Goal: Task Accomplishment & Management: Manage account settings

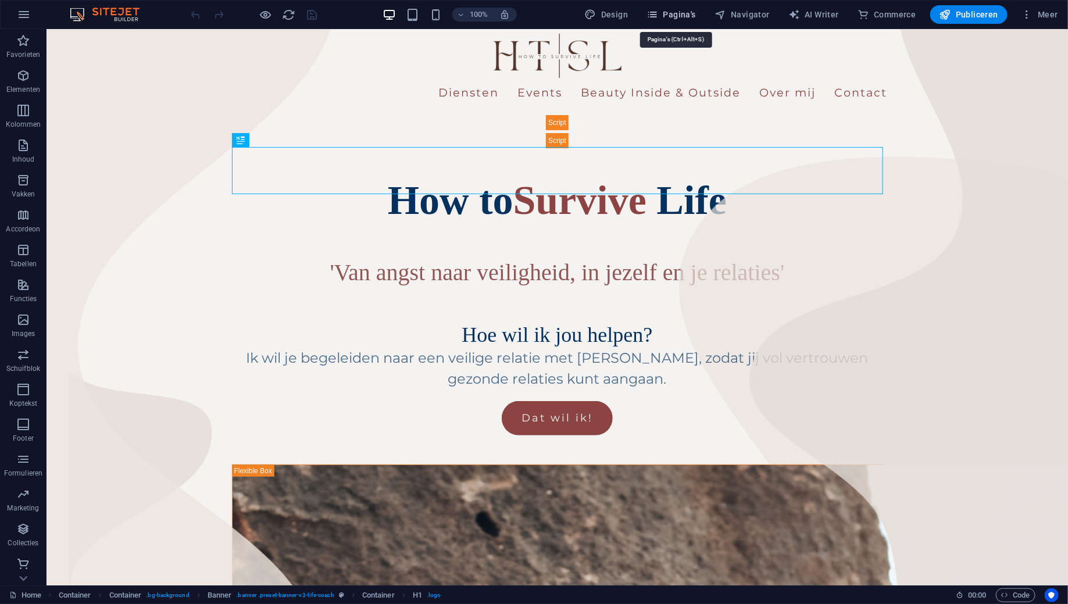
click at [686, 18] on span "Pagina's" at bounding box center [670, 15] width 49 height 12
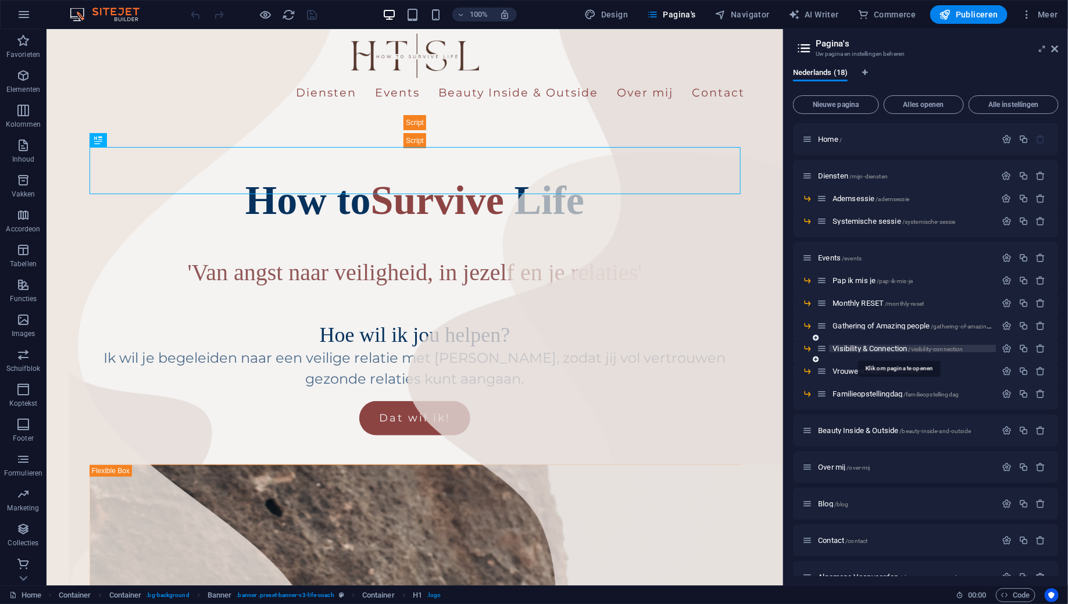
click at [860, 348] on span "Visibility & Connection /visibility-connection" at bounding box center [897, 348] width 130 height 9
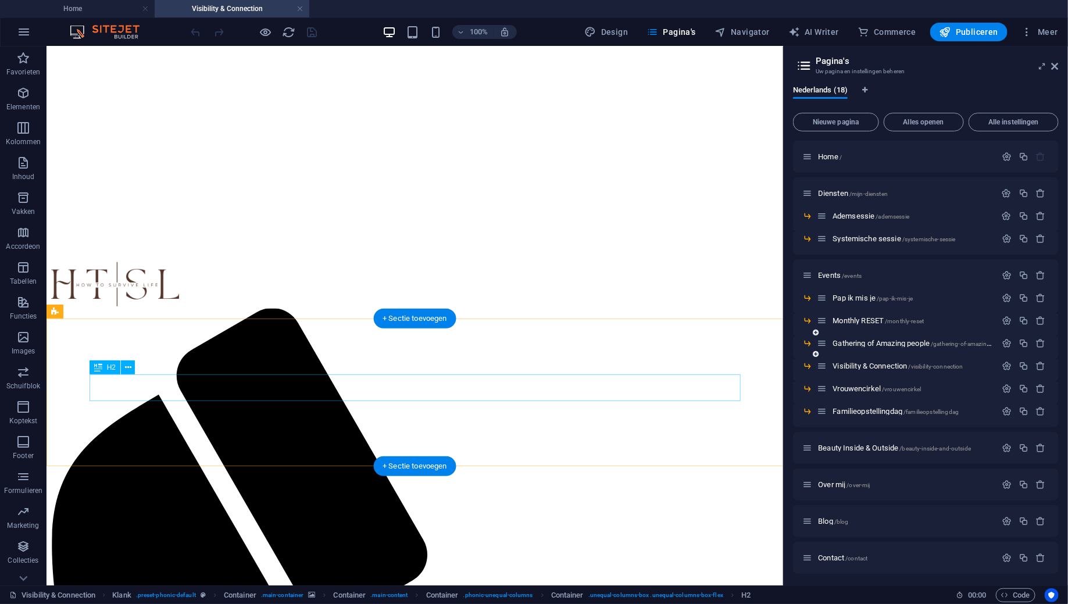
scroll to position [263, 0]
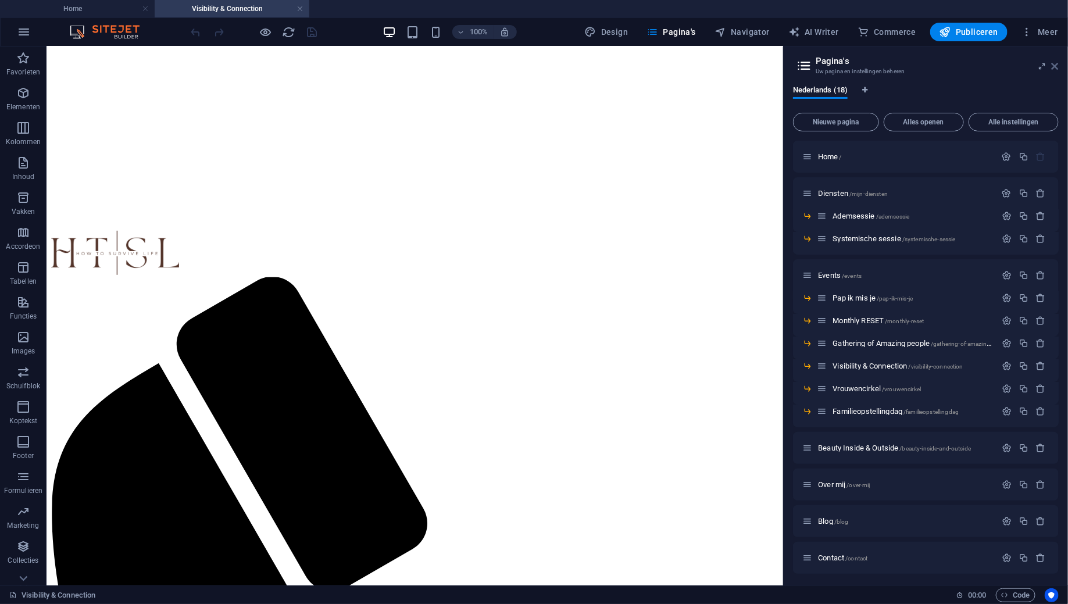
click at [1056, 69] on icon at bounding box center [1055, 66] width 7 height 9
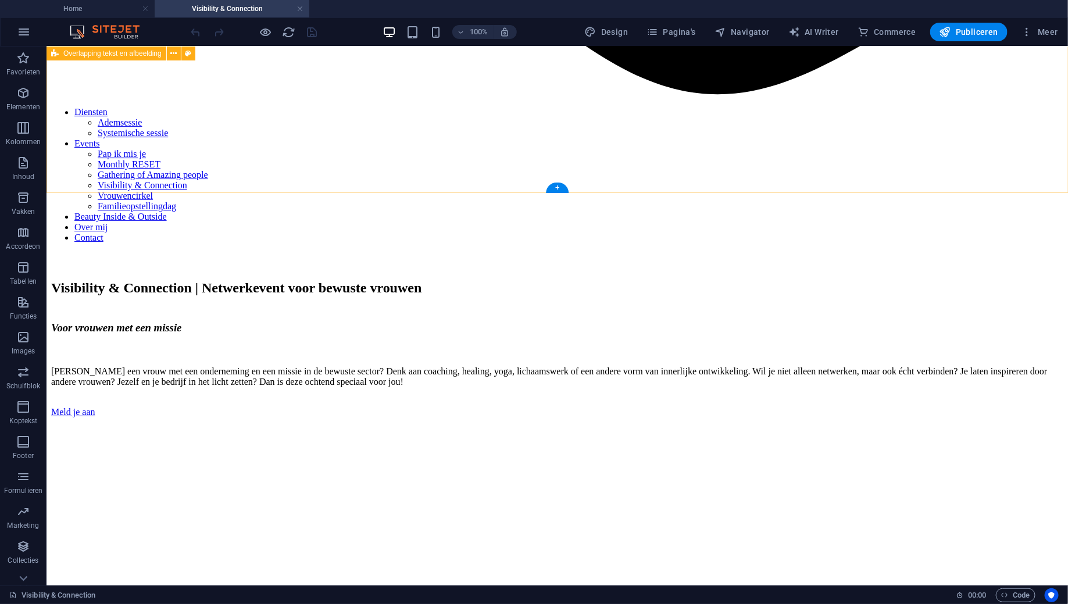
scroll to position [1764, 0]
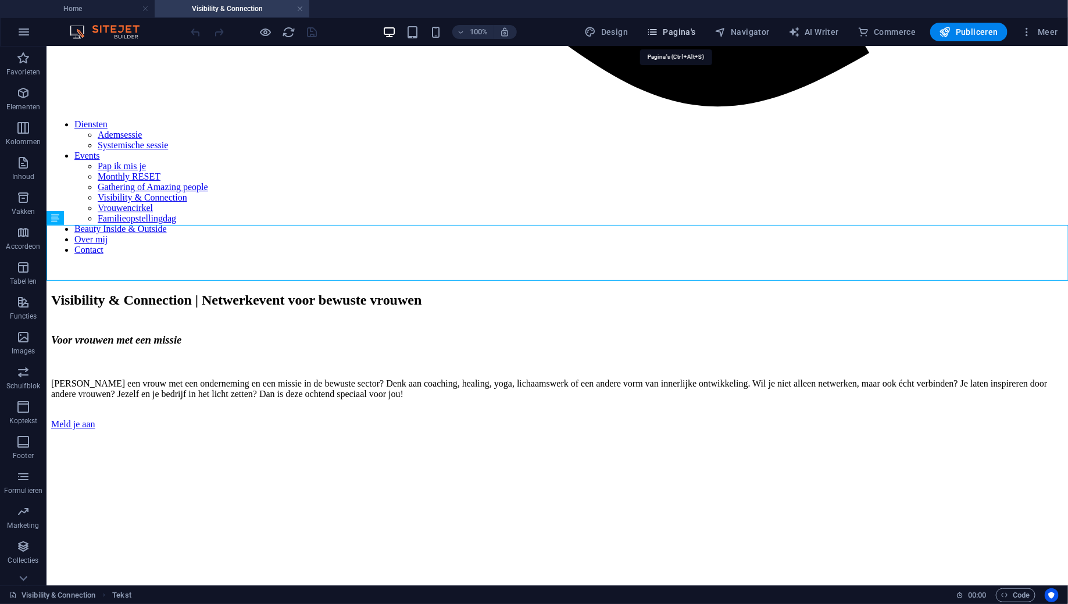
click at [677, 36] on span "Pagina's" at bounding box center [670, 32] width 49 height 12
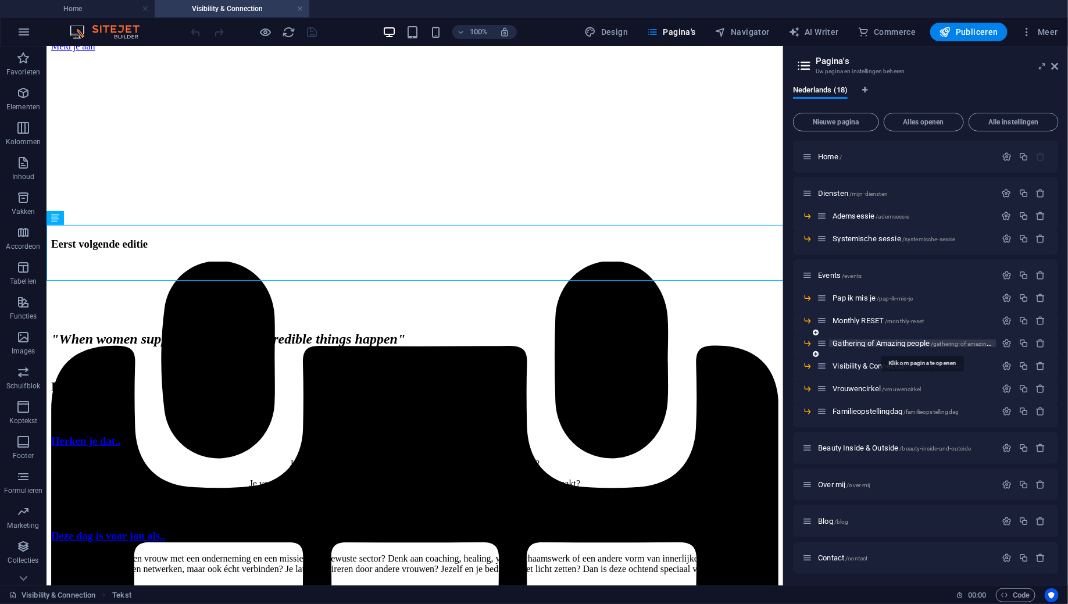
click at [868, 340] on span "Gathering of Amazing people /gathering-of-amazing-people" at bounding box center [920, 343] width 177 height 9
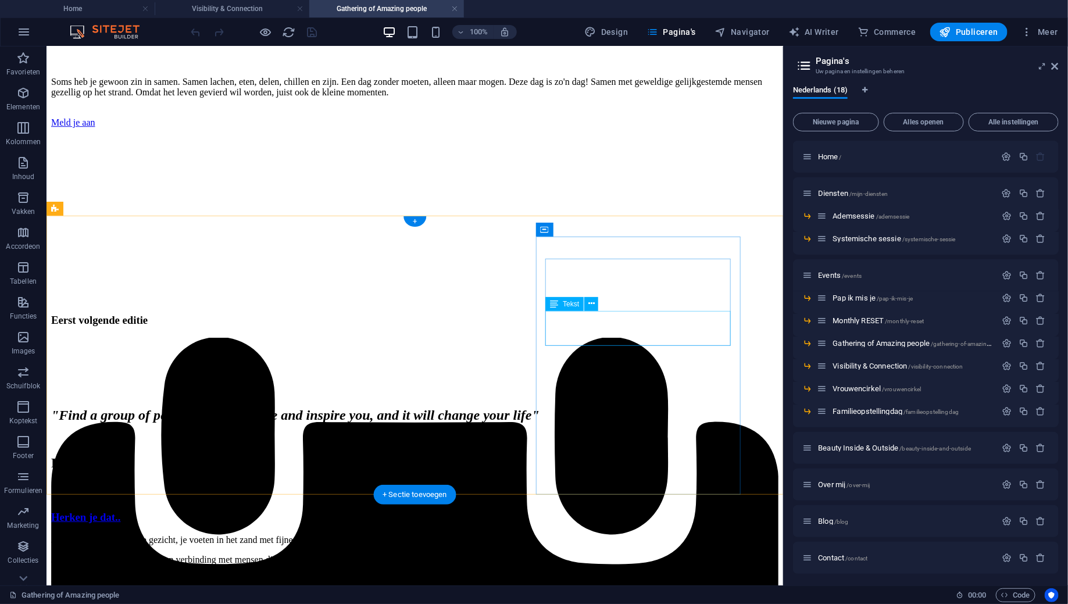
scroll to position [1625, 0]
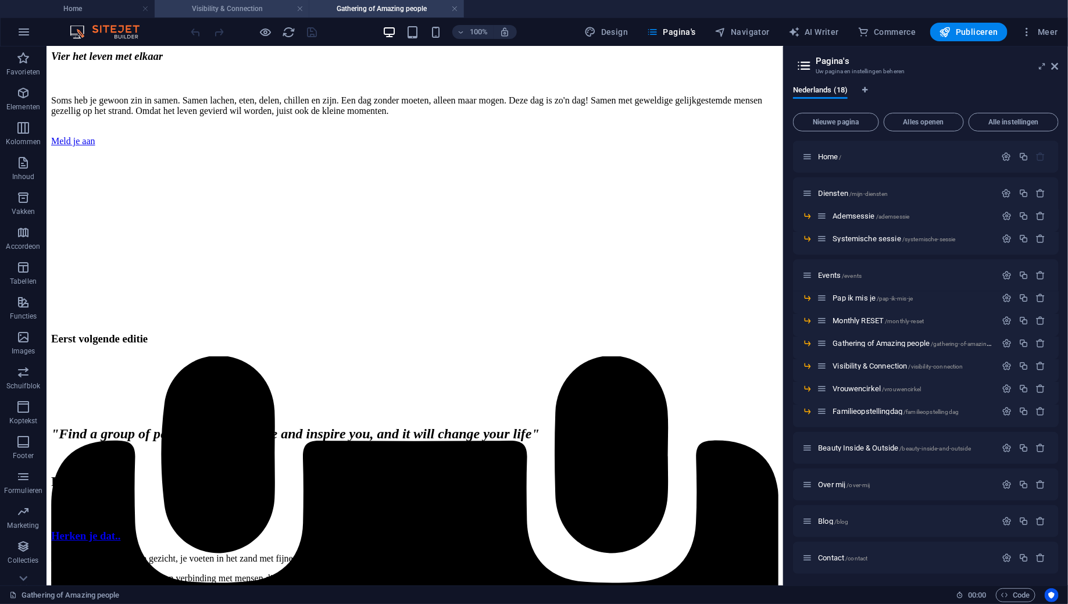
click at [251, 10] on h4 "Visibility & Connection" at bounding box center [232, 8] width 155 height 13
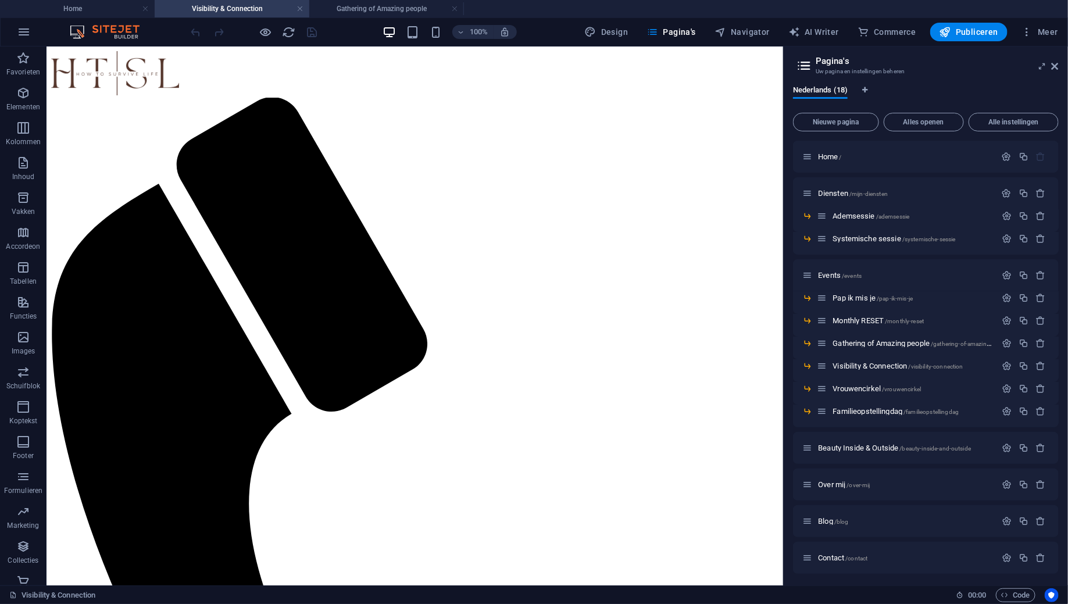
scroll to position [1764, 0]
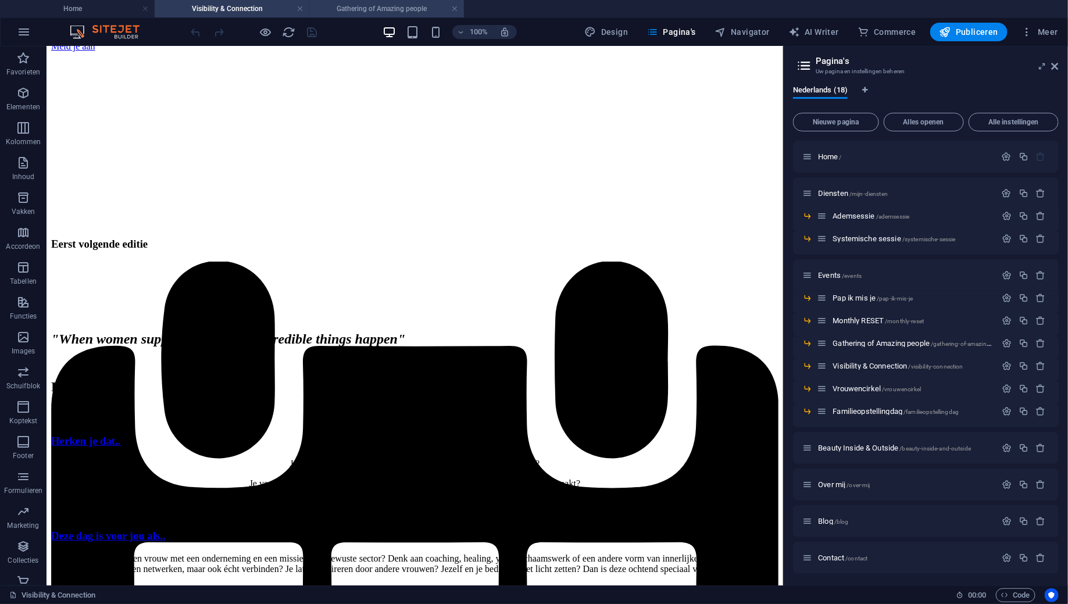
click at [382, 9] on h4 "Gathering of Amazing people" at bounding box center [386, 8] width 155 height 13
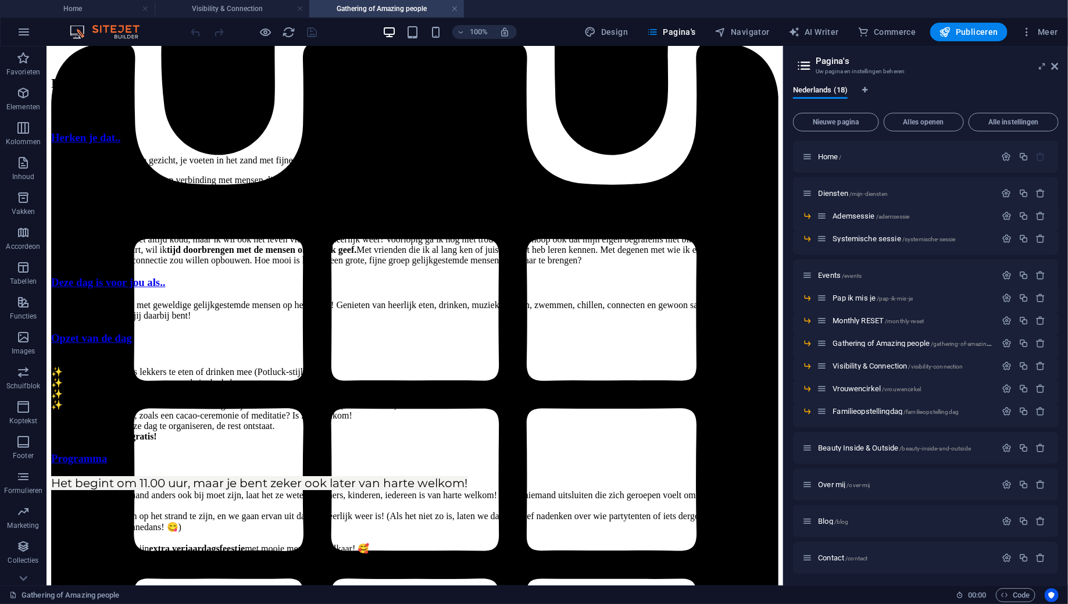
scroll to position [0, 0]
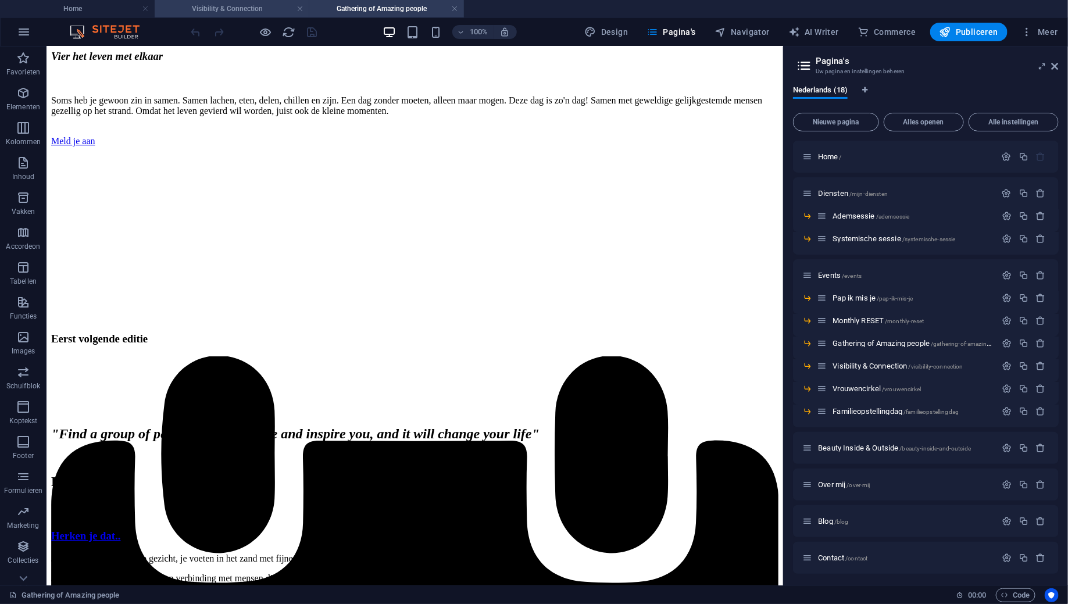
click at [252, 8] on h4 "Visibility & Connection" at bounding box center [232, 8] width 155 height 13
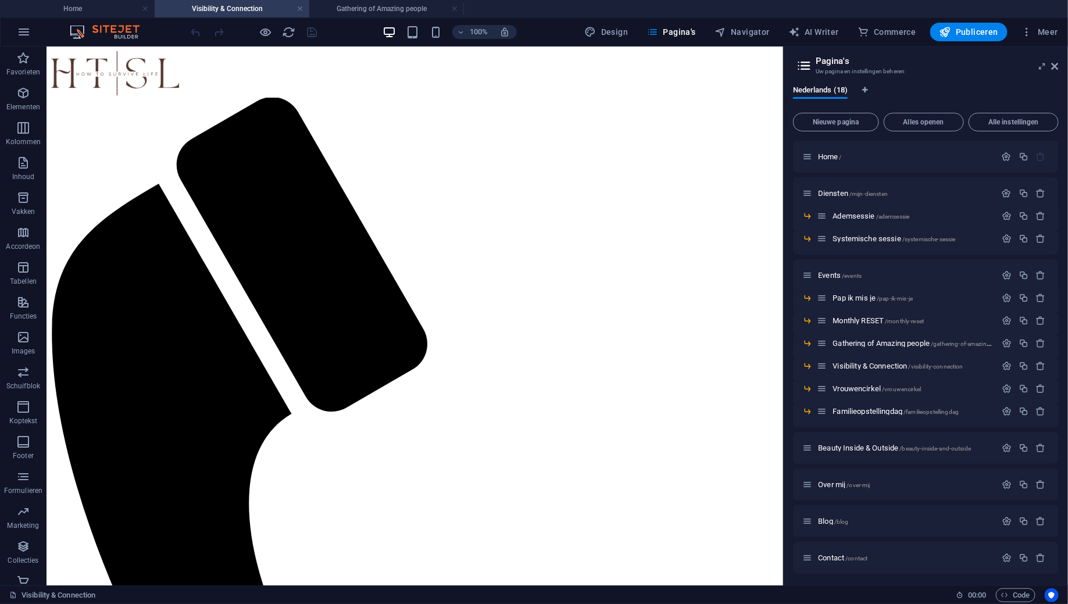
scroll to position [1764, 0]
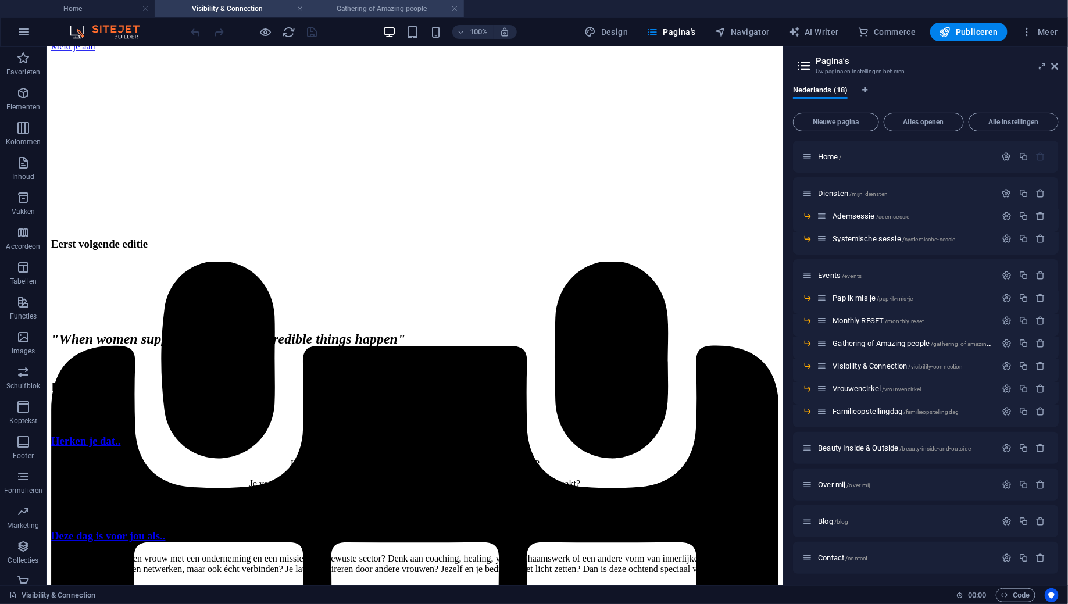
click at [357, 6] on h4 "Gathering of Amazing people" at bounding box center [386, 8] width 155 height 13
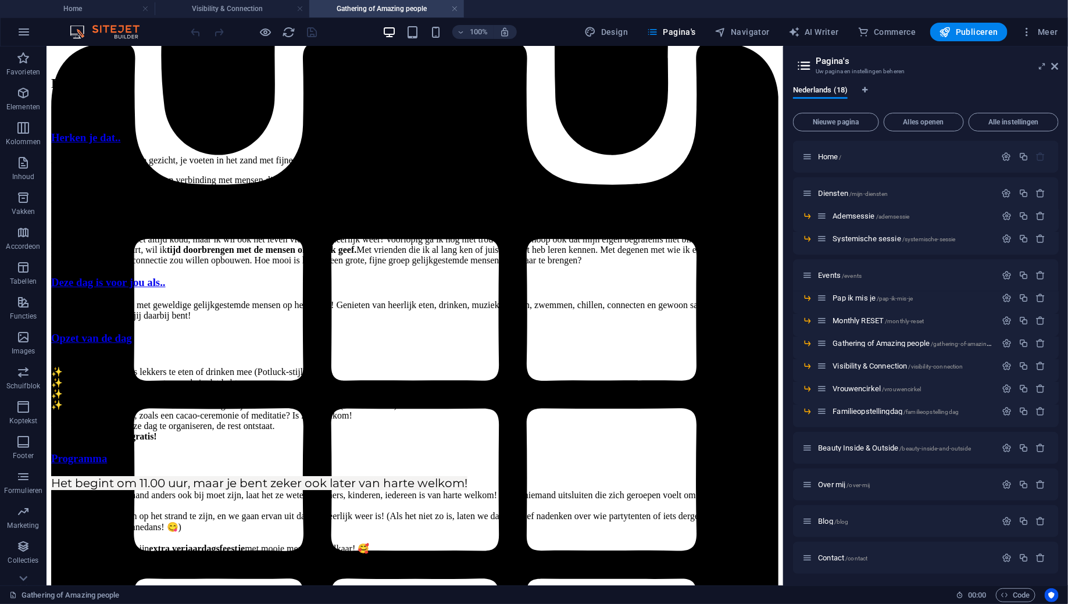
scroll to position [0, 0]
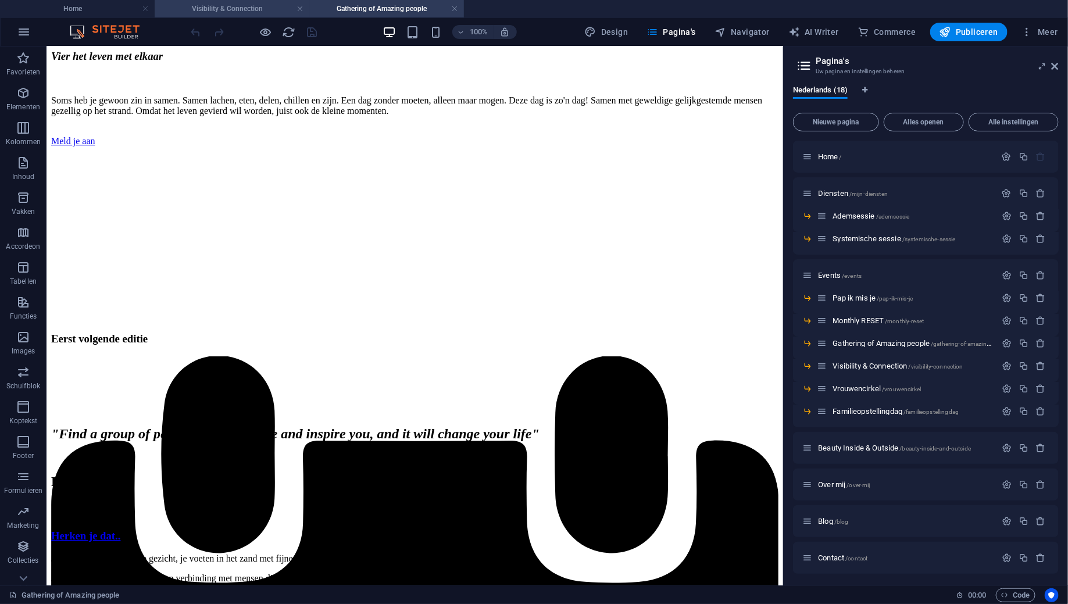
click at [226, 11] on h4 "Visibility & Connection" at bounding box center [232, 8] width 155 height 13
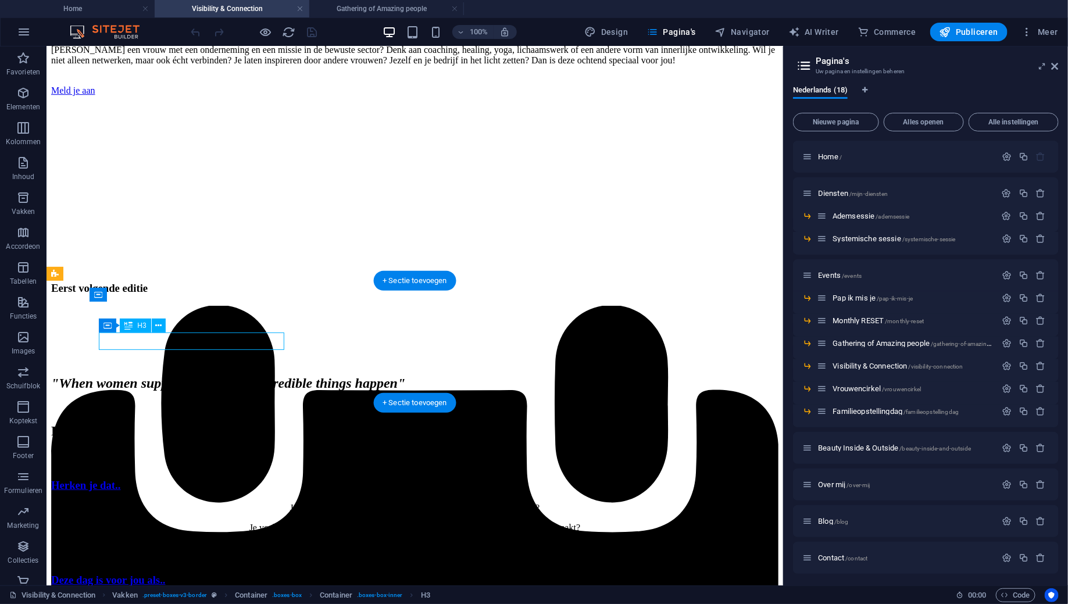
scroll to position [1795, 0]
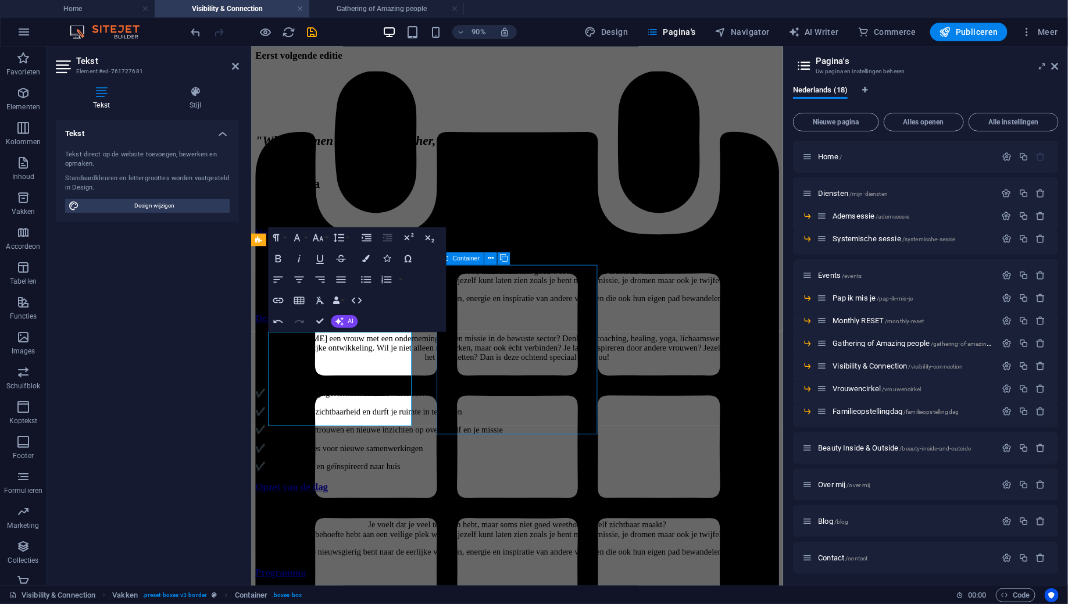
scroll to position [1764, 0]
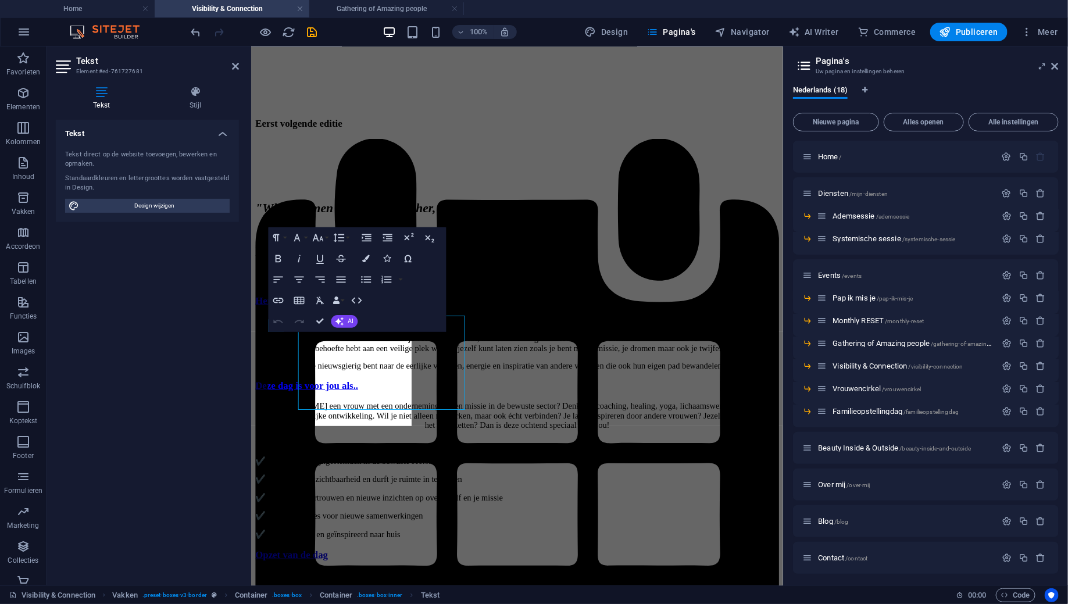
scroll to position [1795, 0]
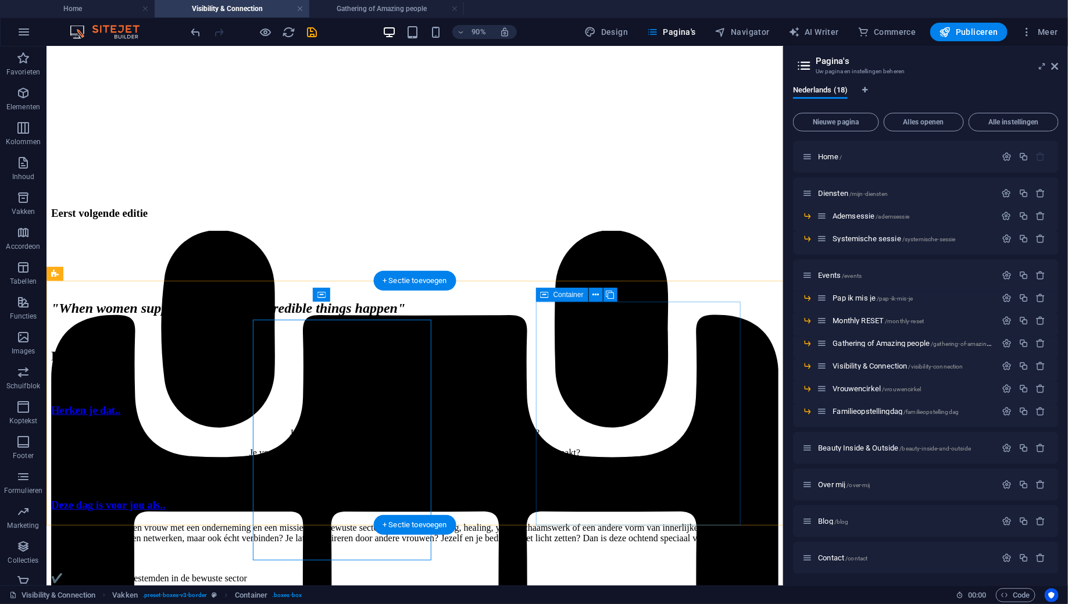
scroll to position [1764, 0]
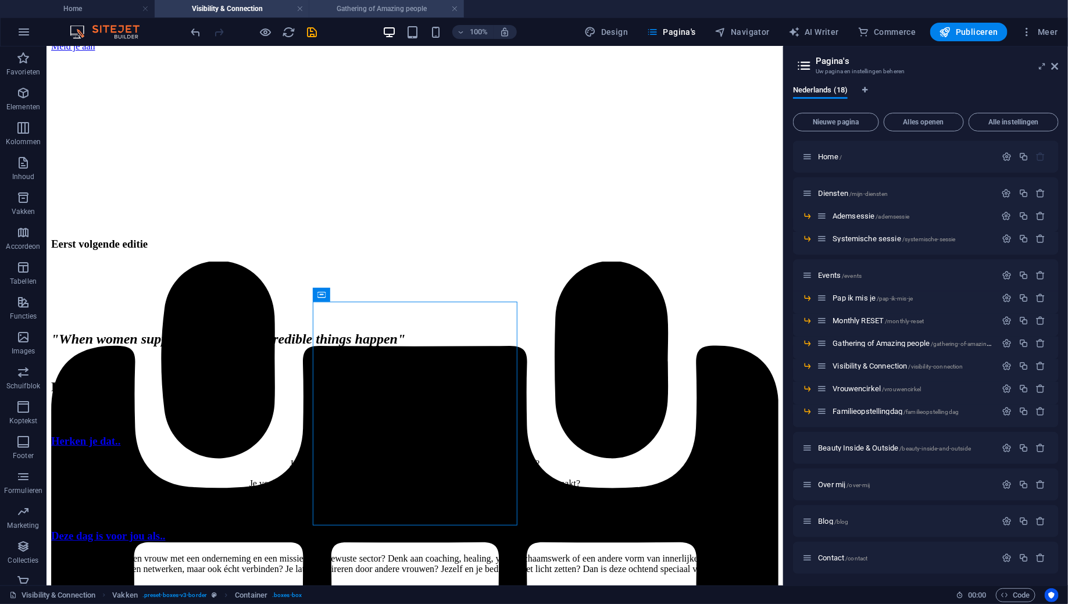
click at [339, 8] on h4 "Gathering of Amazing people" at bounding box center [386, 8] width 155 height 13
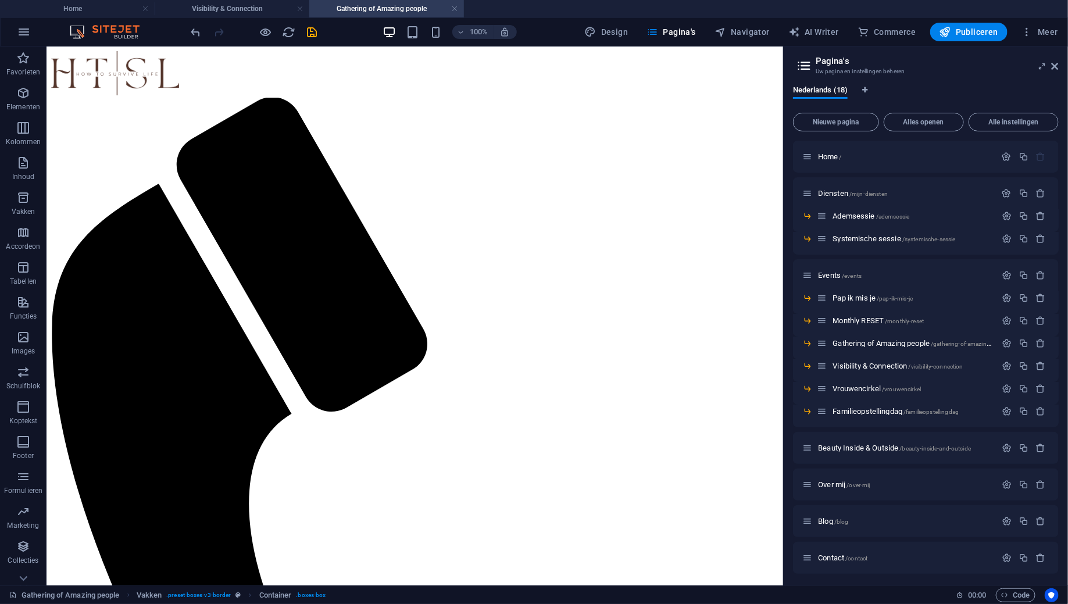
scroll to position [1625, 0]
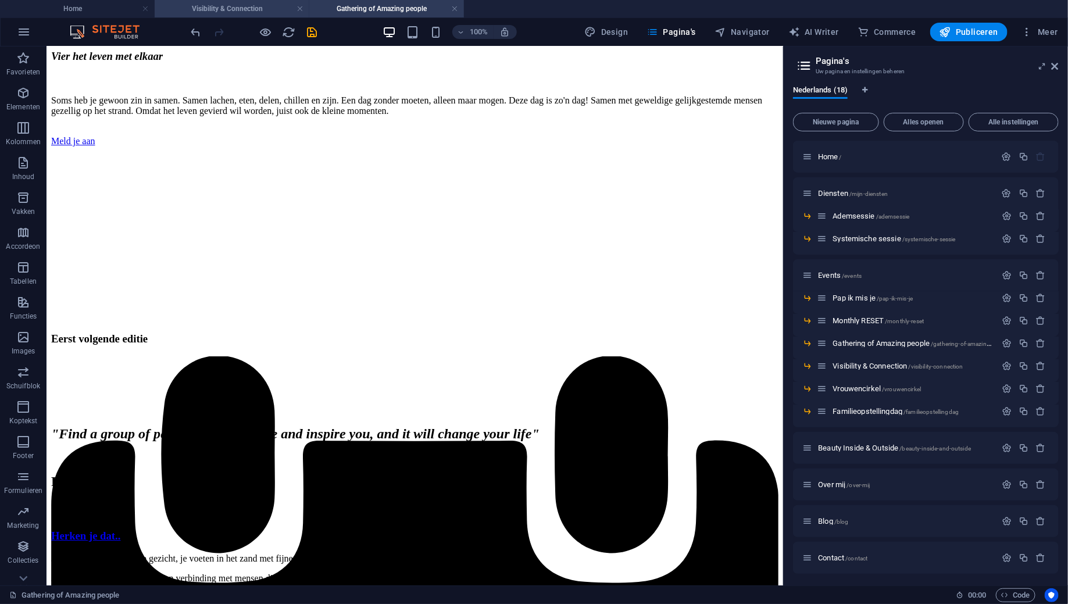
click at [246, 9] on h4 "Visibility & Connection" at bounding box center [232, 8] width 155 height 13
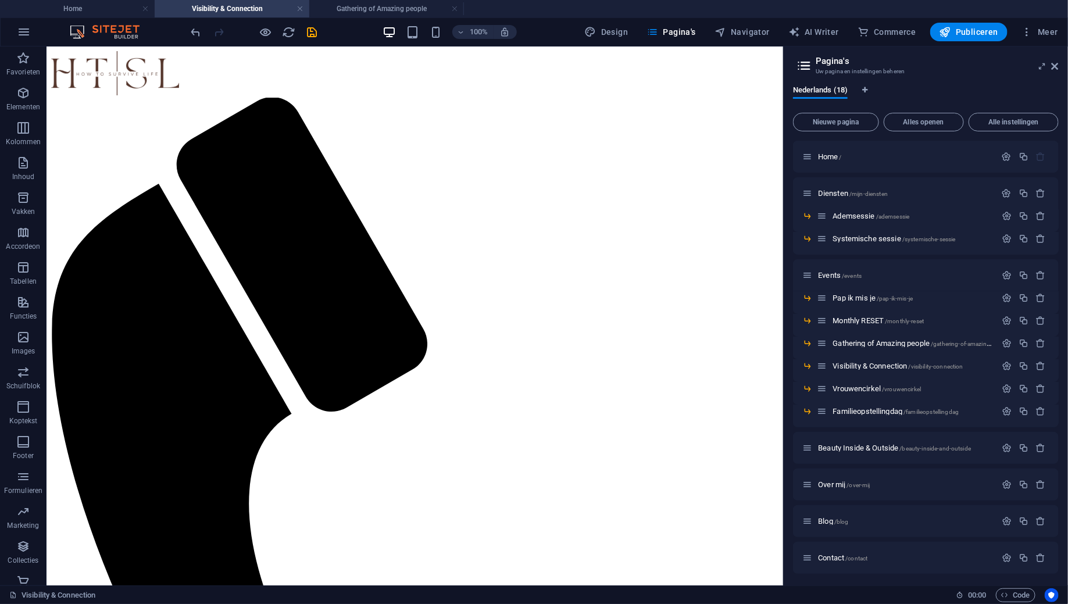
scroll to position [1764, 0]
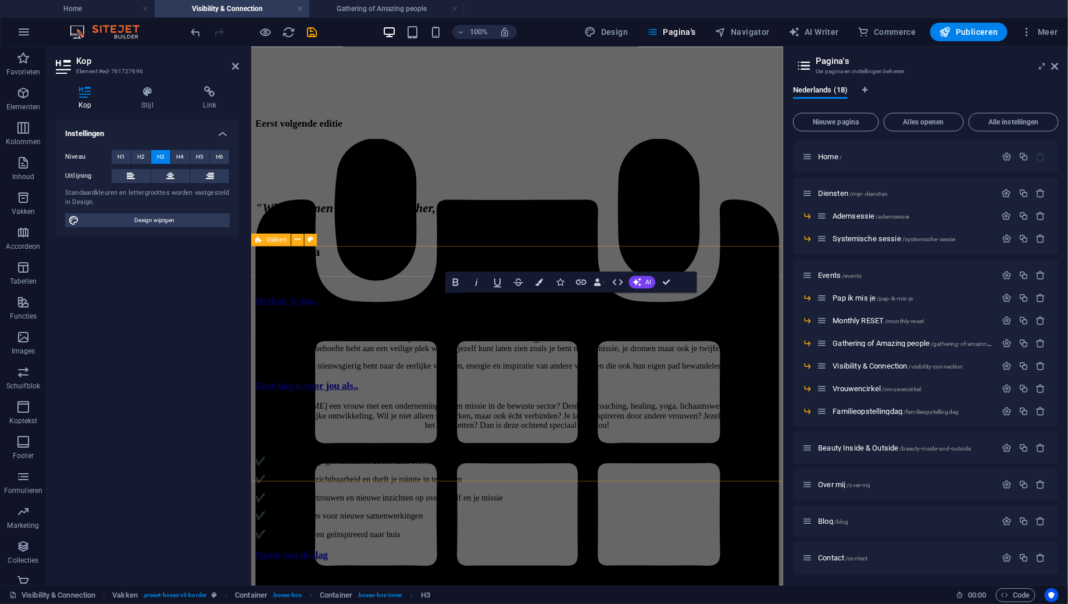
scroll to position [1795, 0]
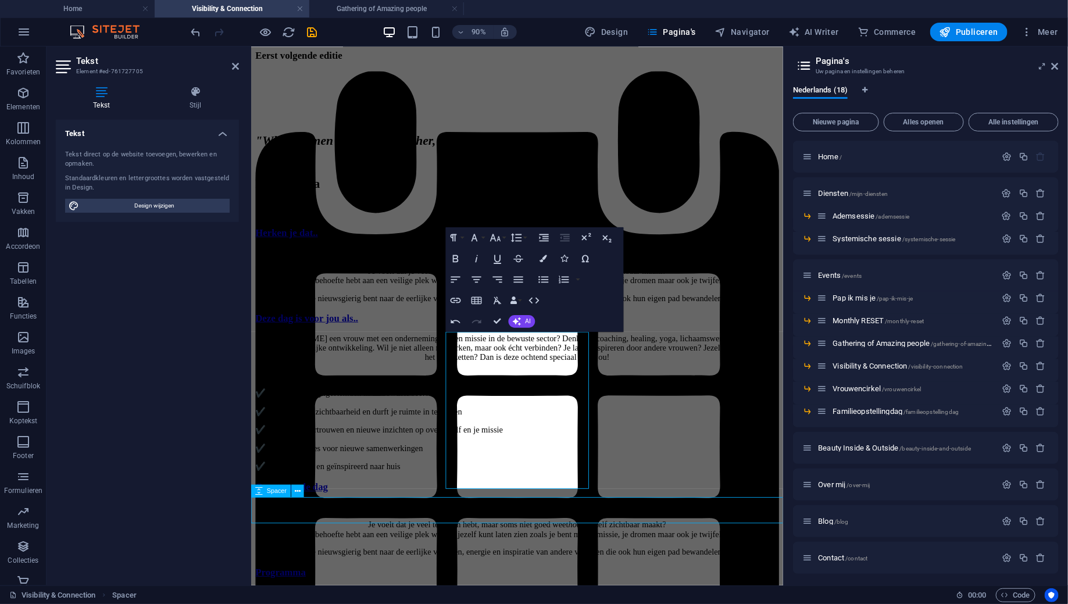
scroll to position [1764, 0]
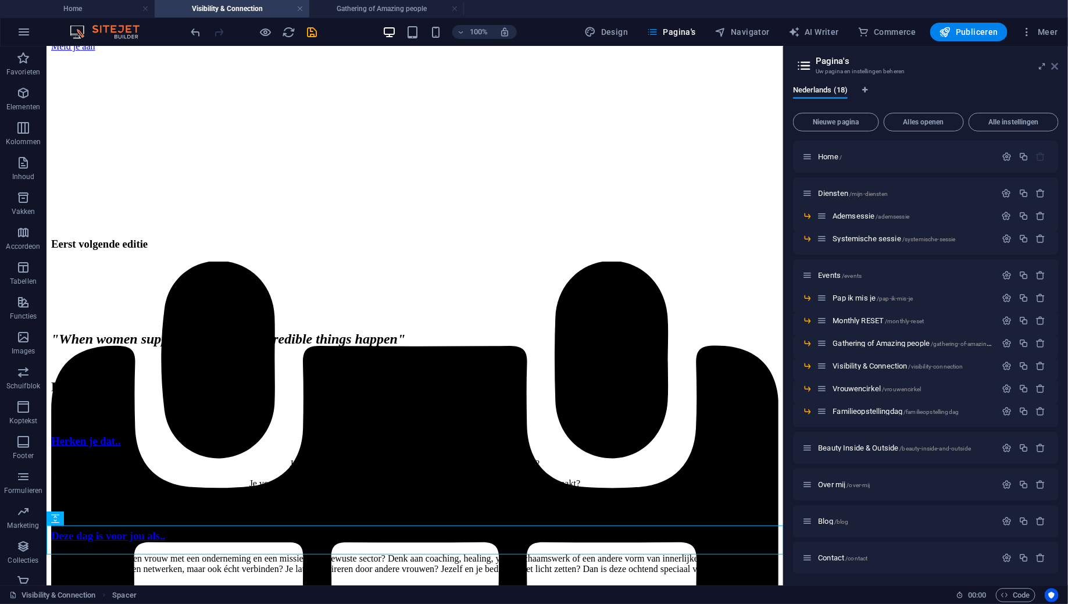
click at [1057, 64] on icon at bounding box center [1055, 66] width 7 height 9
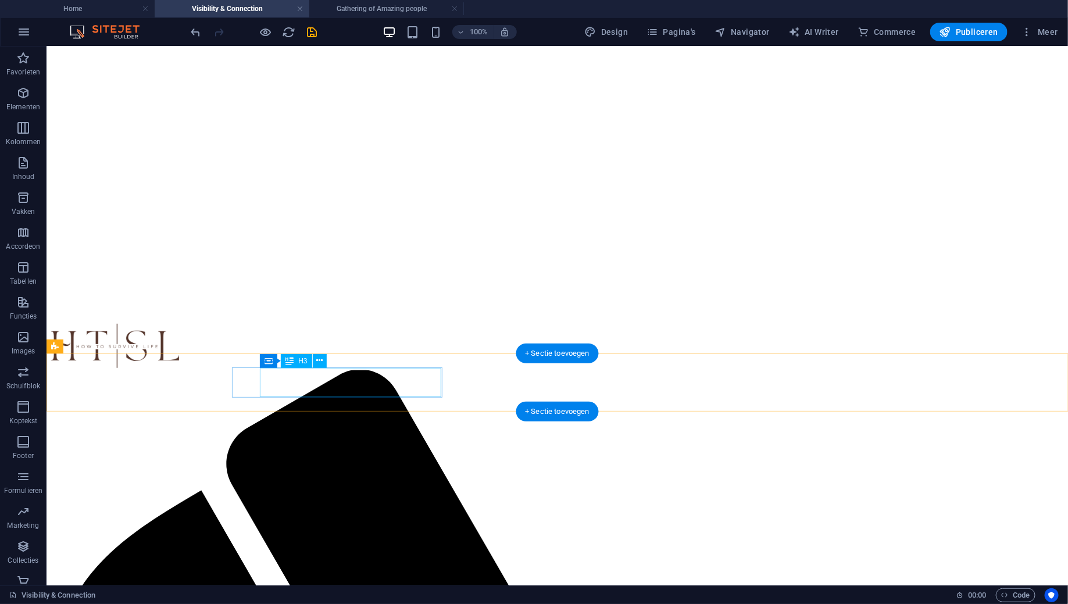
scroll to position [156, 0]
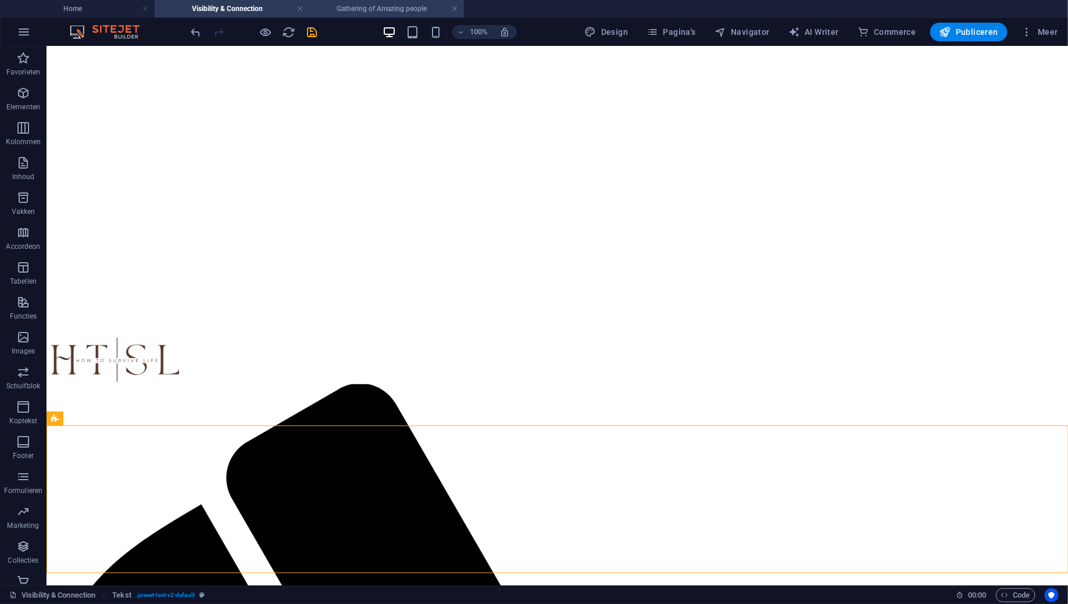
click at [411, 10] on h4 "Gathering of Amazing people" at bounding box center [386, 8] width 155 height 13
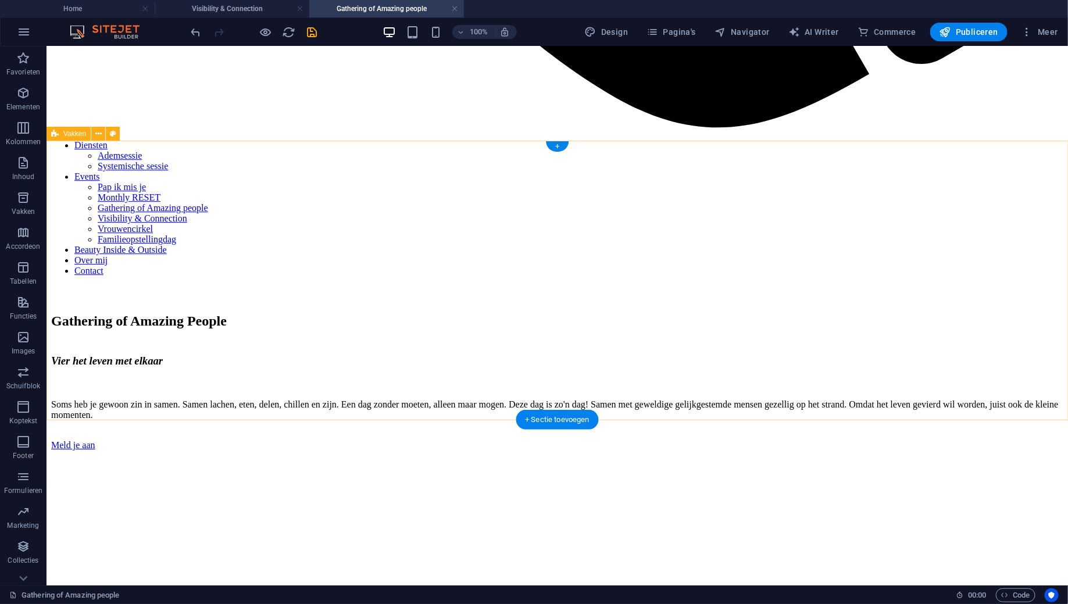
scroll to position [1692, 0]
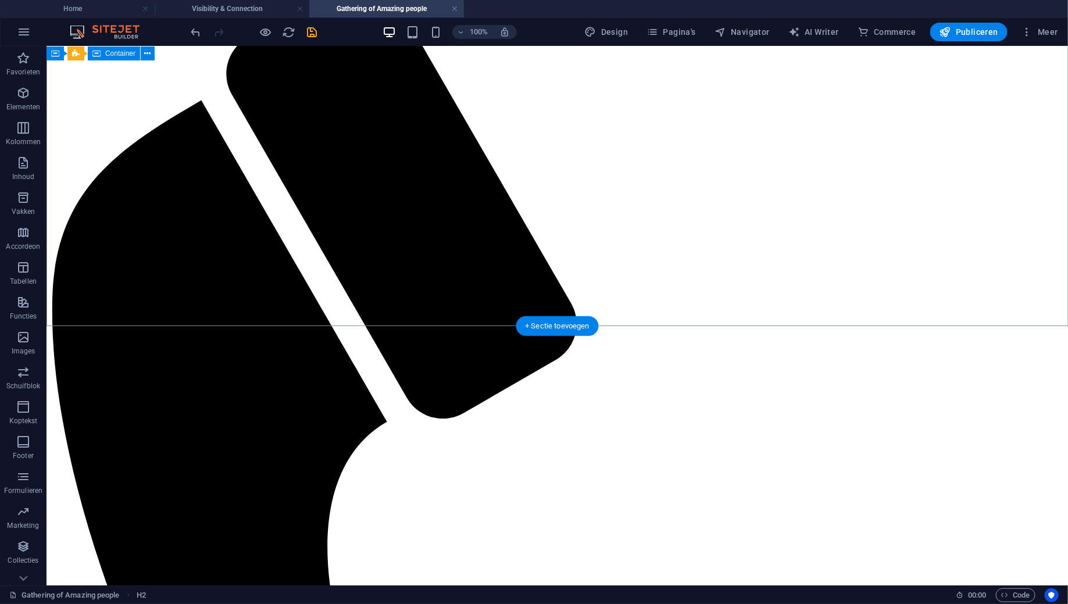
scroll to position [0, 0]
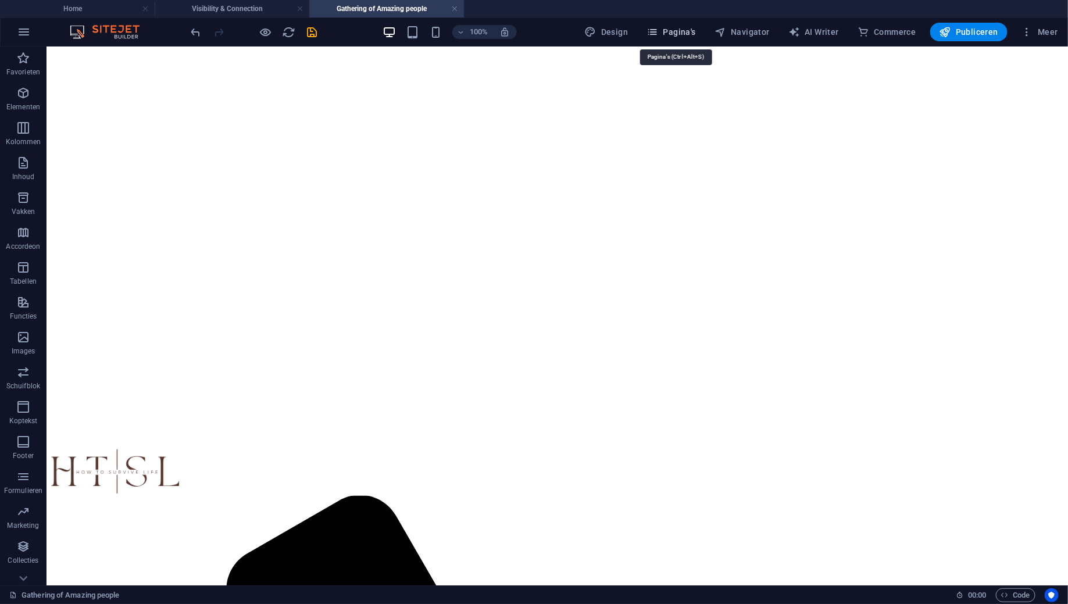
click at [675, 38] on button "Pagina's" at bounding box center [671, 32] width 59 height 19
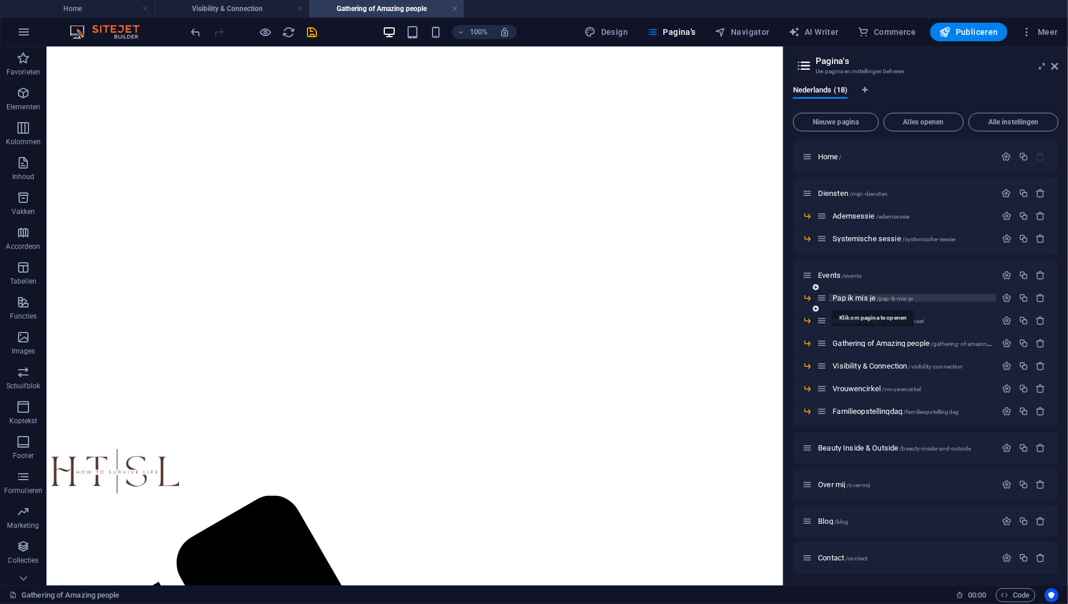
click at [855, 296] on span "Pap ik mis je /pap-ik-mis-je" at bounding box center [872, 298] width 80 height 9
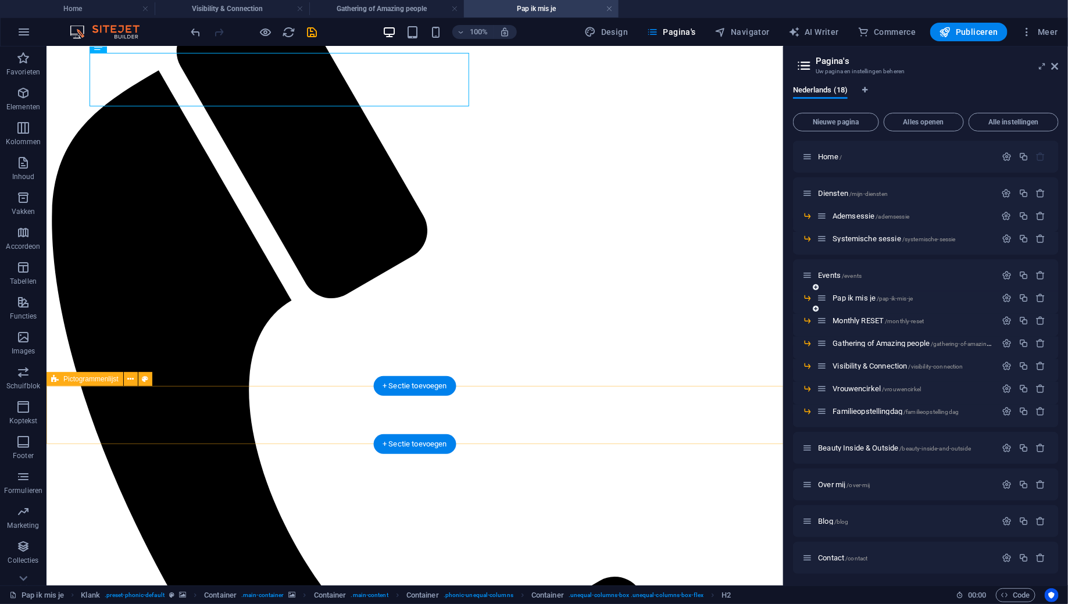
scroll to position [137, 0]
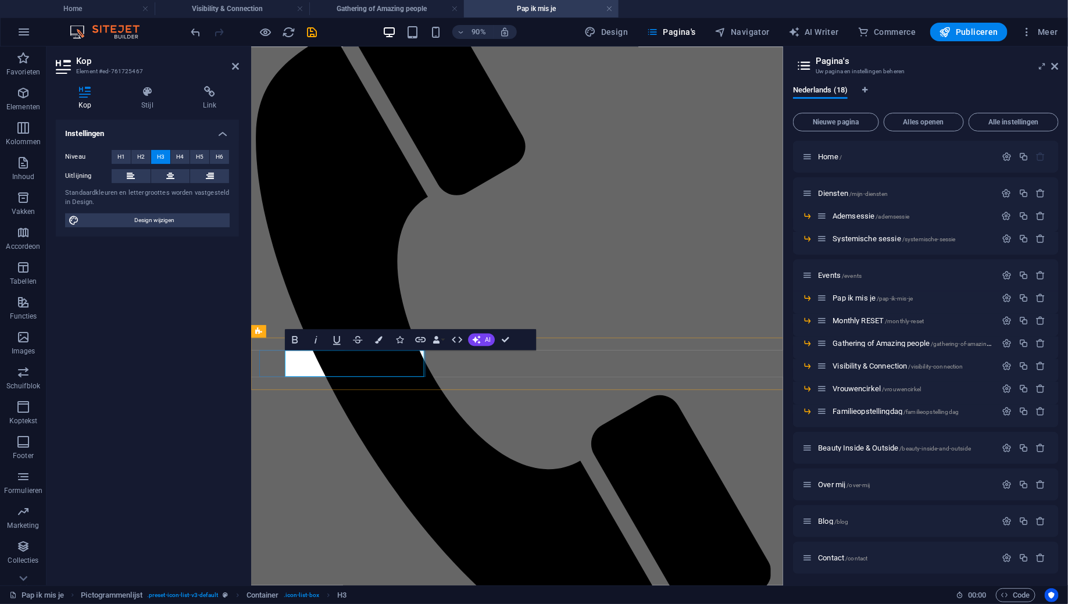
click at [1055, 70] on icon at bounding box center [1055, 66] width 7 height 9
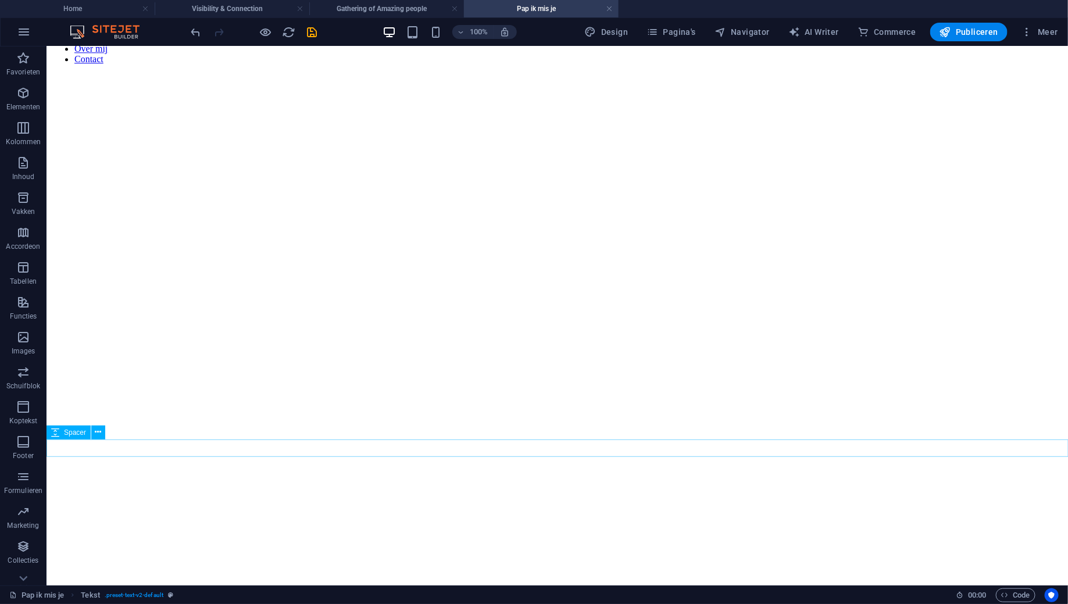
scroll to position [1515, 0]
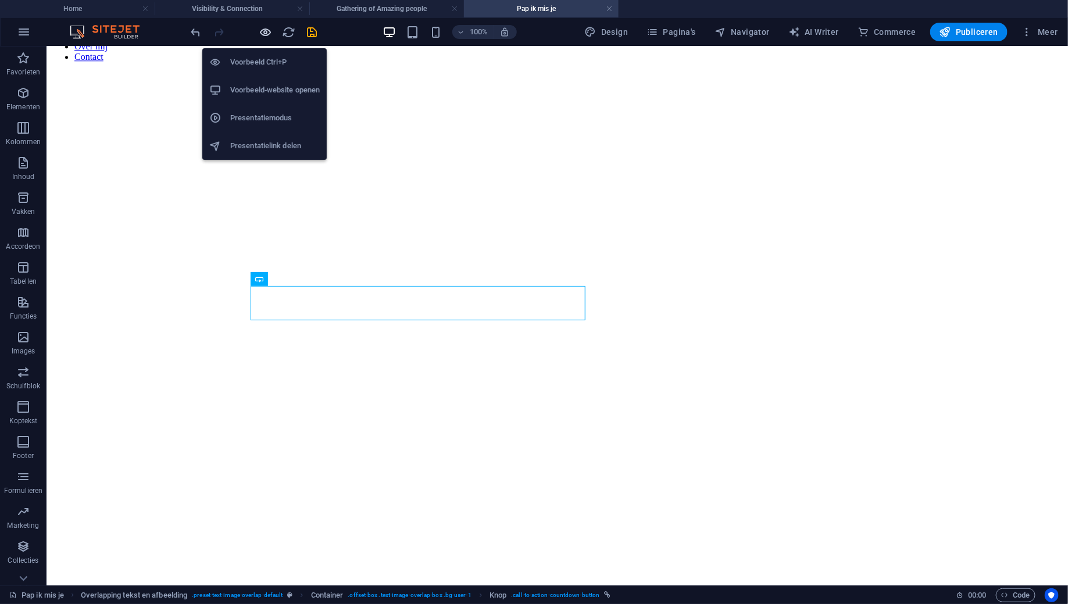
click at [267, 29] on icon "button" at bounding box center [265, 32] width 13 height 13
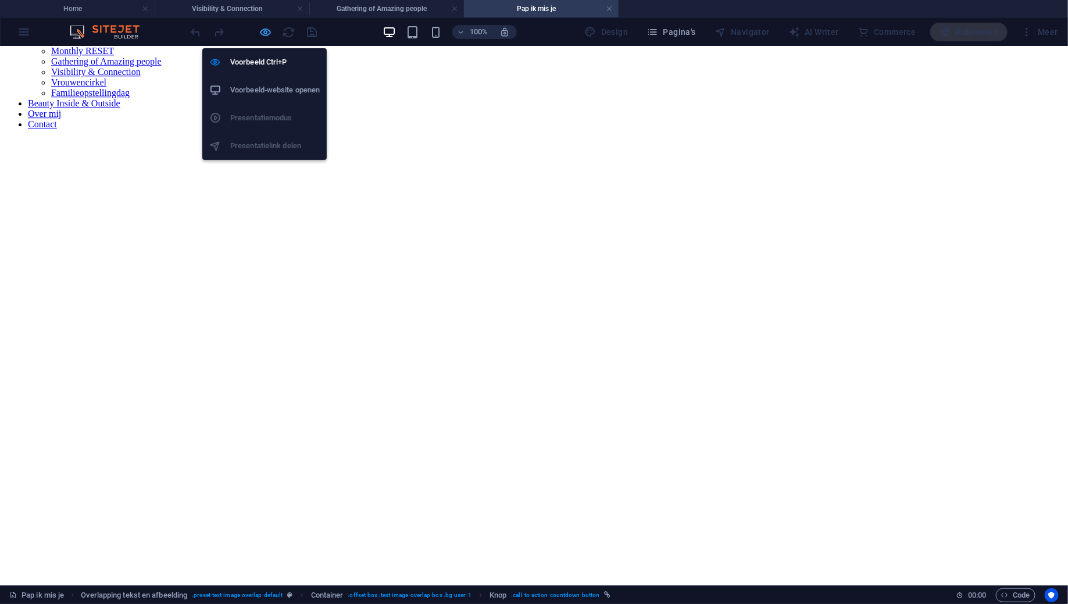
click at [269, 35] on icon "button" at bounding box center [265, 32] width 13 height 13
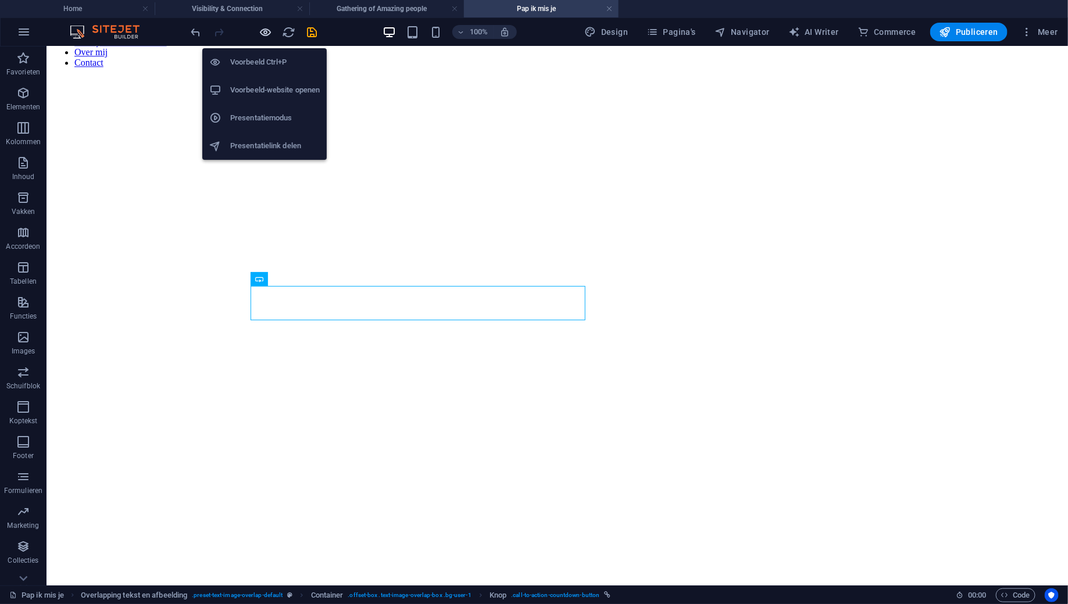
scroll to position [1515, 0]
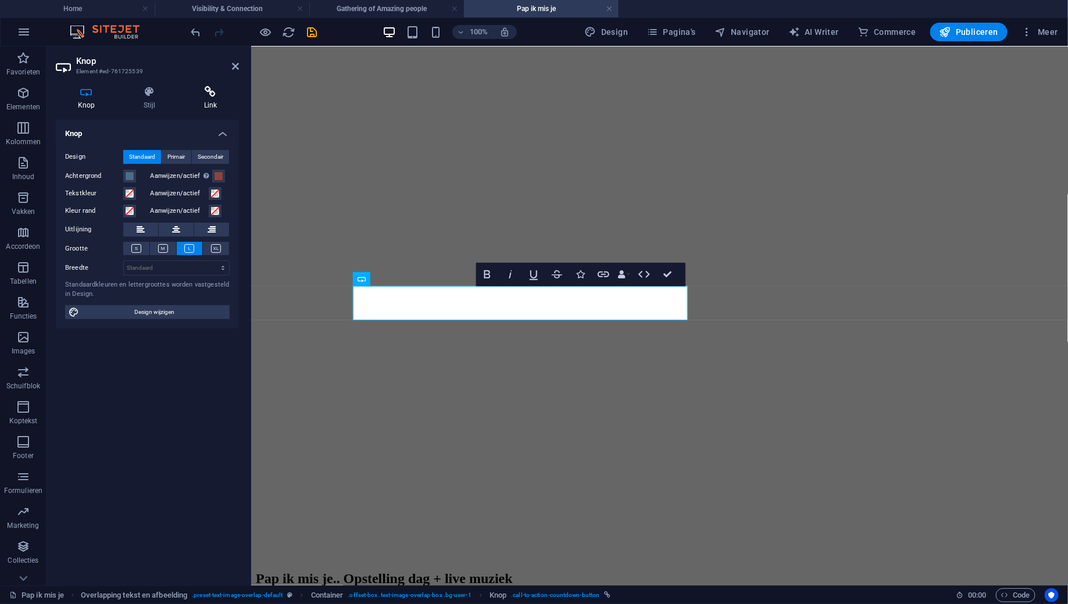
click at [208, 100] on h4 "Link" at bounding box center [210, 98] width 57 height 24
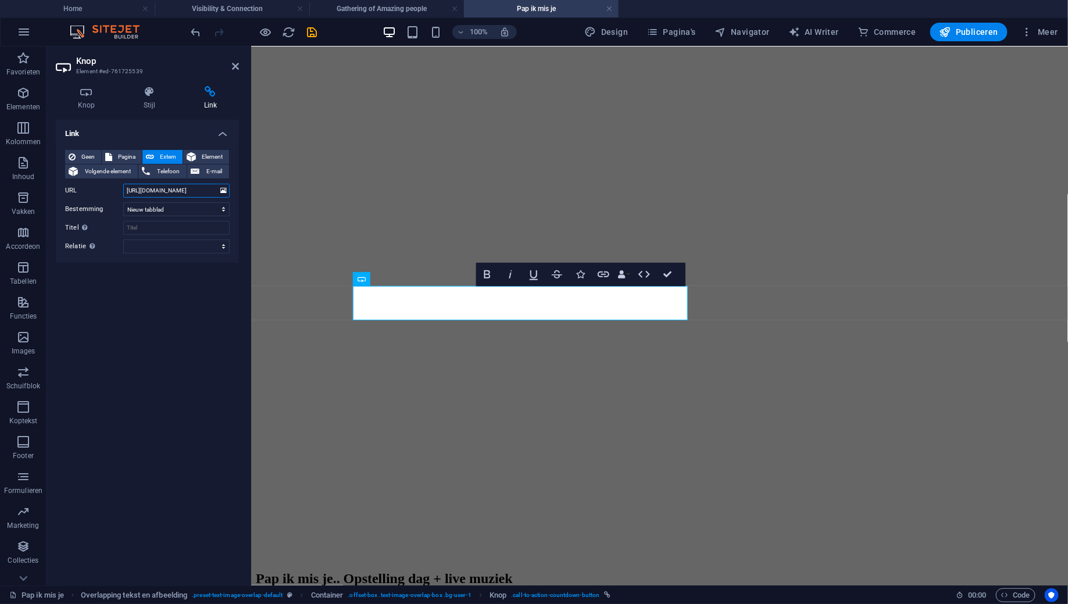
click at [172, 191] on input "https://hipsy.nl/shop/99980-pap-ik-mis-je-opstelling-dag-live-muziek" at bounding box center [176, 191] width 106 height 14
paste input "event/126677"
type input "https://hipsy.nl/event/126677-pap-ik-mis-je-opstelling-dag-live-muziek"
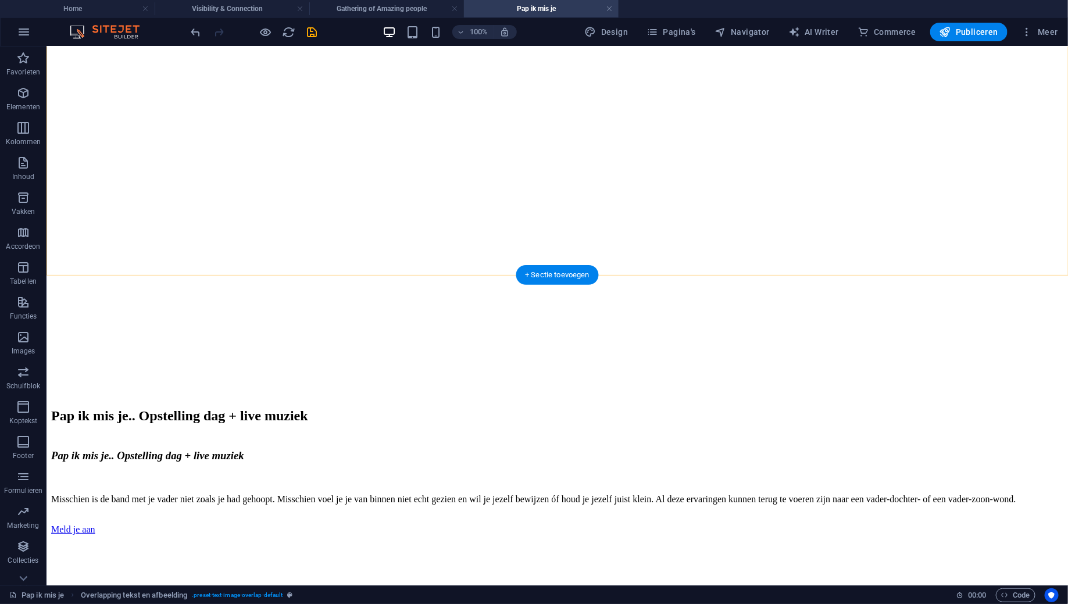
scroll to position [1971, 0]
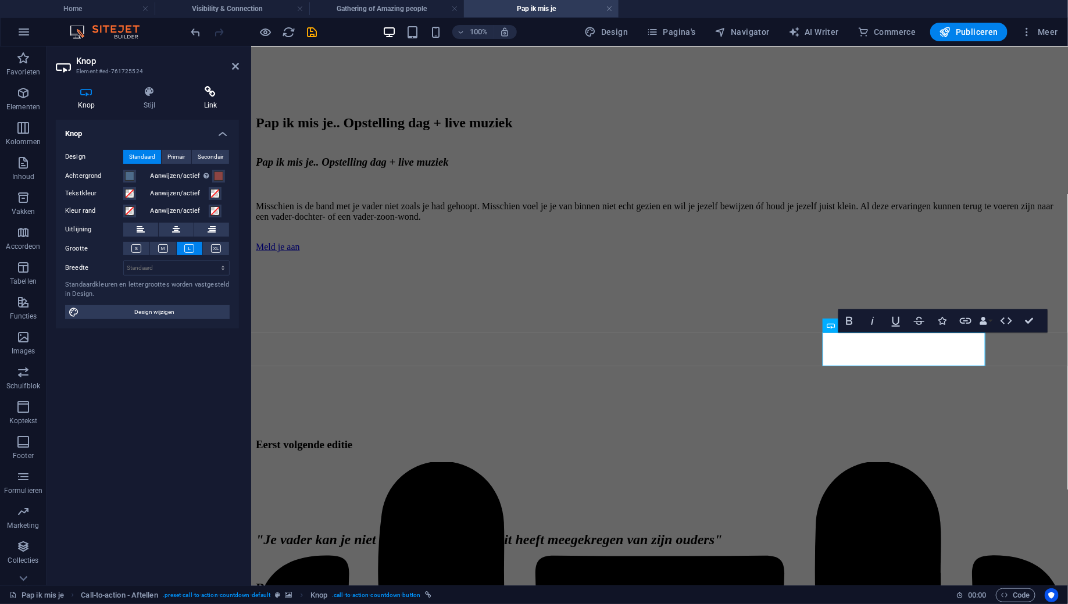
click at [212, 94] on icon at bounding box center [210, 92] width 57 height 12
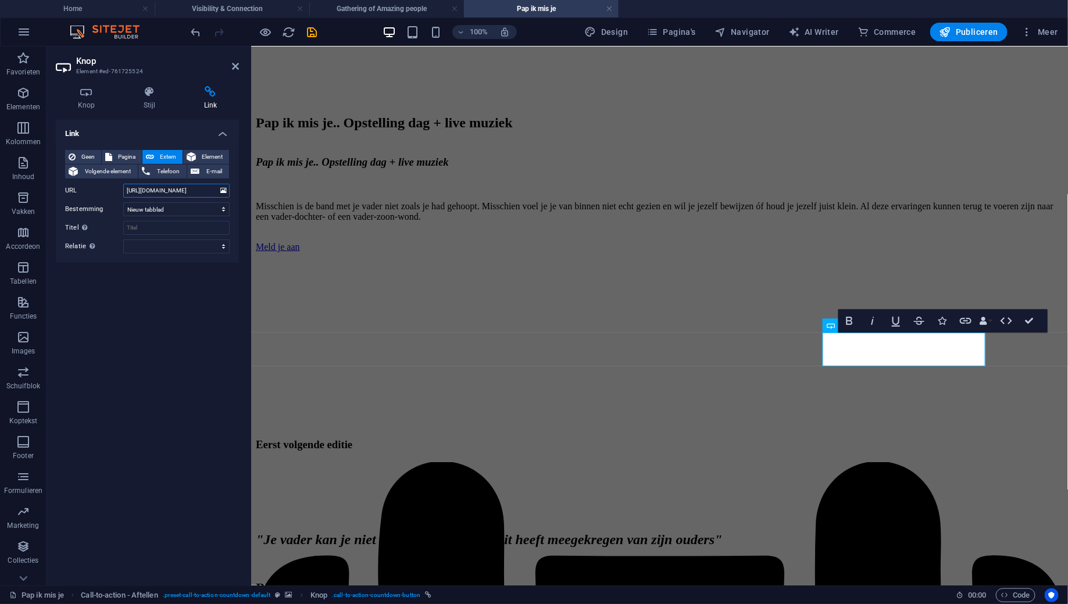
click at [180, 189] on input "https://hipsy.nl/shop/99980-pap-ik-mis-je-opstelling-dag-live-muziek" at bounding box center [176, 191] width 106 height 14
paste input "event/126677"
type input "https://hipsy.nl/event/126677-pap-ik-mis-je-opstelling-dag-live-muziek"
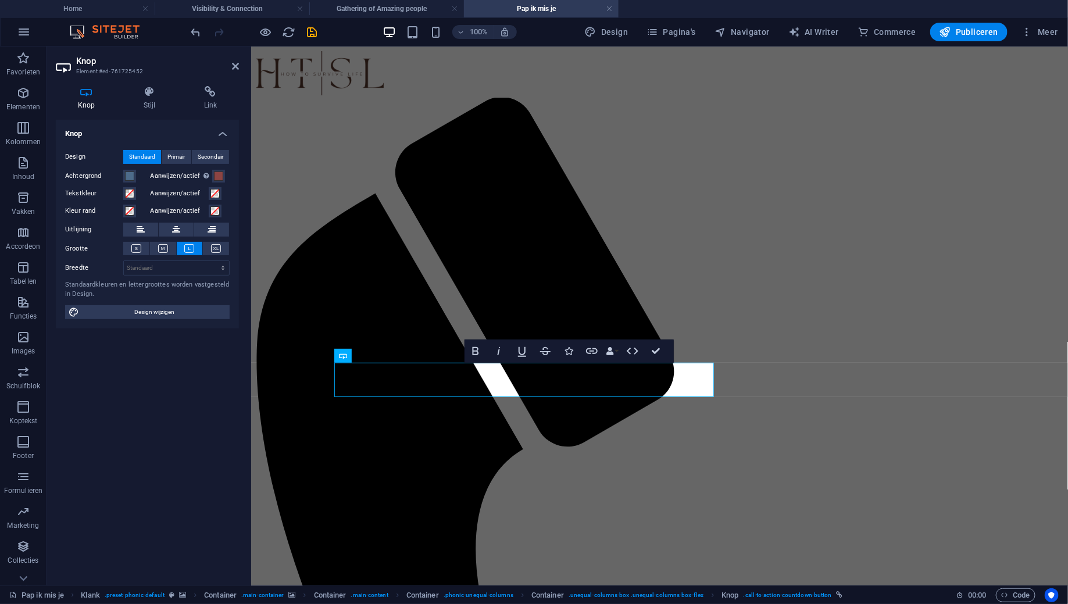
click at [221, 84] on div "Knop Stijl Link Knop Design Standaard Primair Secondair Achtergrond Aanwijzen/a…" at bounding box center [148, 331] width 202 height 509
click at [213, 94] on icon at bounding box center [210, 92] width 57 height 12
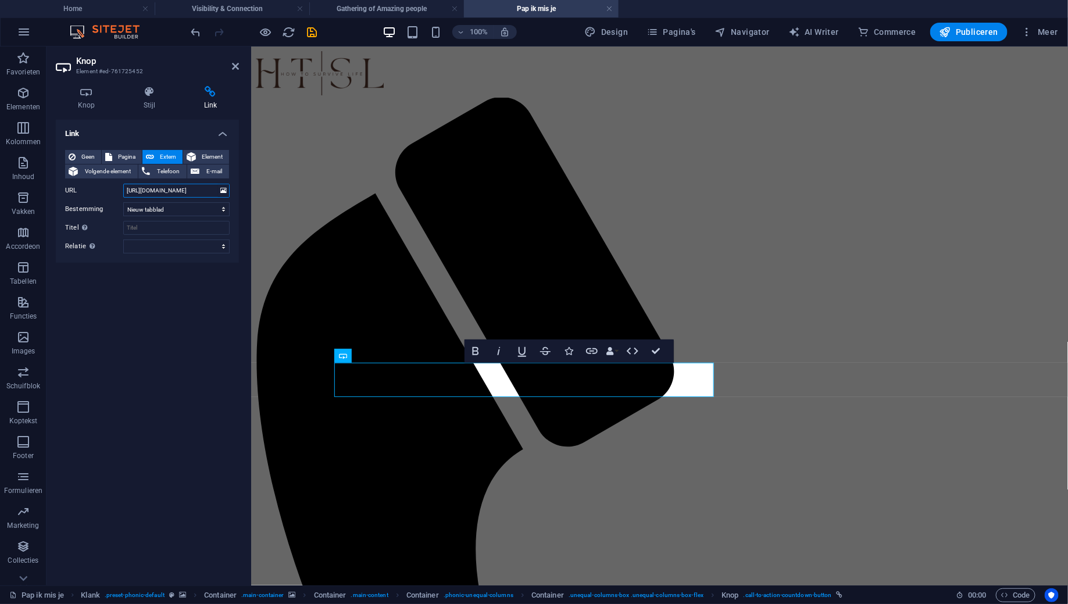
click at [178, 188] on input "https://hipsy.nl/shop/99980-pap-ik-mis-je-opstelling-dag-live-muziek" at bounding box center [176, 191] width 106 height 14
paste input "event/126677"
type input "https://hipsy.nl/event/126677-pap-ik-mis-je-opstelling-dag-live-muziek"
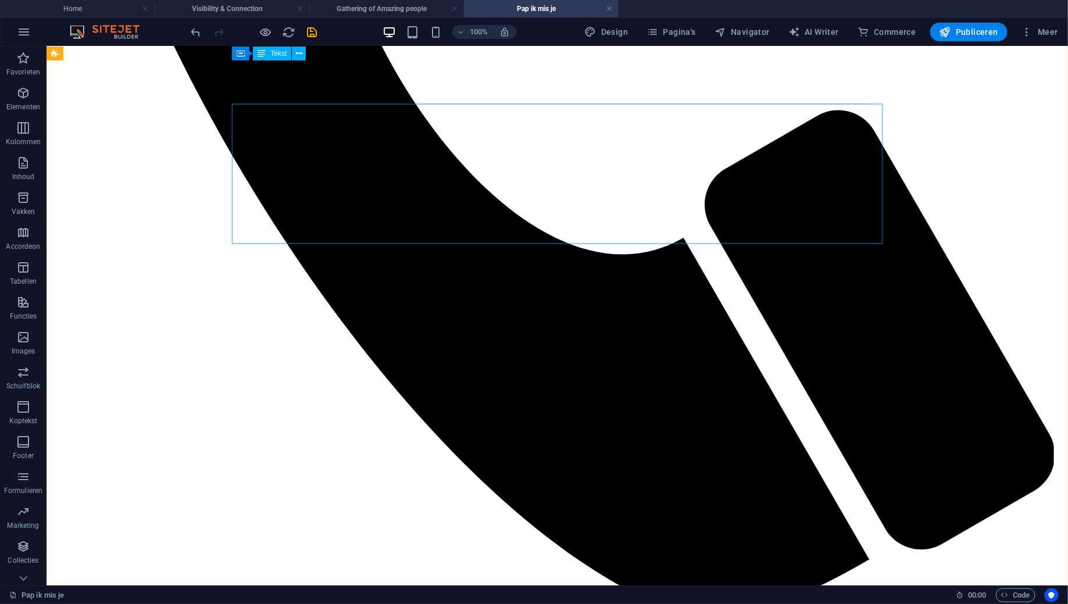
scroll to position [788, 0]
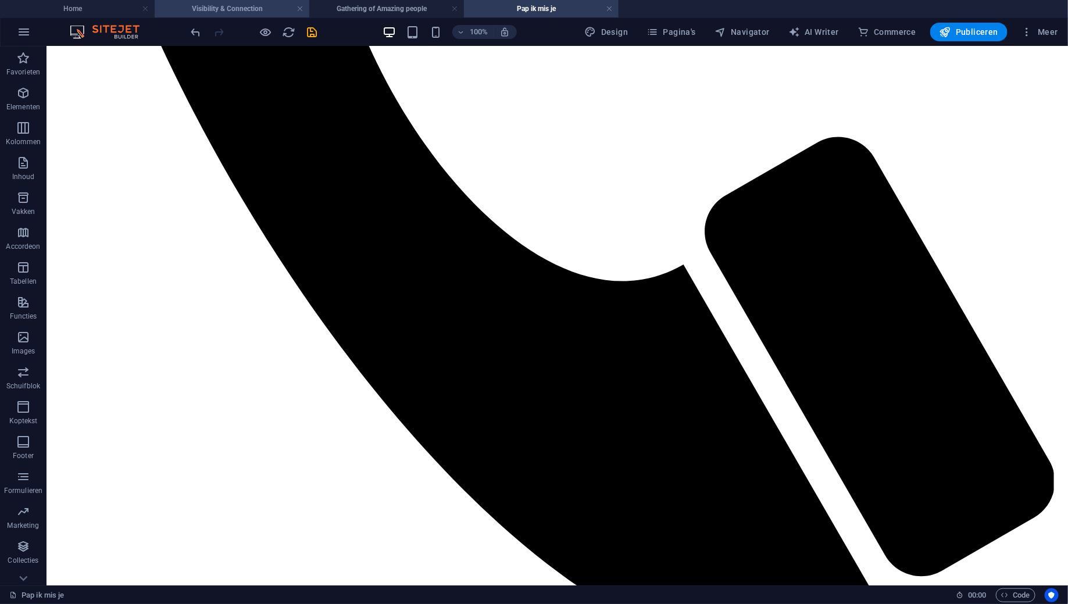
click at [221, 9] on h4 "Visibility & Connection" at bounding box center [232, 8] width 155 height 13
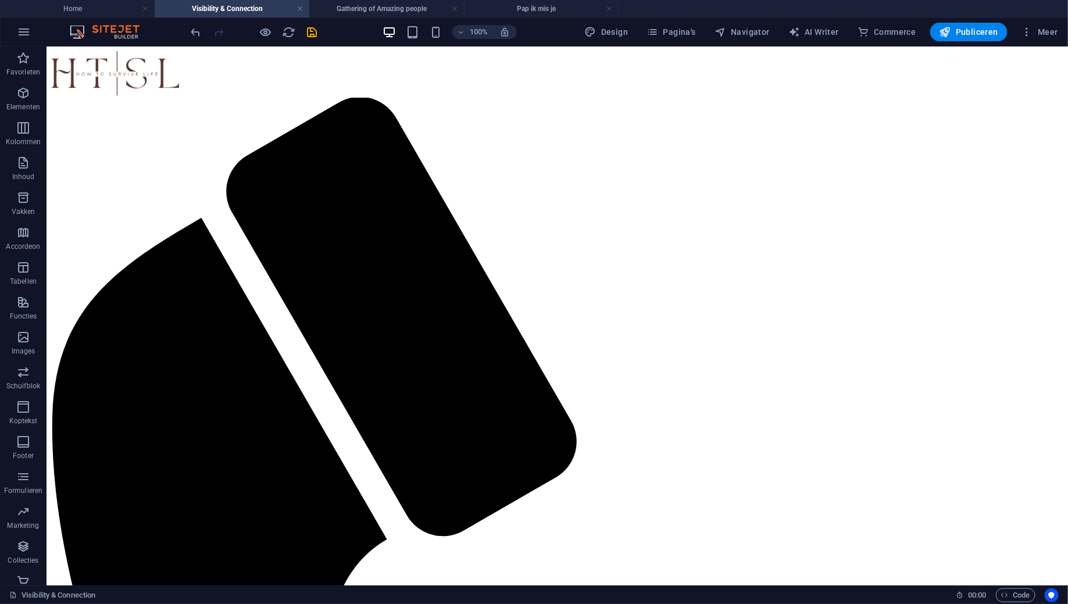
scroll to position [156, 0]
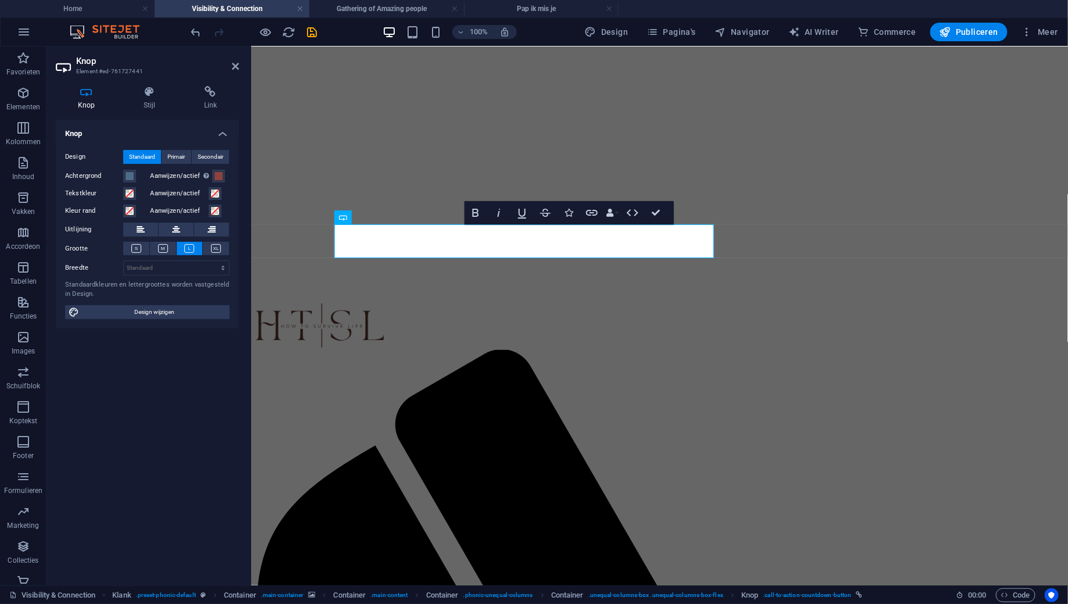
click at [206, 118] on div "Knop Stijl Link Knop Design Standaard Primair Secondair Achtergrond Aanwijzen/a…" at bounding box center [147, 331] width 183 height 490
click at [206, 104] on h4 "Link" at bounding box center [210, 98] width 57 height 24
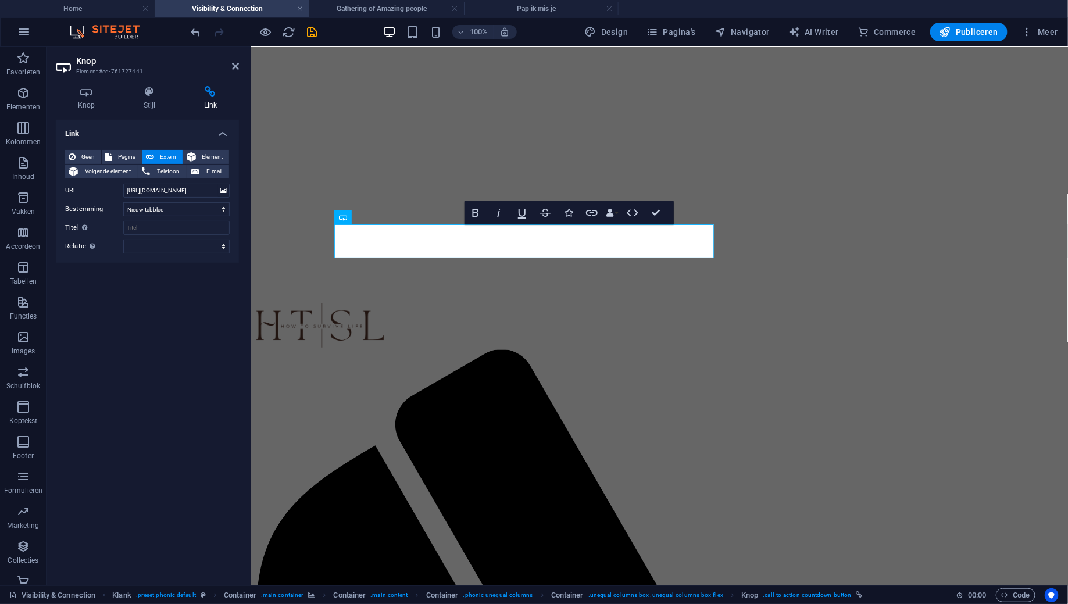
click at [209, 95] on icon at bounding box center [210, 92] width 57 height 12
click at [185, 188] on input "https://hipsy.nl/shop/120450-visibility-connection-netwerkevent-voor-bewuste-vr…" at bounding box center [176, 191] width 106 height 14
paste input "event/153407"
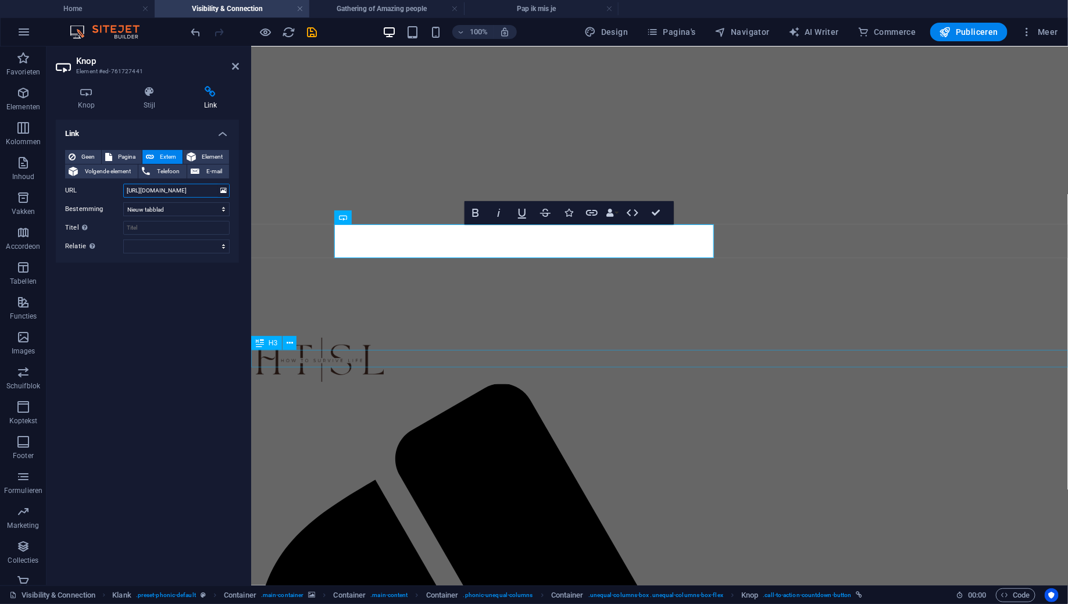
type input "https://hipsy.nl/event/153407-visibility-connection-netwerkevent-voor-bewuste-v…"
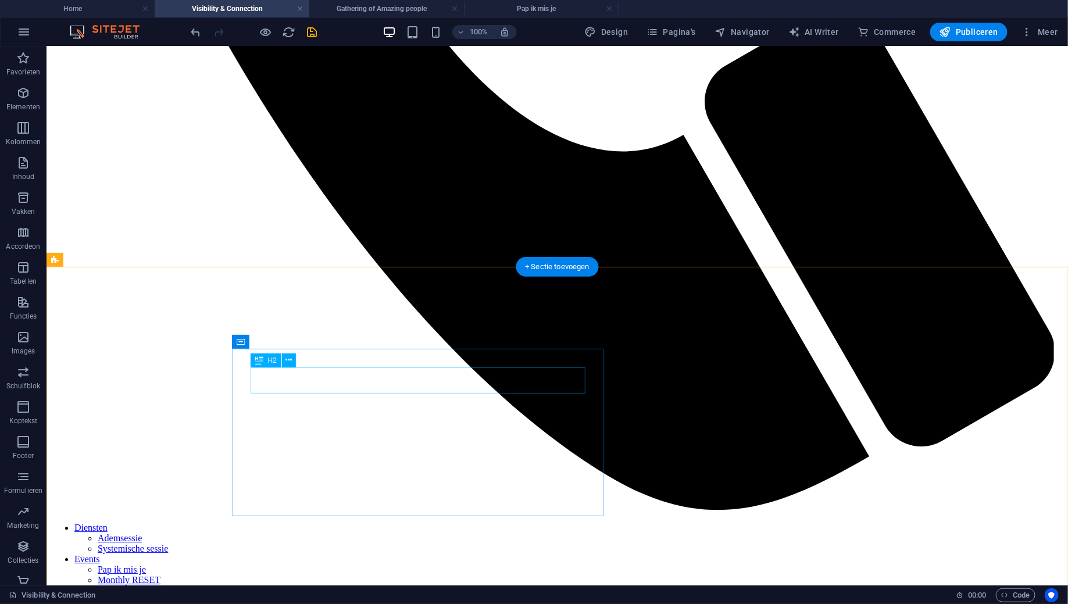
scroll to position [1368, 0]
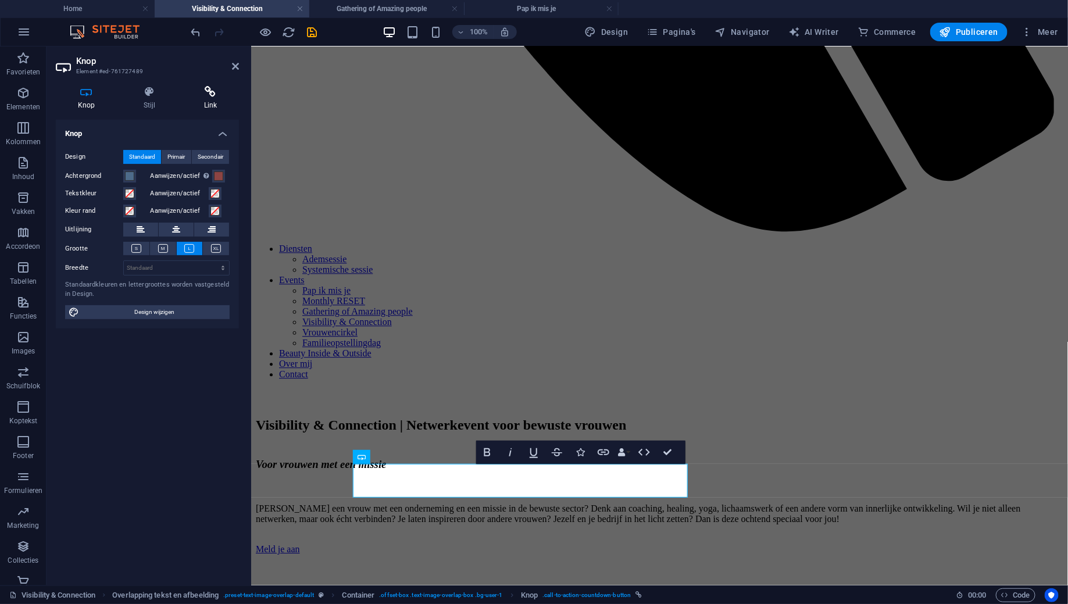
click at [202, 92] on icon at bounding box center [210, 92] width 57 height 12
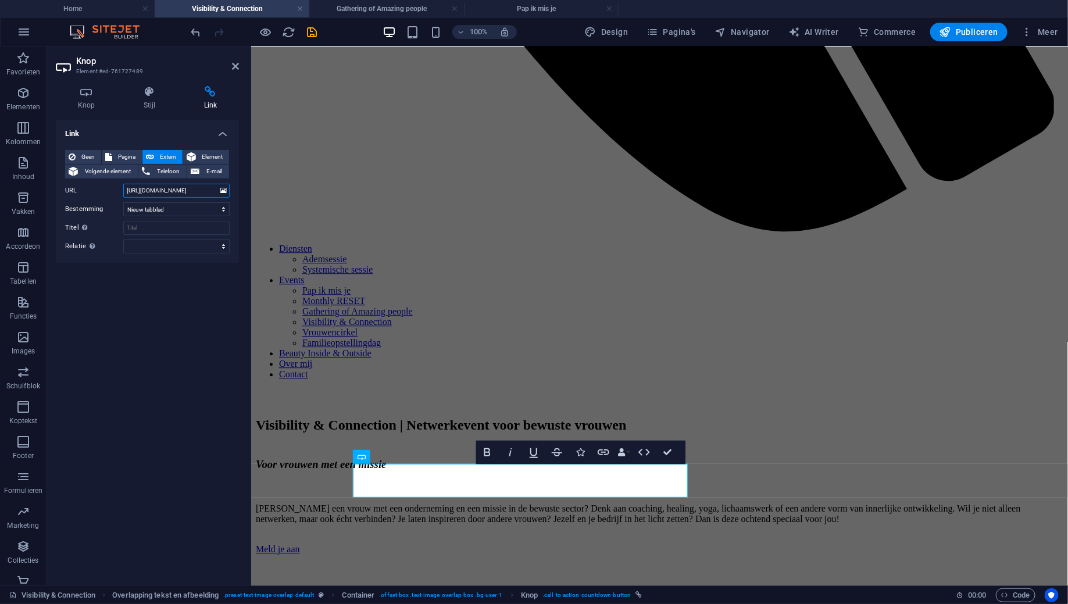
click at [168, 192] on input "https://hipsy.nl/shop/120450-visibility-connection-netwerkevent-voor-bewuste-vr…" at bounding box center [176, 191] width 106 height 14
paste input "event/153407"
type input "https://hipsy.nl/event/153407-visibility-connection-netwerkevent-voor-bewuste-v…"
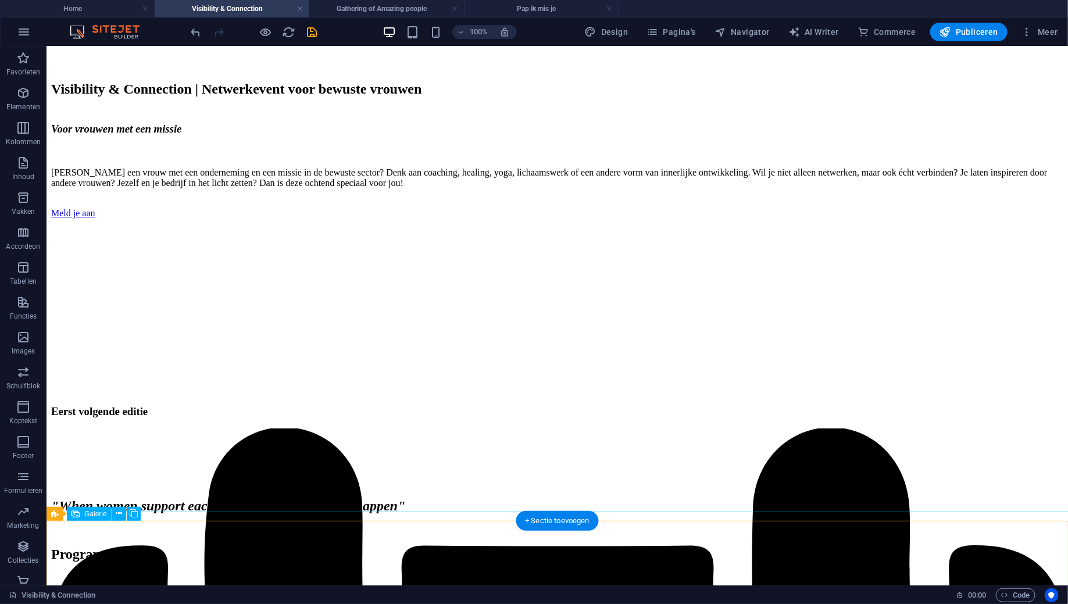
scroll to position [1980, 0]
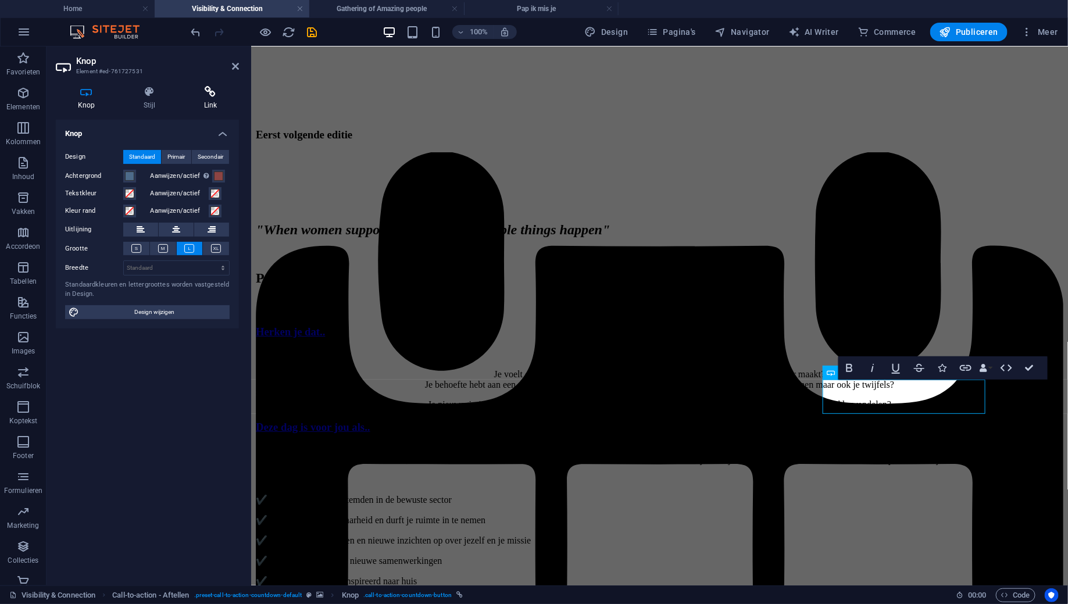
click at [220, 98] on h4 "Link" at bounding box center [210, 98] width 57 height 24
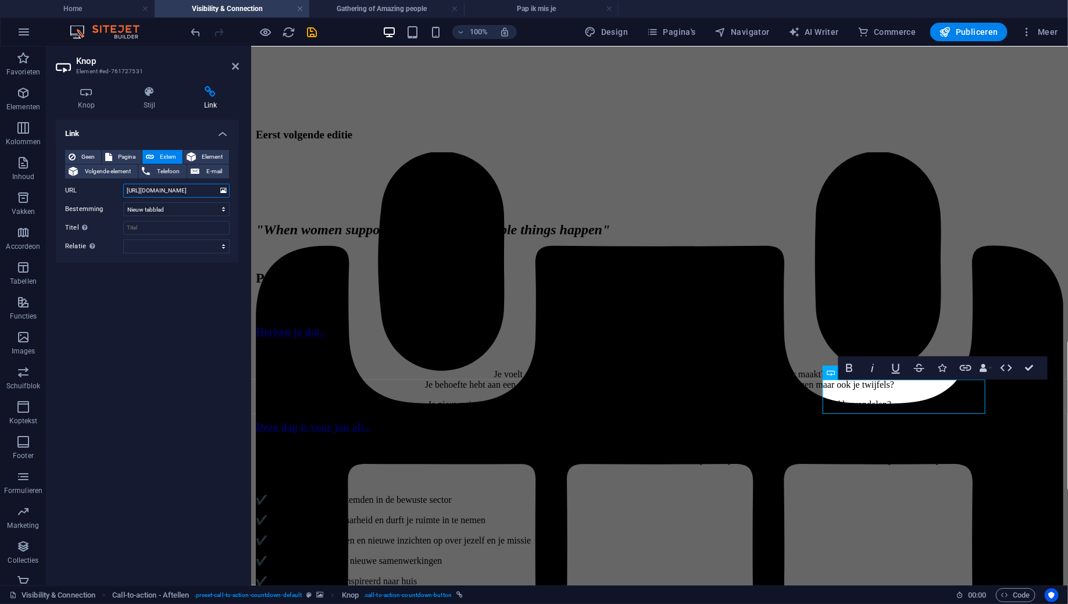
click at [176, 191] on input "https://hipsy.nl/shop/120450-visibility-connection-netwerkevent-voor-bewuste-vr…" at bounding box center [176, 191] width 106 height 14
paste input "event/153407"
type input "https://hipsy.nl/event/153407-visibility-connection-netwerkevent-voor-bewuste-v…"
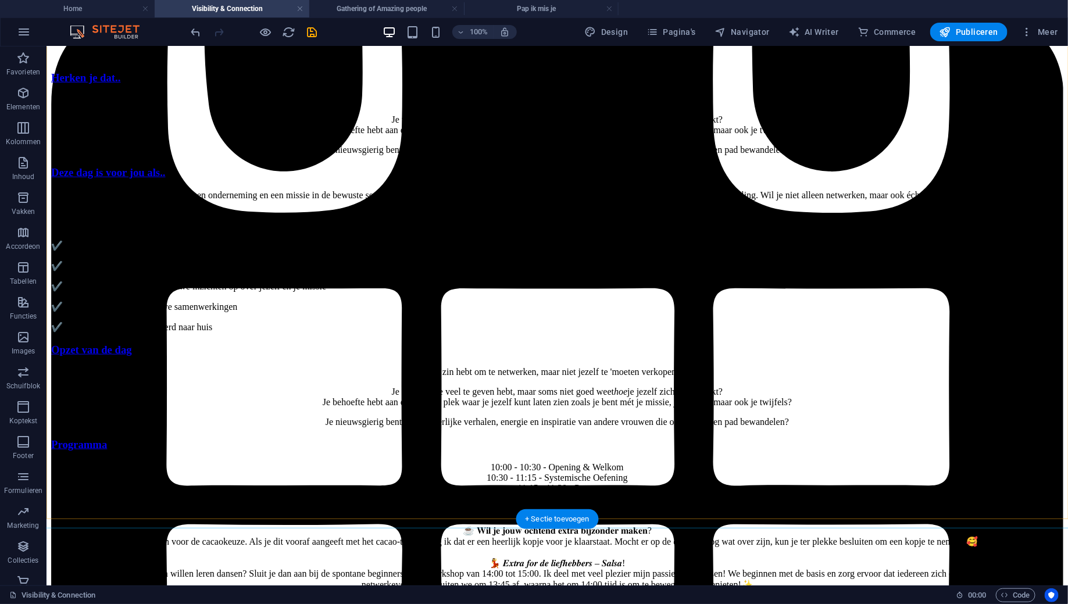
scroll to position [2507, 0]
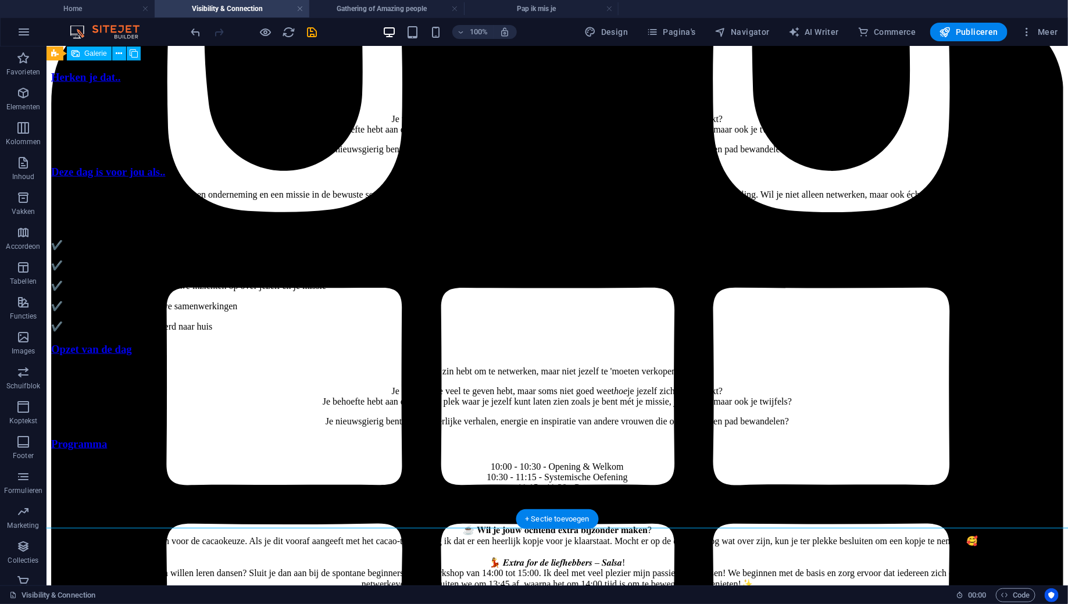
select select "4"
select select "px"
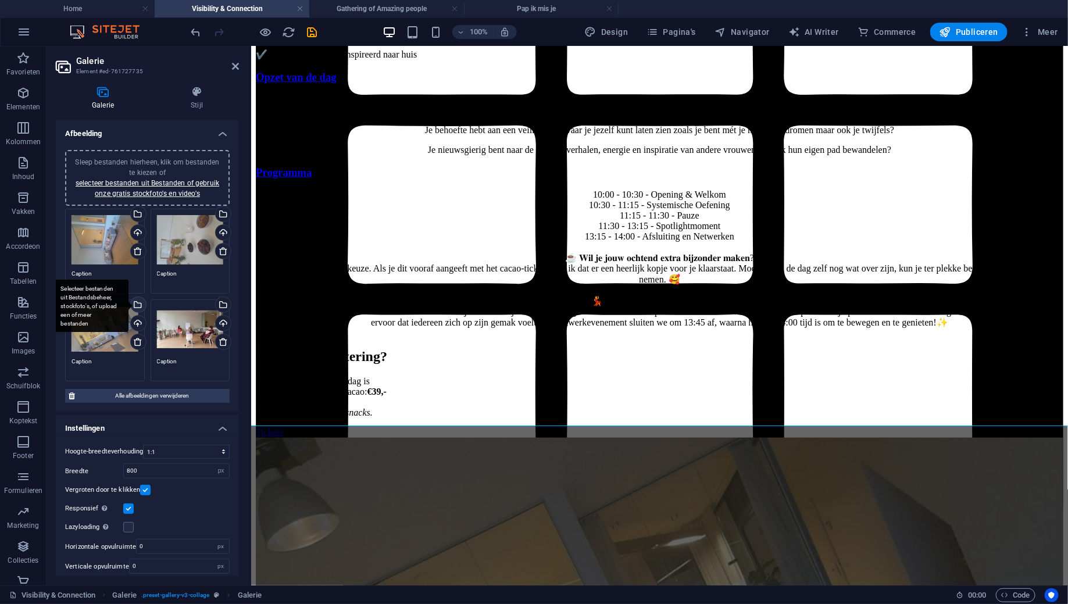
click at [139, 308] on div "Selecteer bestanden uit Bestandsbeheer, stockfoto's, of upload een of meer best…" at bounding box center [136, 305] width 17 height 17
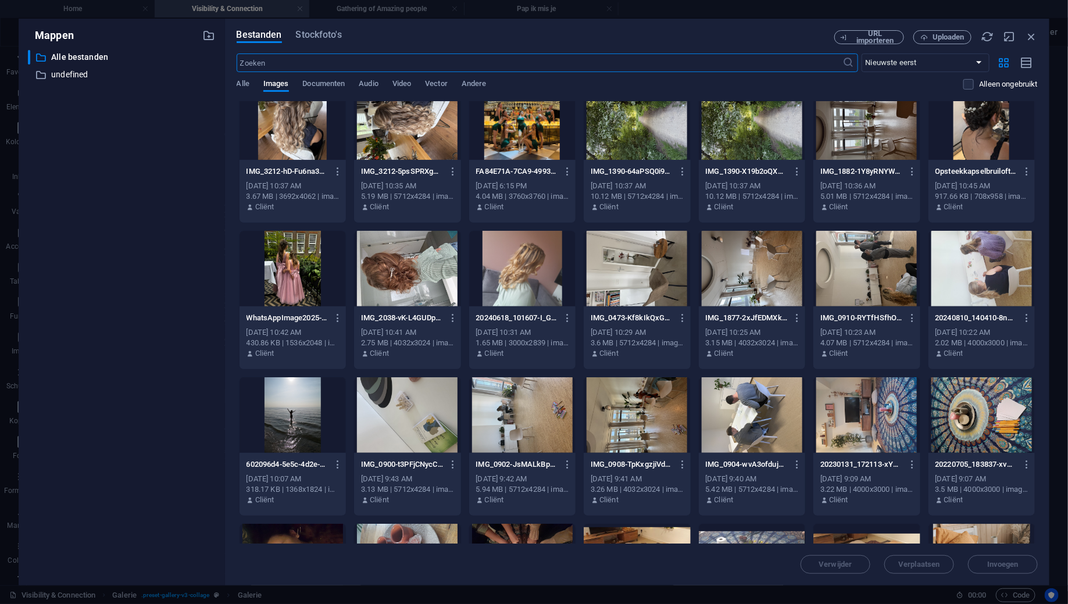
scroll to position [0, 0]
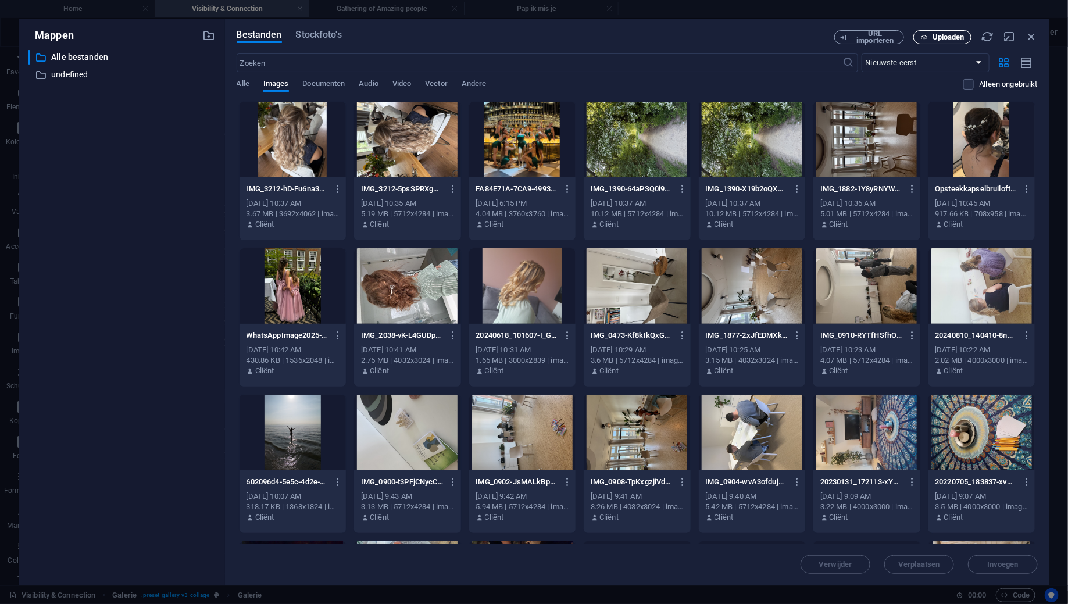
click at [941, 39] on span "Uploaden" at bounding box center [948, 37] width 32 height 7
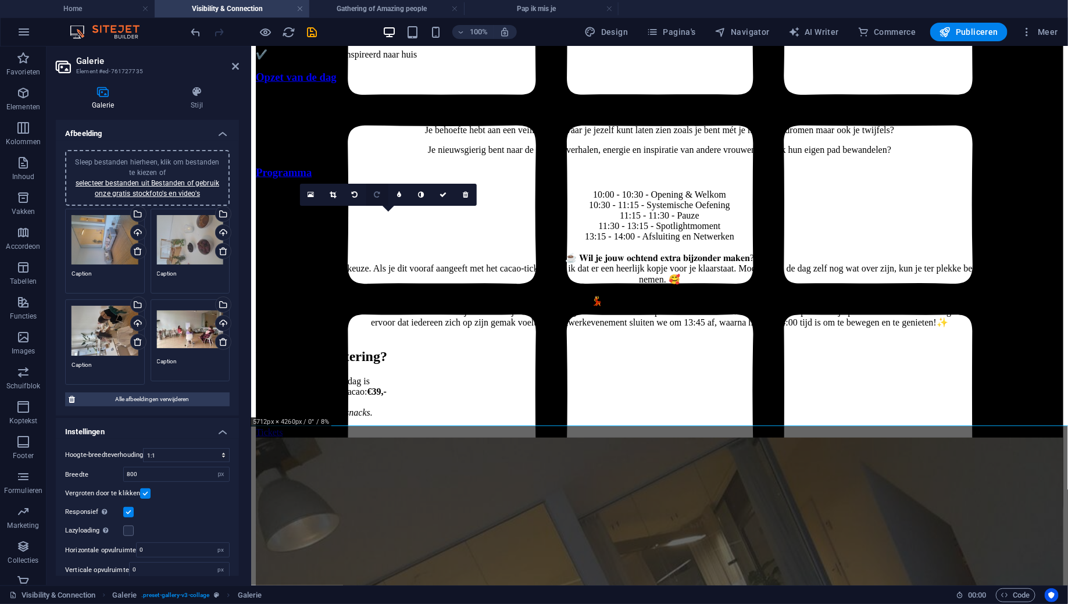
click at [374, 196] on icon at bounding box center [377, 194] width 6 height 7
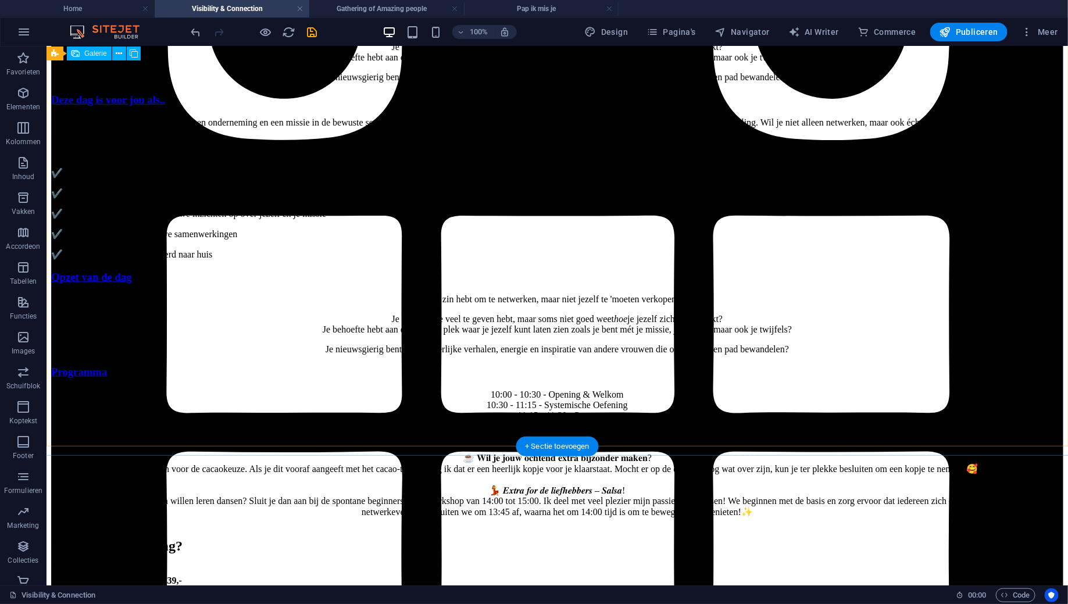
scroll to position [2579, 0]
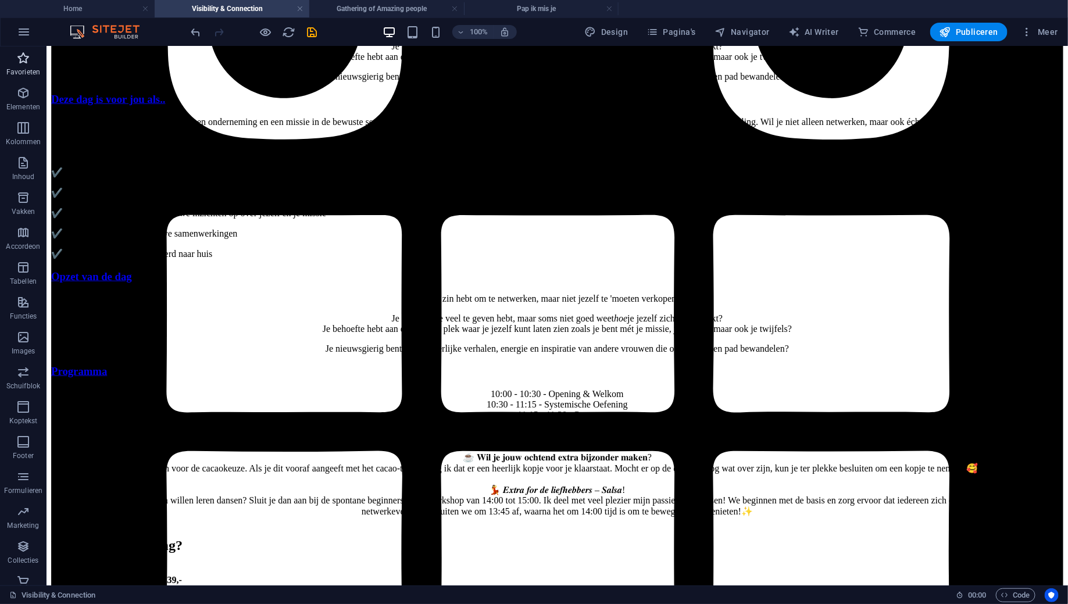
click at [21, 63] on icon "button" at bounding box center [23, 58] width 14 height 14
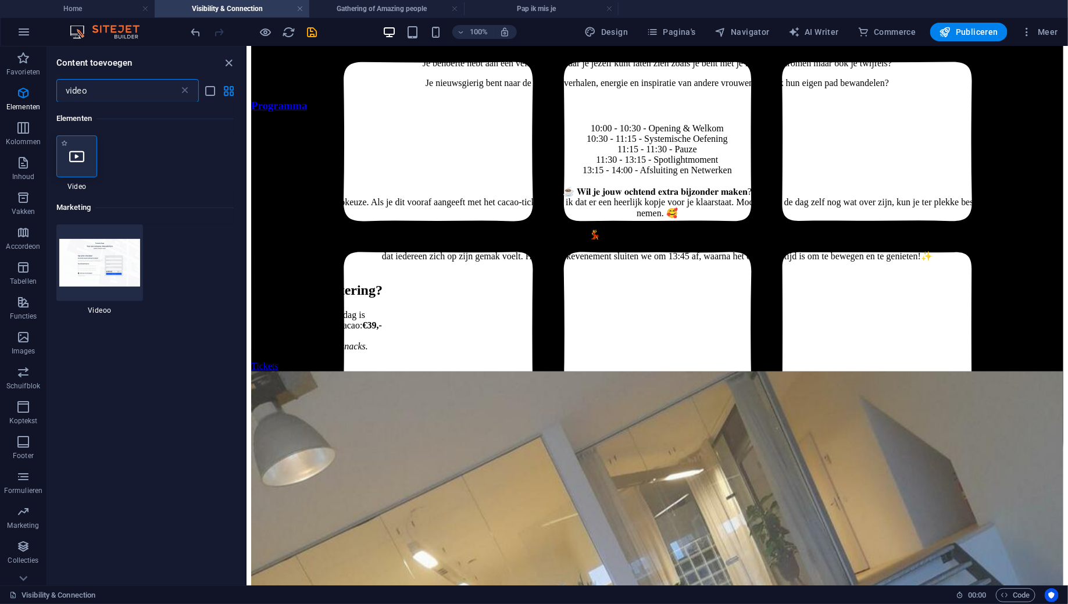
type input "video"
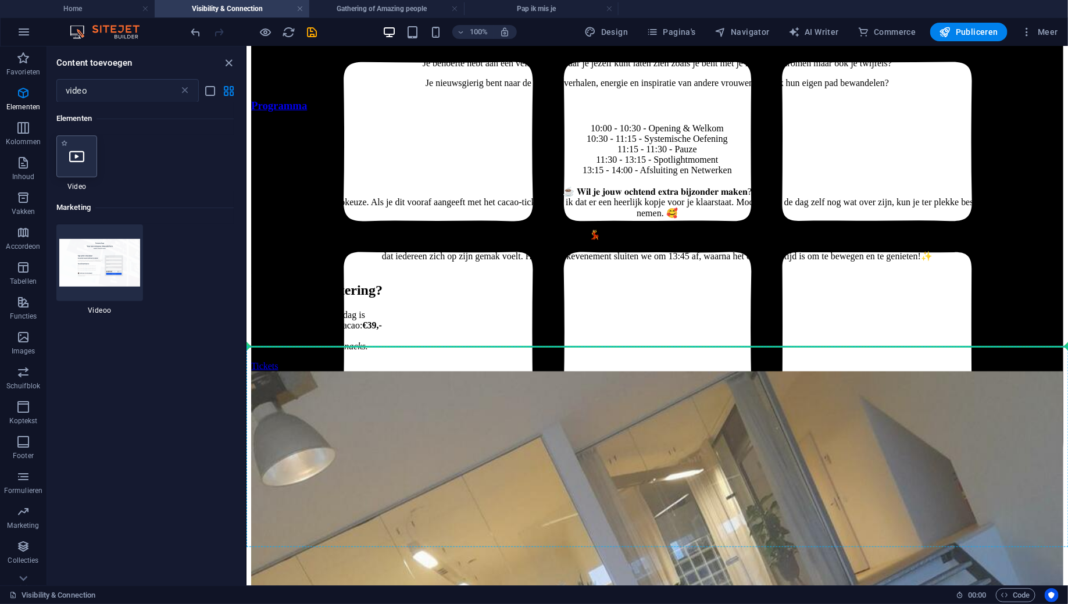
select select "%"
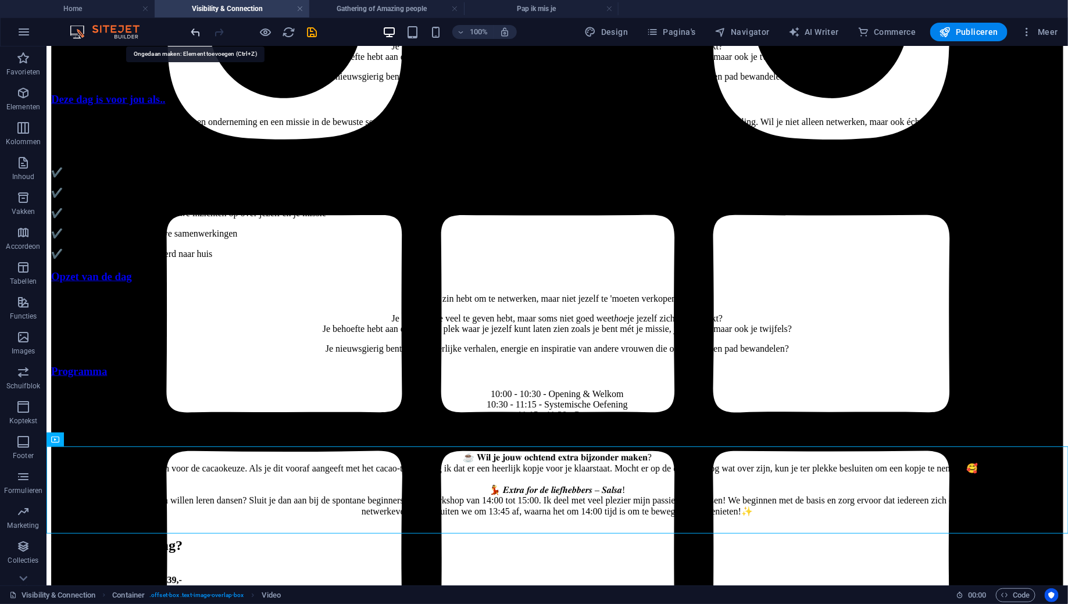
click at [196, 33] on icon "undo" at bounding box center [195, 32] width 13 height 13
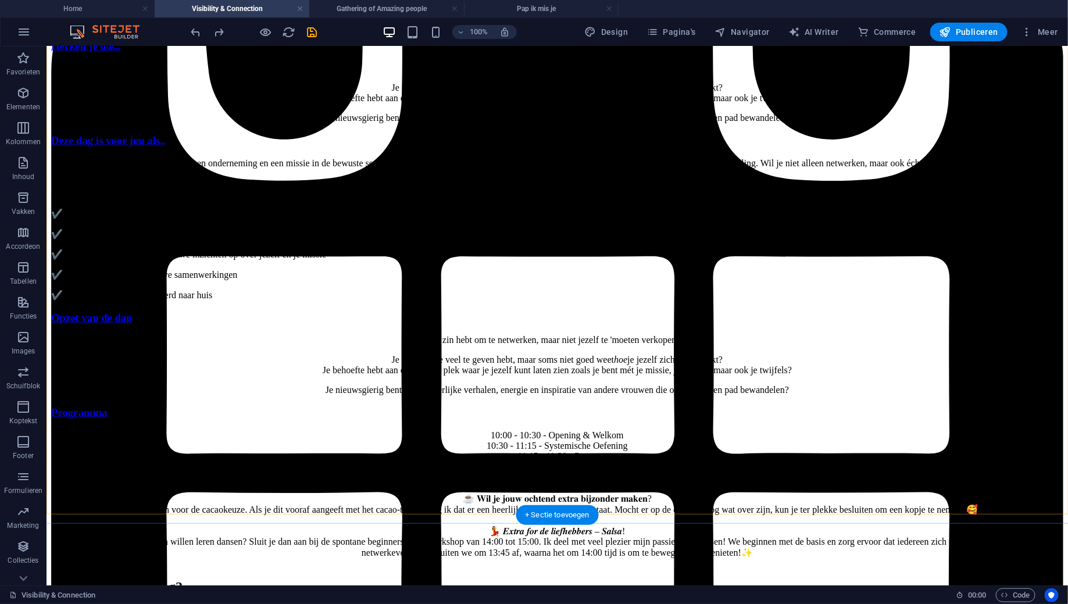
scroll to position [2864, 0]
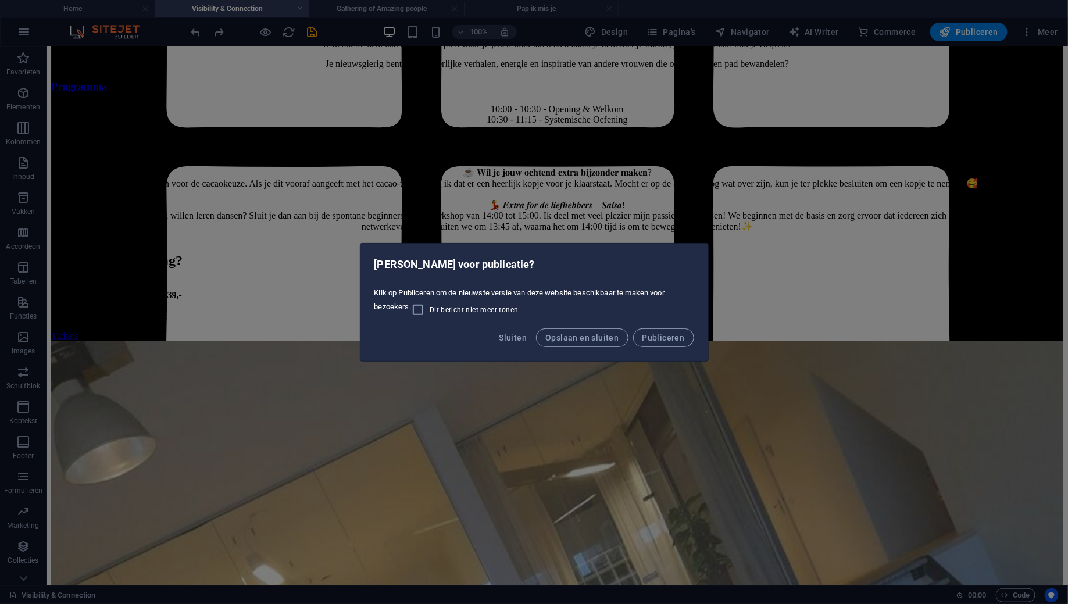
drag, startPoint x: 518, startPoint y: 332, endPoint x: 534, endPoint y: 303, distance: 33.0
click at [534, 303] on div "Klaar voor publicatie? Klik op Publiceren om de nieuwste versie van deze websit…" at bounding box center [534, 302] width 349 height 119
click at [658, 336] on span "Publiceren" at bounding box center [663, 337] width 42 height 9
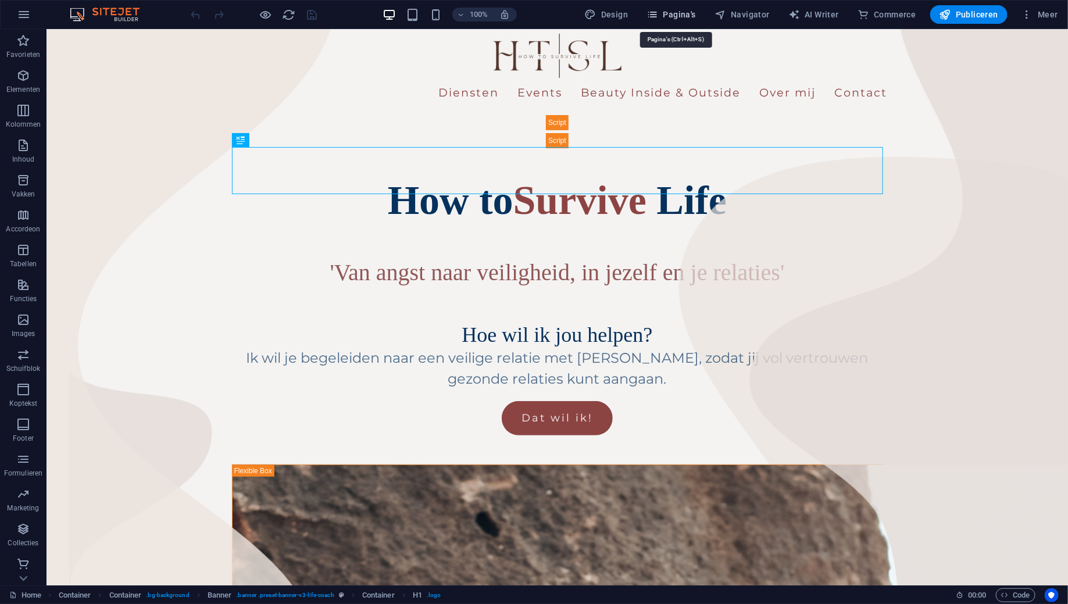
click at [683, 23] on button "Pagina's" at bounding box center [671, 14] width 59 height 19
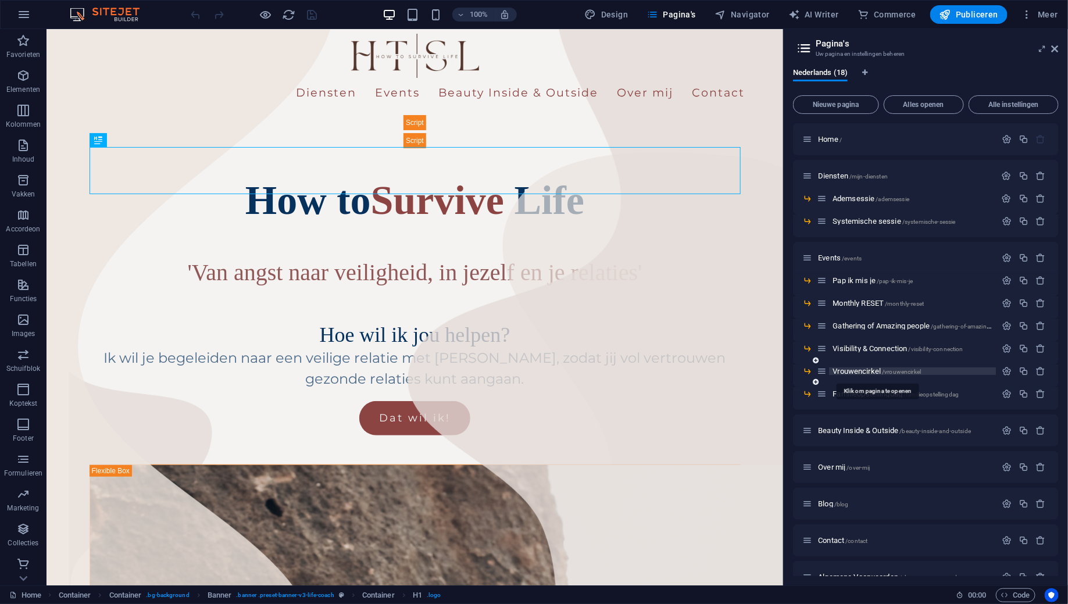
click at [854, 371] on span "Vrouwencirkel /vrouwencirkel" at bounding box center [876, 371] width 88 height 9
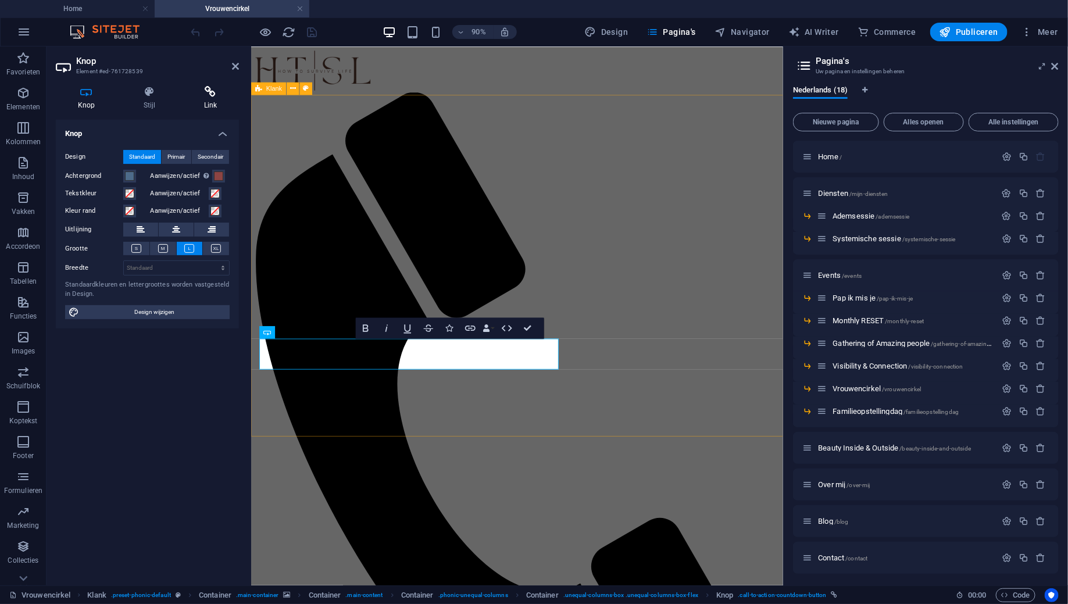
click at [202, 102] on h4 "Link" at bounding box center [210, 98] width 57 height 24
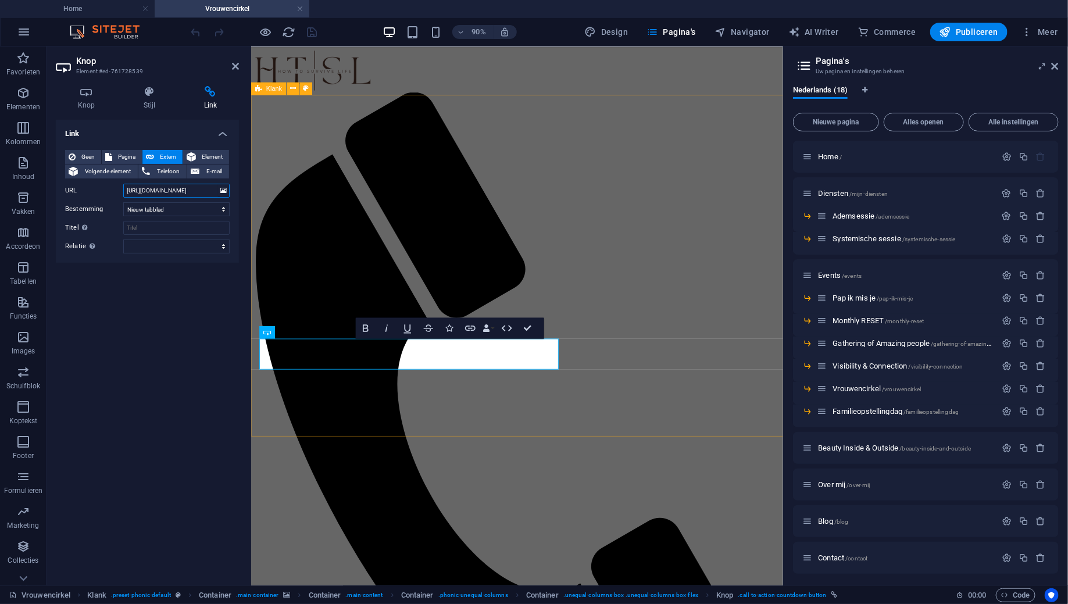
click at [170, 192] on input "[URL][DOMAIN_NAME]" at bounding box center [176, 191] width 106 height 14
paste input "event/99972-vrouwencirkel-bovenkarspel"
type input "[URL][DOMAIN_NAME]"
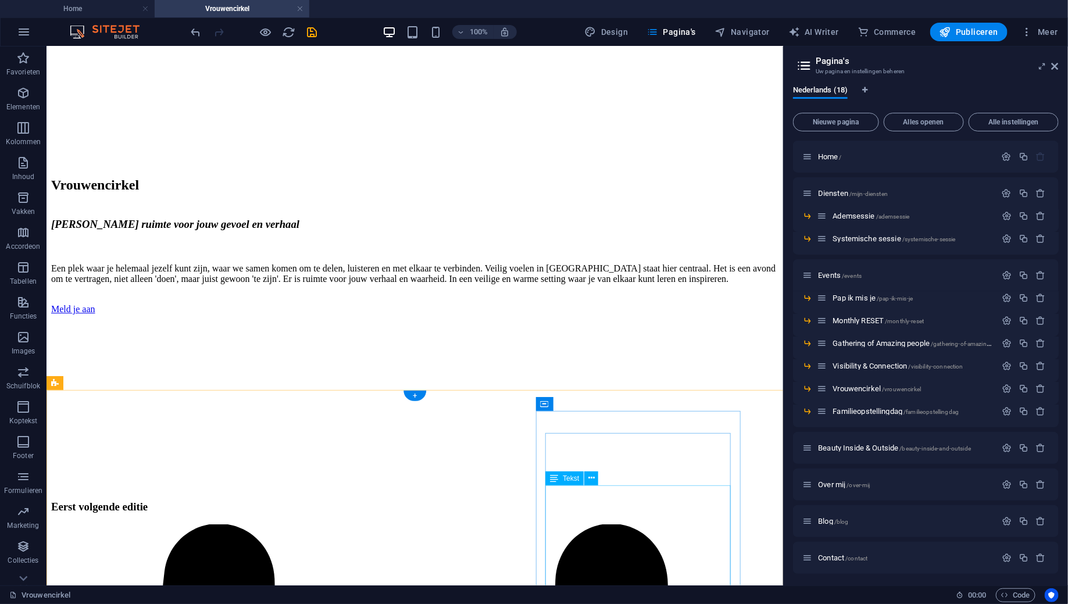
scroll to position [1422, 0]
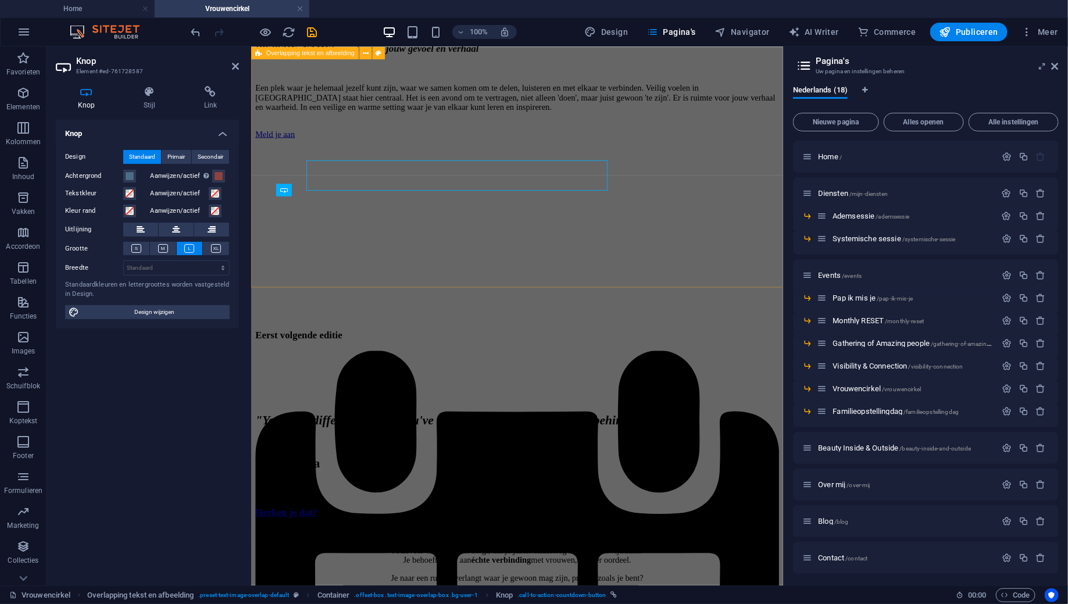
scroll to position [1445, 0]
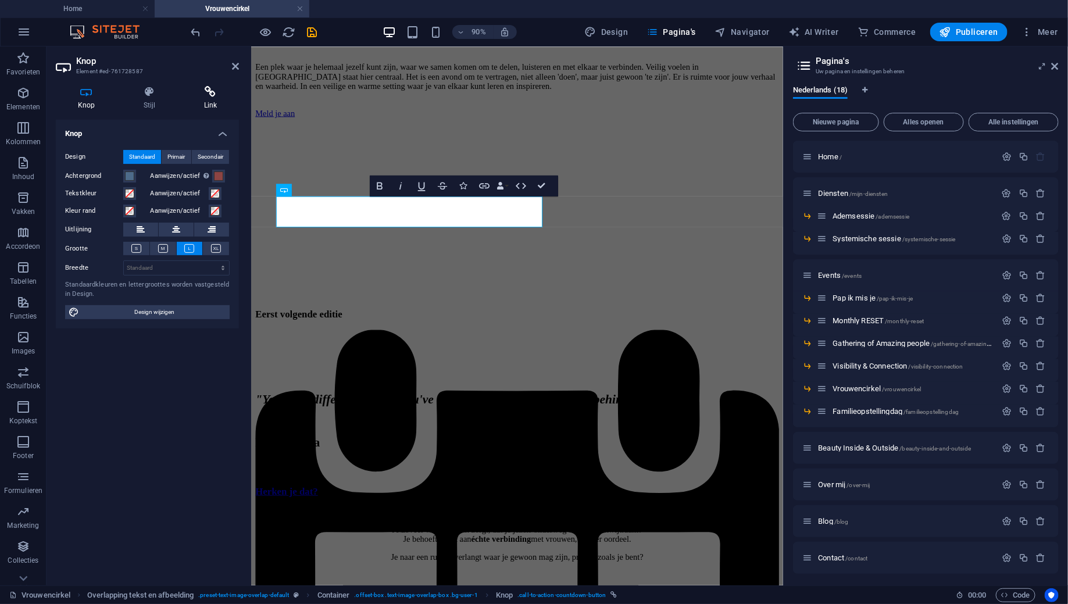
click at [206, 98] on h4 "Link" at bounding box center [210, 98] width 57 height 24
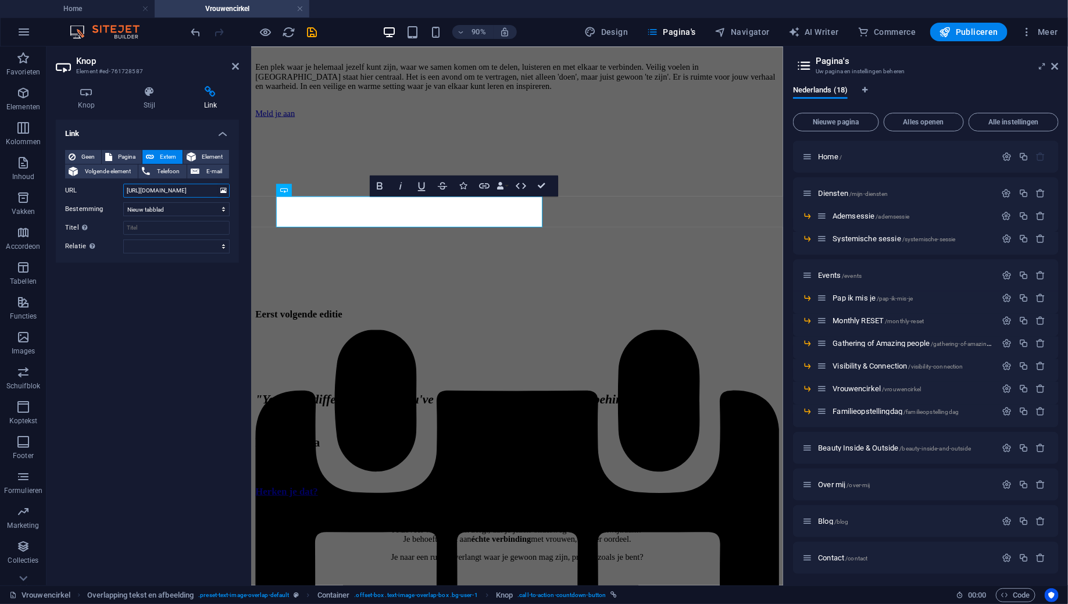
click at [174, 192] on input "[URL][DOMAIN_NAME]" at bounding box center [176, 191] width 106 height 14
paste input "event/99972-vrouwencirkel-bovenkarspel"
type input "[URL][DOMAIN_NAME]"
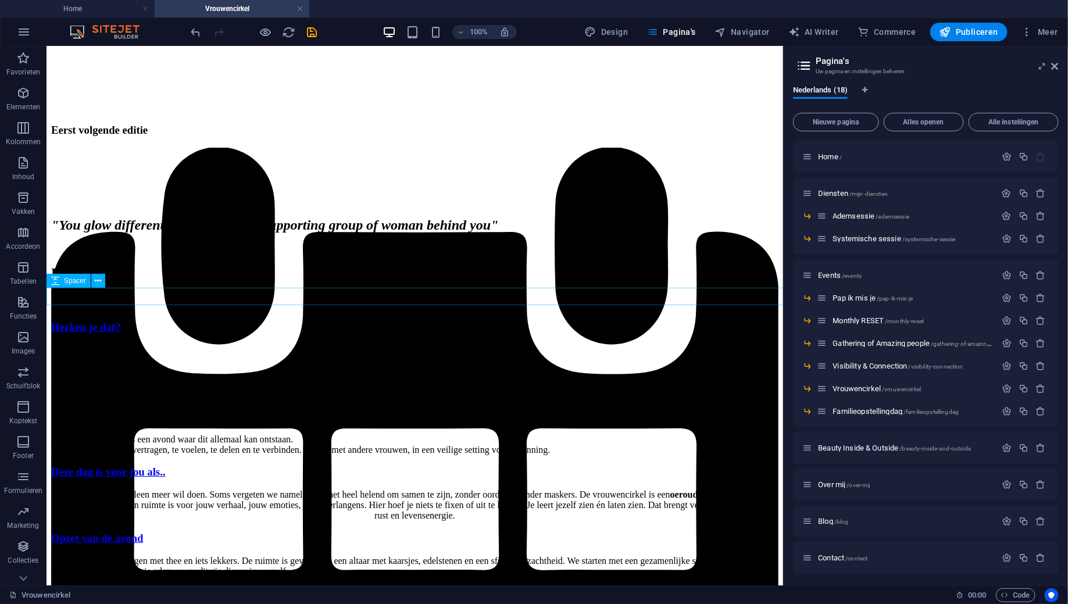
scroll to position [1829, 0]
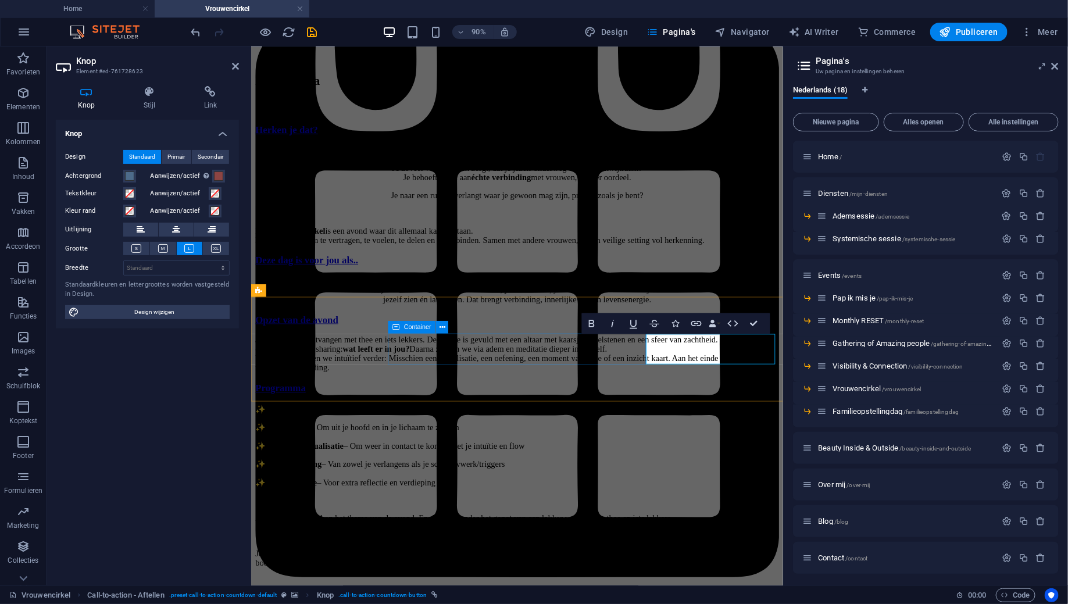
scroll to position [1841, 0]
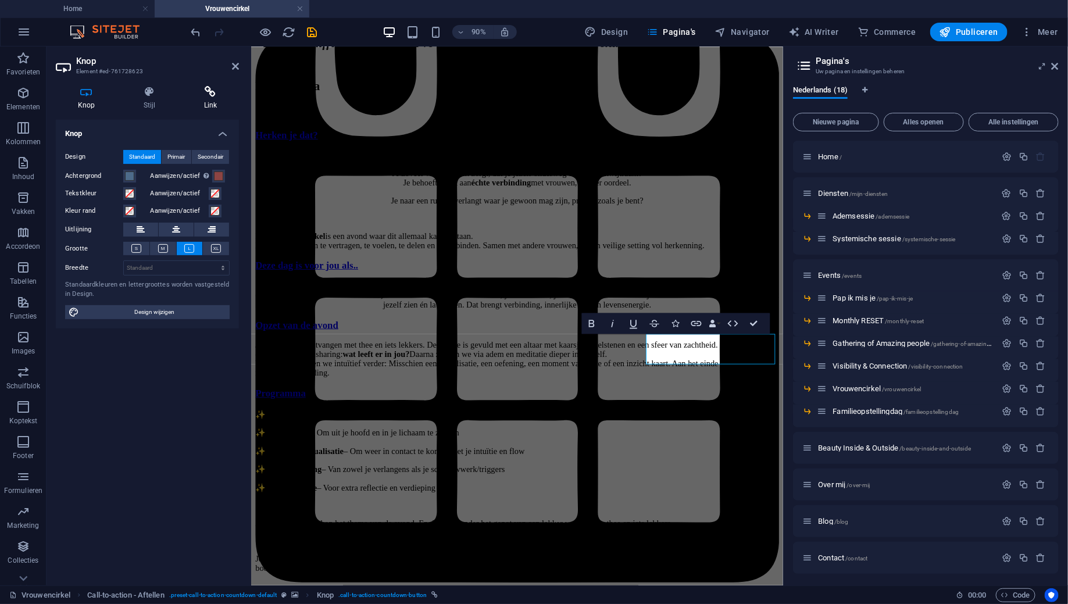
click at [214, 98] on h4 "Link" at bounding box center [210, 98] width 57 height 24
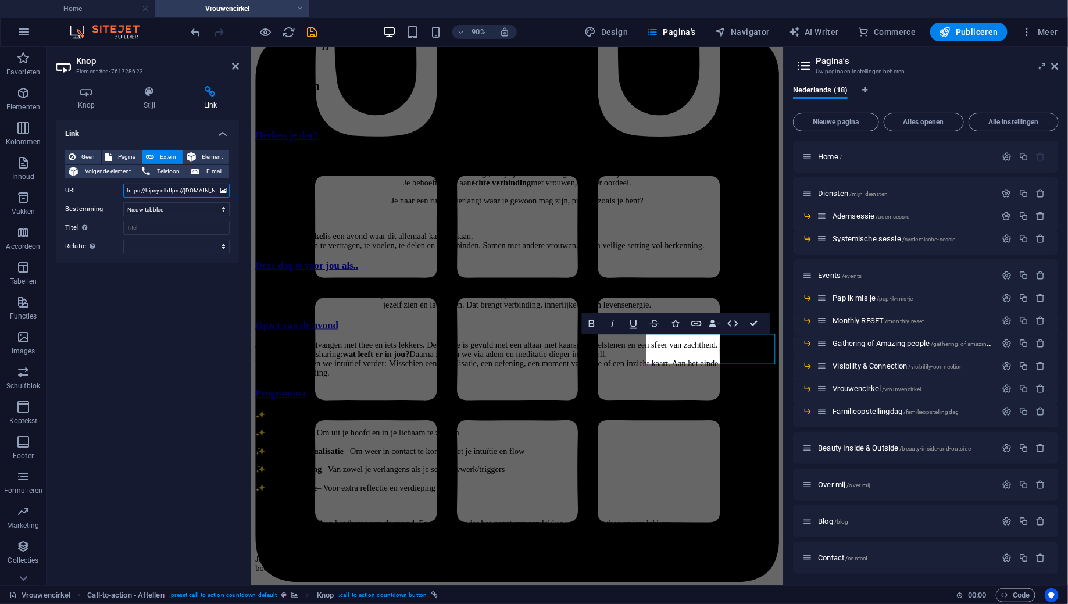
click at [167, 189] on input "https://hipsy.nlhttps://[DOMAIN_NAME][URL]" at bounding box center [176, 191] width 106 height 14
paste input "/event/99972-vrouwencirkel-bovenkarspel"
type input "[URL][DOMAIN_NAME]"
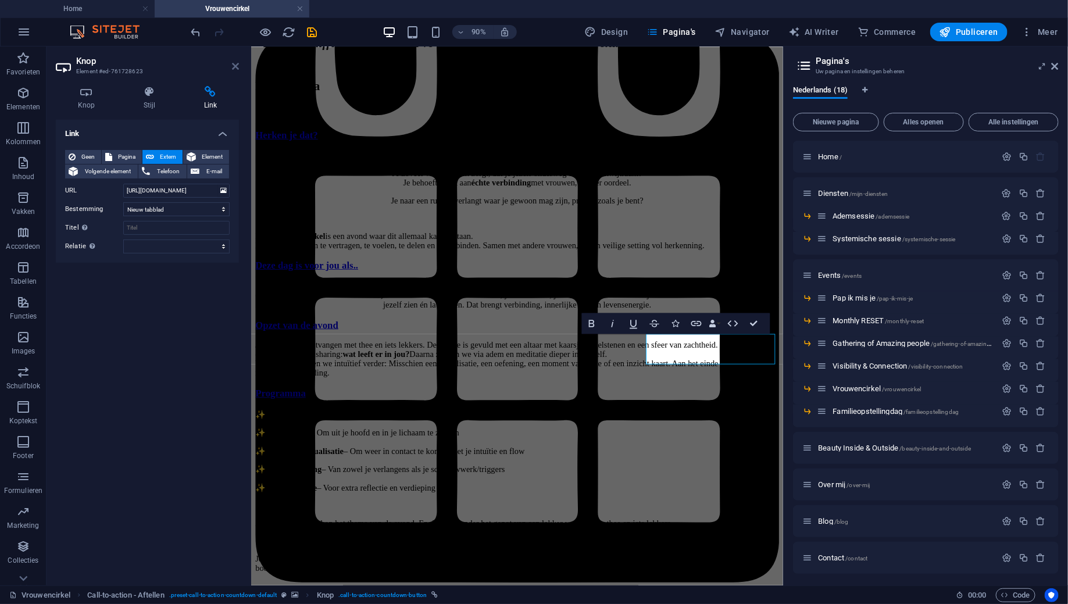
click at [238, 65] on icon at bounding box center [235, 66] width 7 height 9
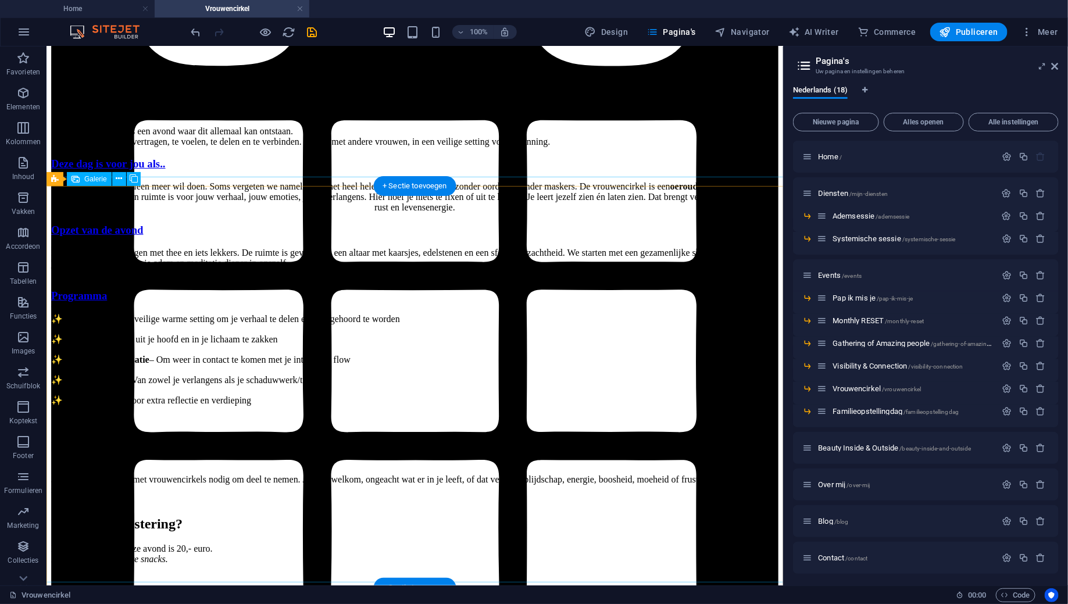
scroll to position [2105, 0]
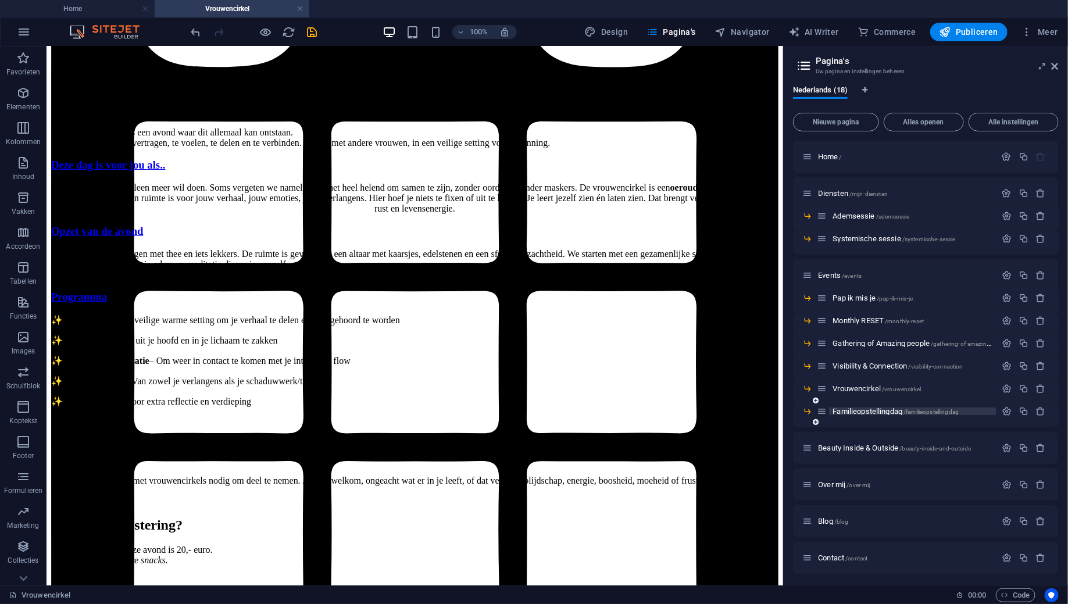
click at [888, 411] on span "Familieopstellingdag /familieopstellingdag" at bounding box center [895, 411] width 126 height 9
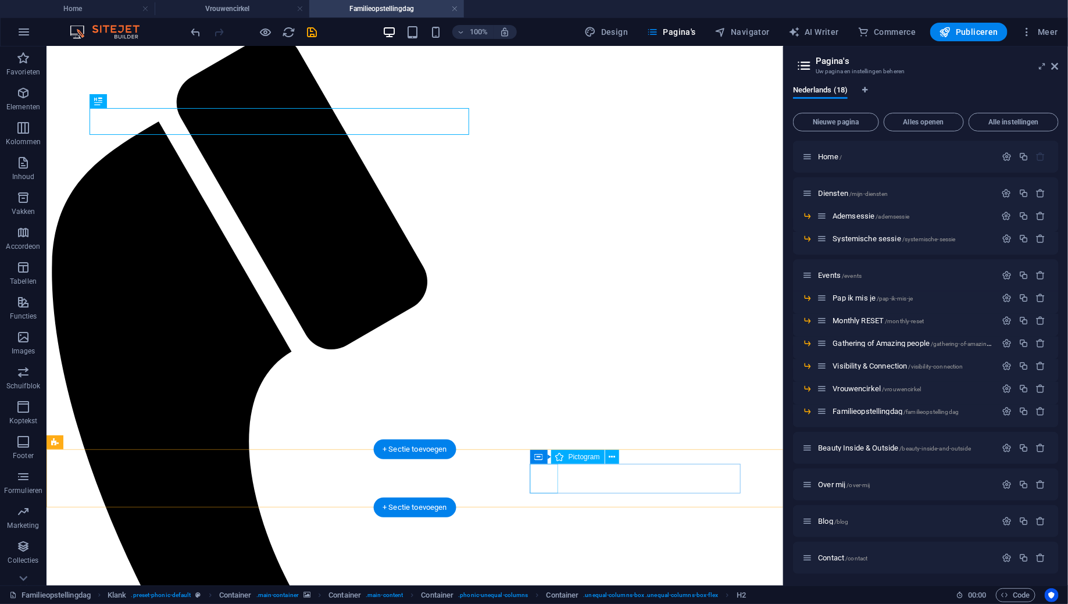
scroll to position [65, 0]
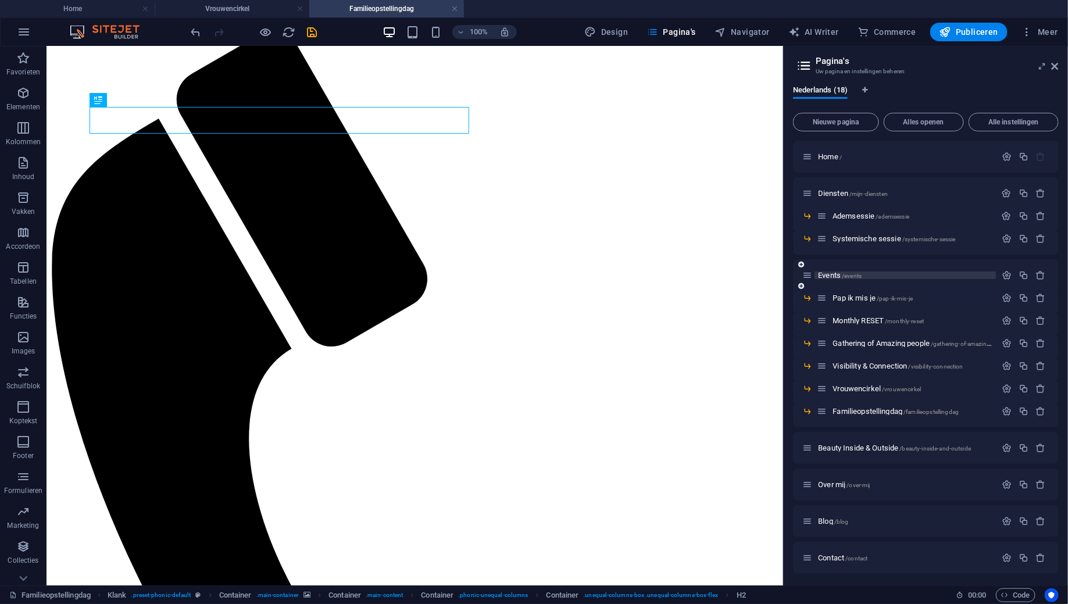
click at [820, 274] on span "Events /events" at bounding box center [840, 275] width 44 height 9
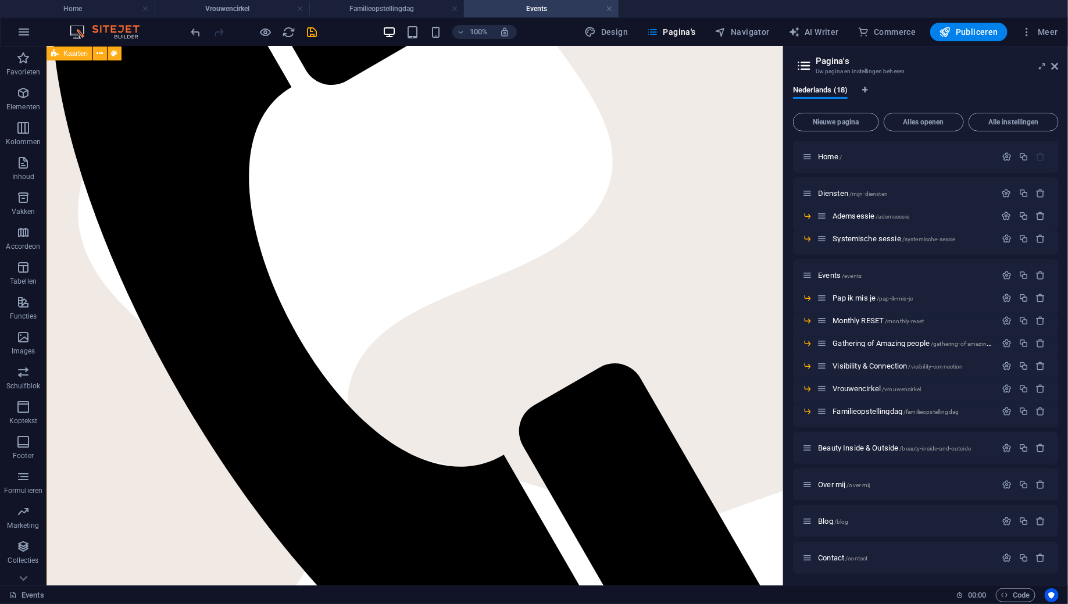
scroll to position [332, 0]
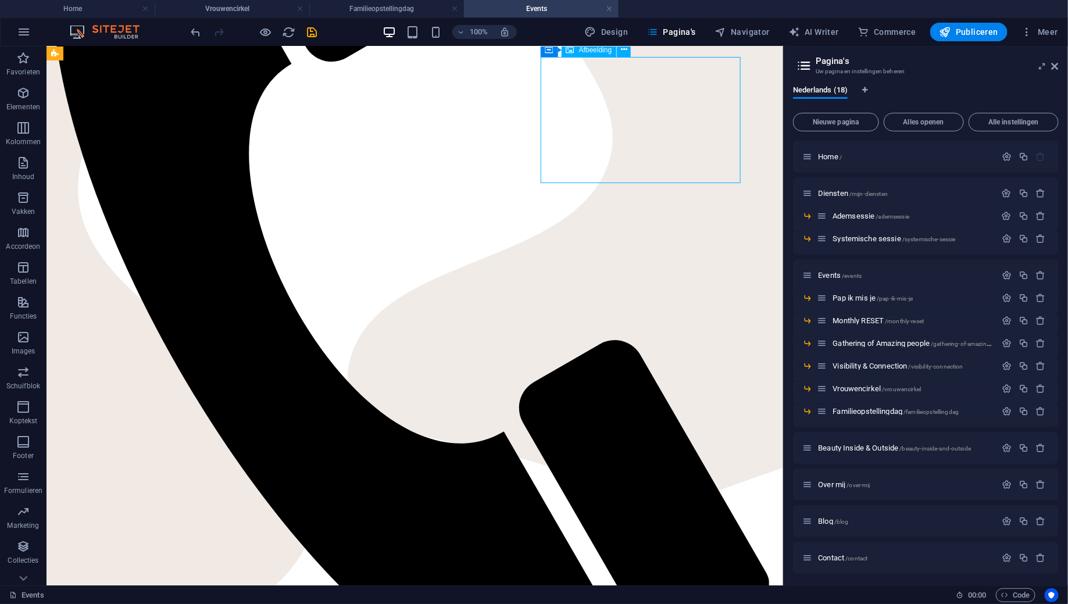
select select "px"
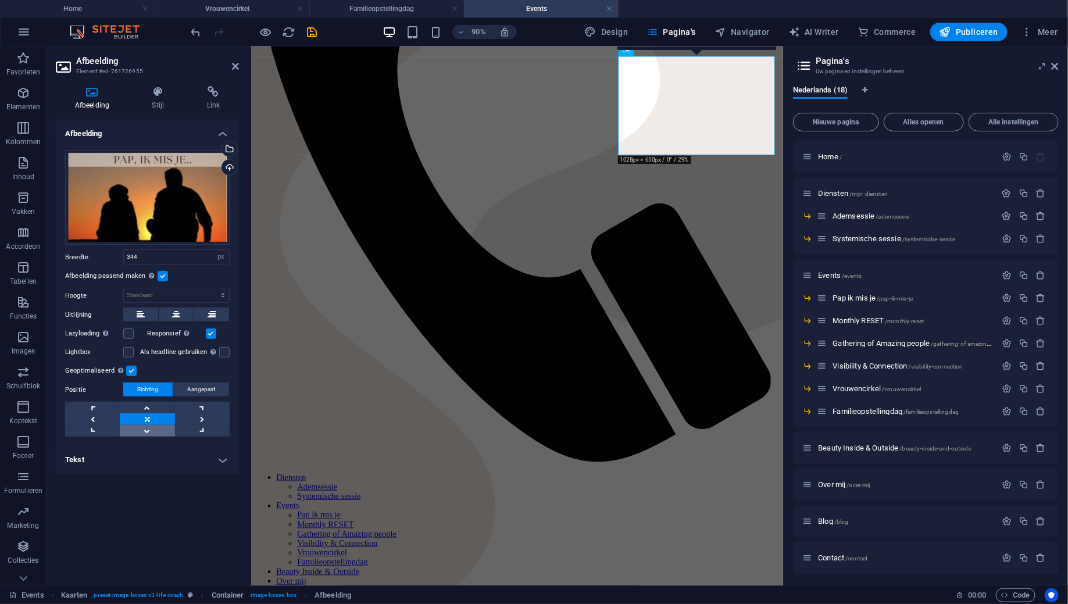
click at [149, 429] on link at bounding box center [147, 431] width 55 height 12
click at [163, 277] on label at bounding box center [163, 276] width 10 height 10
click at [0, 0] on input "Afbeelding passend maken Afbeelding automatisch passen binnen een vaststaande b…" at bounding box center [0, 0] width 0 height 0
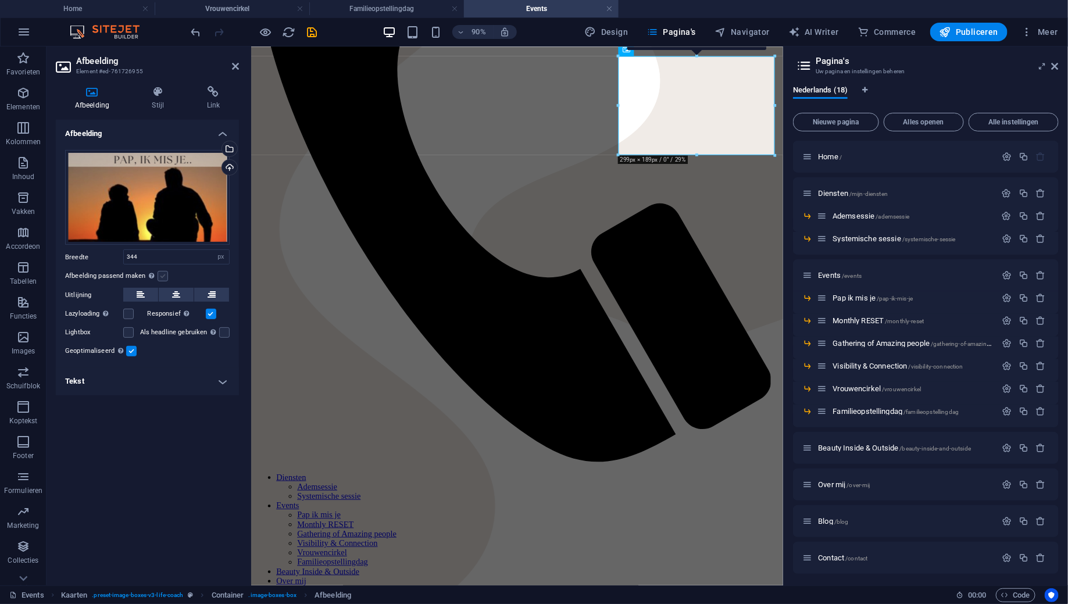
click at [163, 277] on label at bounding box center [163, 276] width 10 height 10
click at [0, 0] on input "Afbeelding passend maken Afbeelding automatisch passen binnen een vaststaande b…" at bounding box center [0, 0] width 0 height 0
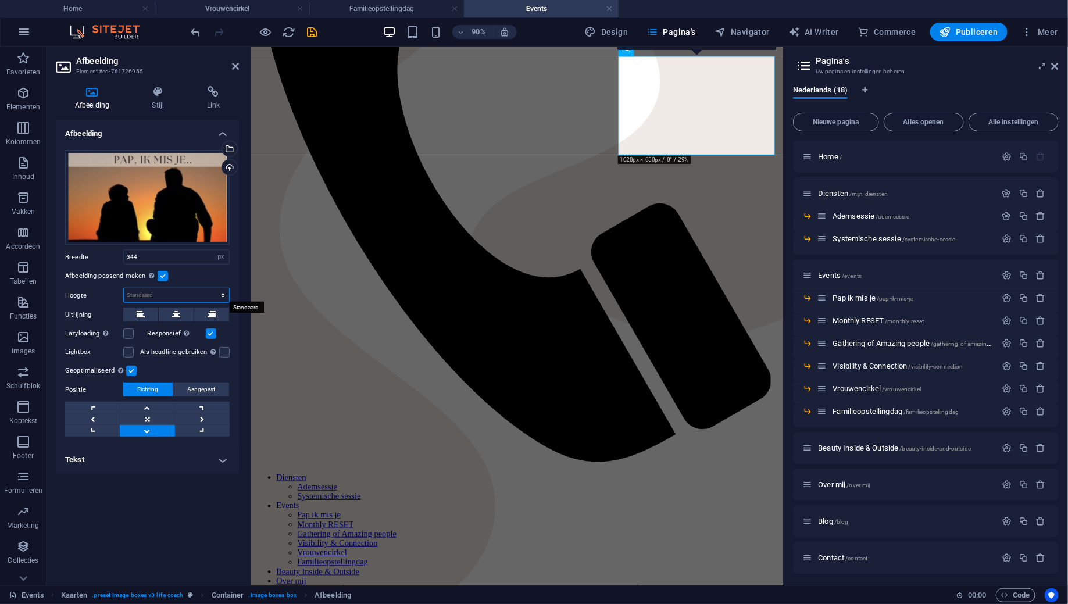
click at [165, 294] on select "Standaard auto px" at bounding box center [176, 295] width 105 height 14
click at [124, 288] on select "Standaard auto px" at bounding box center [176, 295] width 105 height 14
select select "DISABLED_OPTION_VALUE"
click at [191, 30] on icon "undo" at bounding box center [195, 32] width 13 height 13
click at [152, 420] on link at bounding box center [147, 419] width 55 height 12
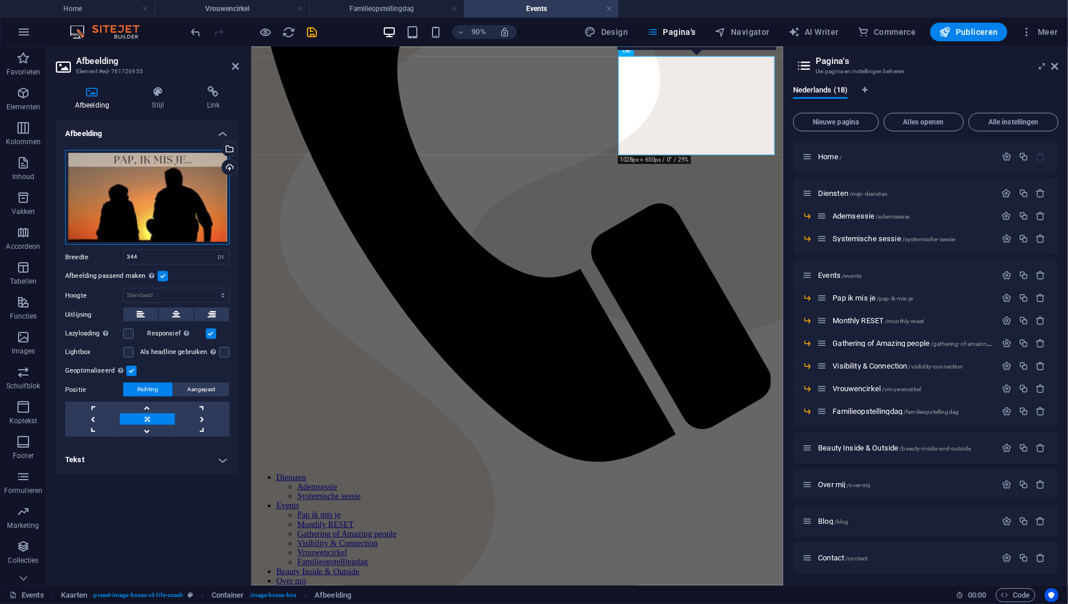
drag, startPoint x: 147, startPoint y: 188, endPoint x: 147, endPoint y: 235, distance: 46.5
click at [147, 235] on div "Sleep bestanden hierheen, klik om bestanden te kiezen of selecteer bestanden ui…" at bounding box center [147, 197] width 165 height 95
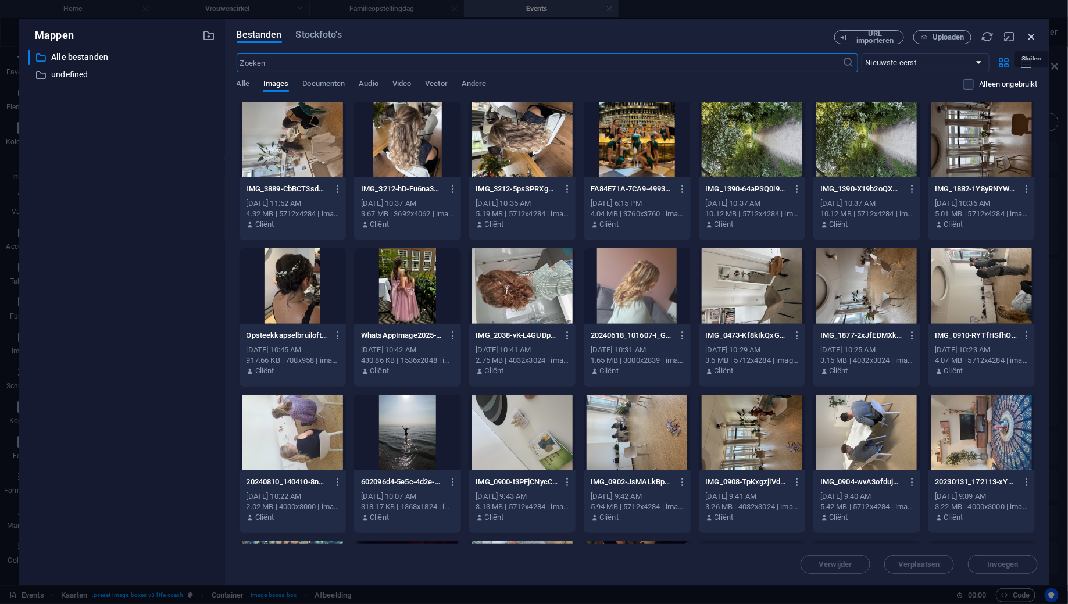
click at [1028, 38] on icon "button" at bounding box center [1031, 36] width 13 height 13
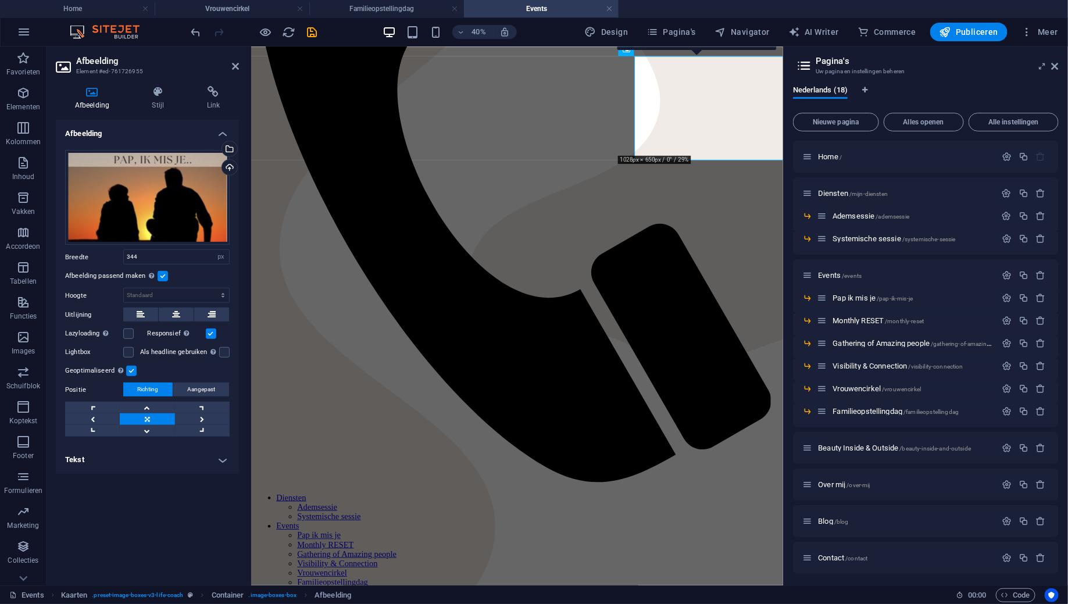
scroll to position [350, 0]
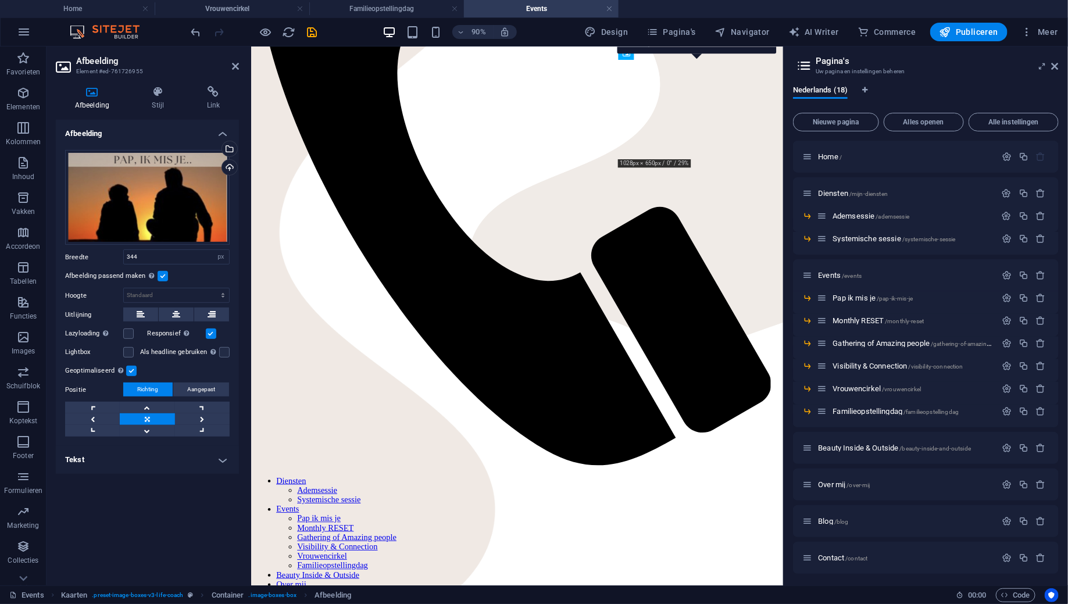
drag, startPoint x: 766, startPoint y: 126, endPoint x: 761, endPoint y: 196, distance: 70.5
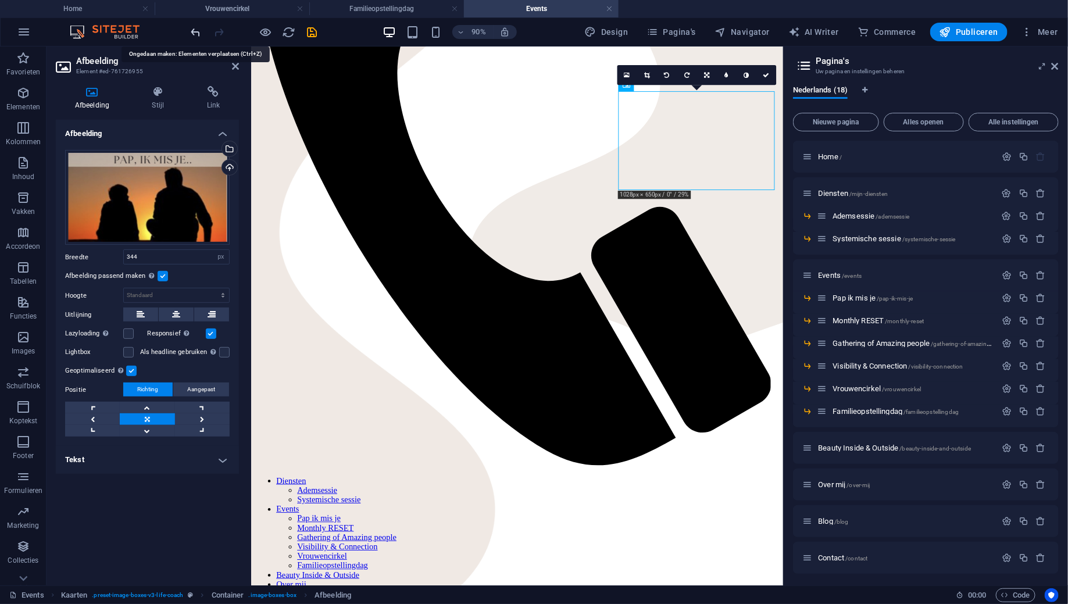
click at [199, 34] on icon "undo" at bounding box center [195, 32] width 13 height 13
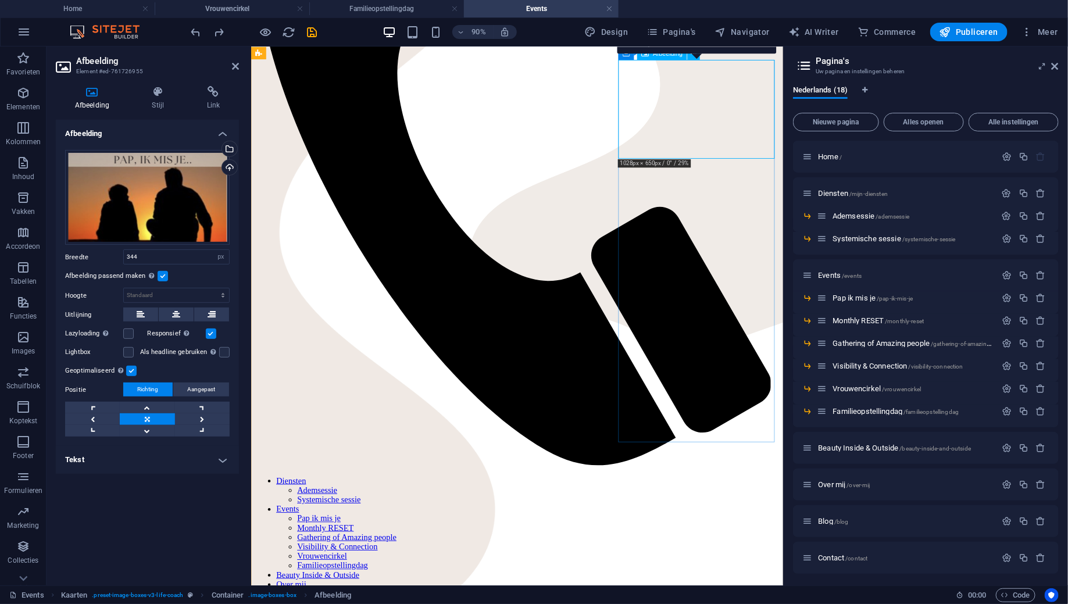
click at [159, 95] on icon at bounding box center [158, 92] width 50 height 12
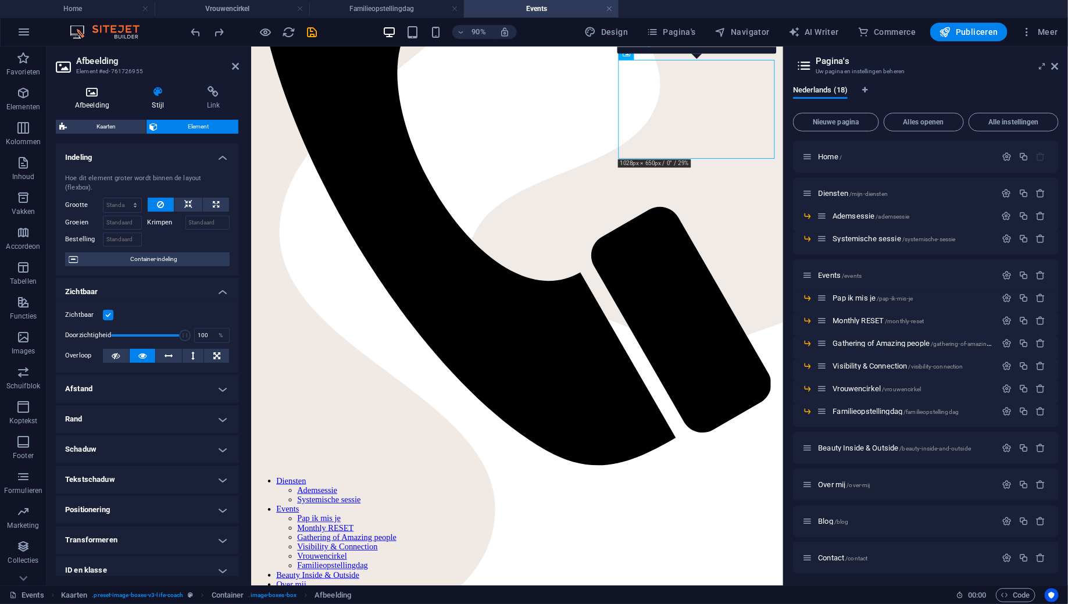
click at [90, 96] on icon at bounding box center [92, 92] width 73 height 12
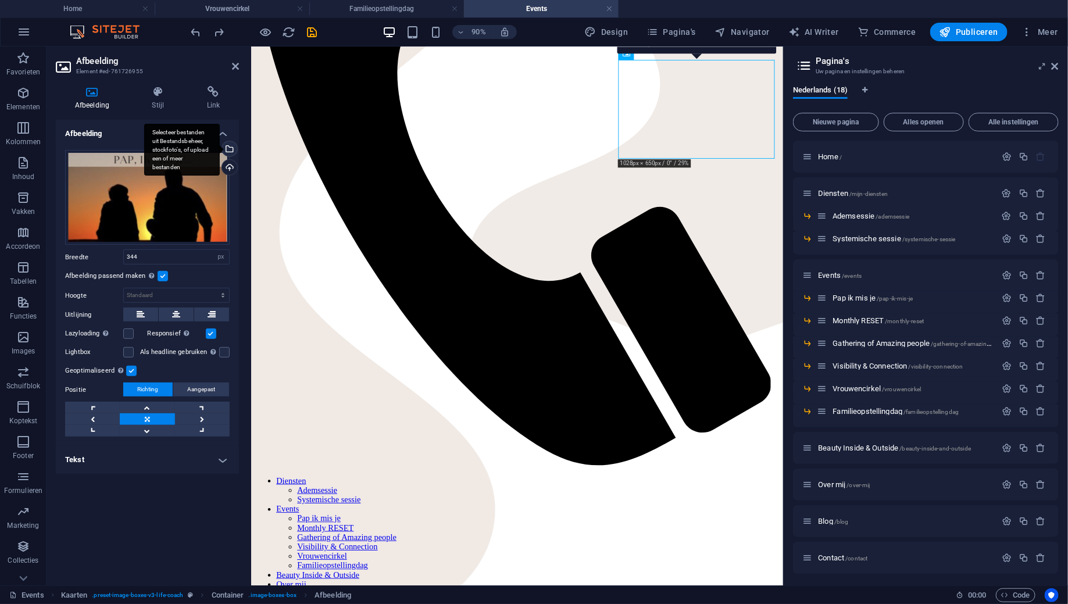
click at [220, 153] on div "Selecteer bestanden uit Bestandsbeheer, stockfoto's, of upload een of meer best…" at bounding box center [182, 150] width 76 height 52
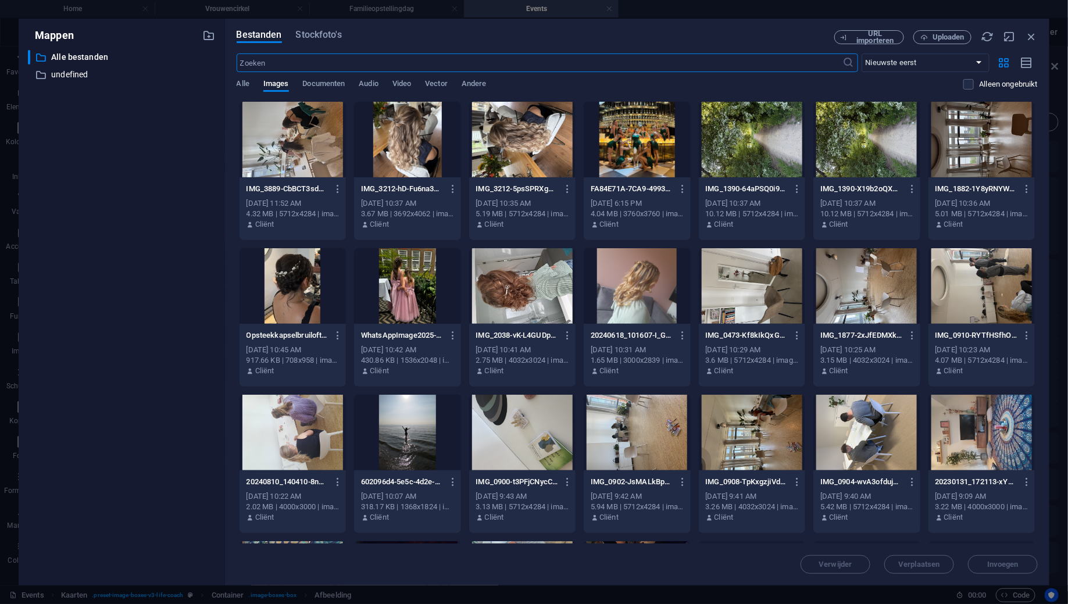
scroll to position [327, 0]
click at [952, 34] on span "Uploaden" at bounding box center [948, 37] width 32 height 7
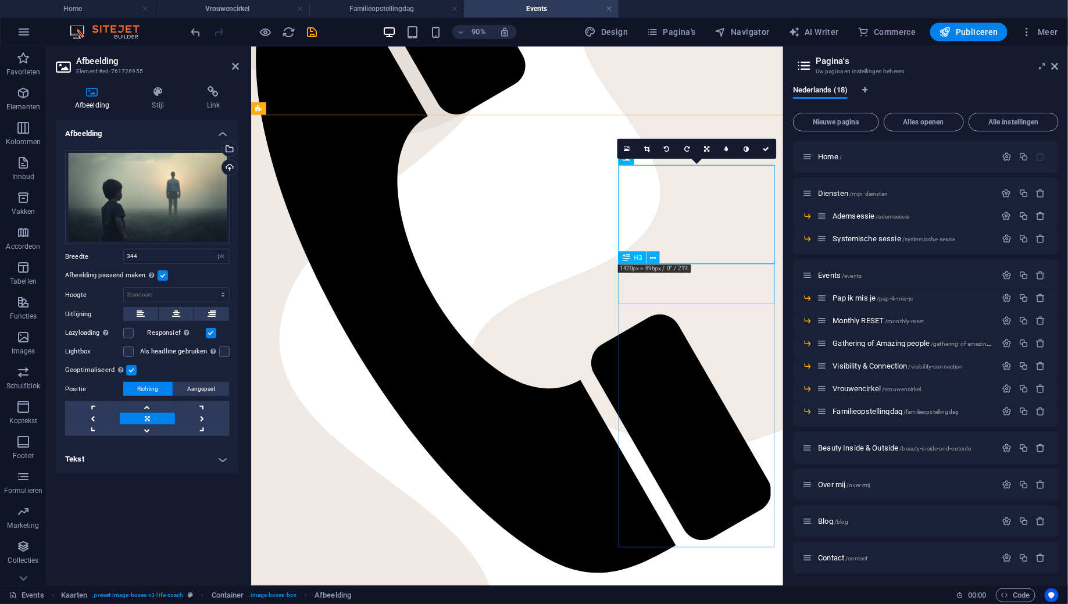
scroll to position [229, 0]
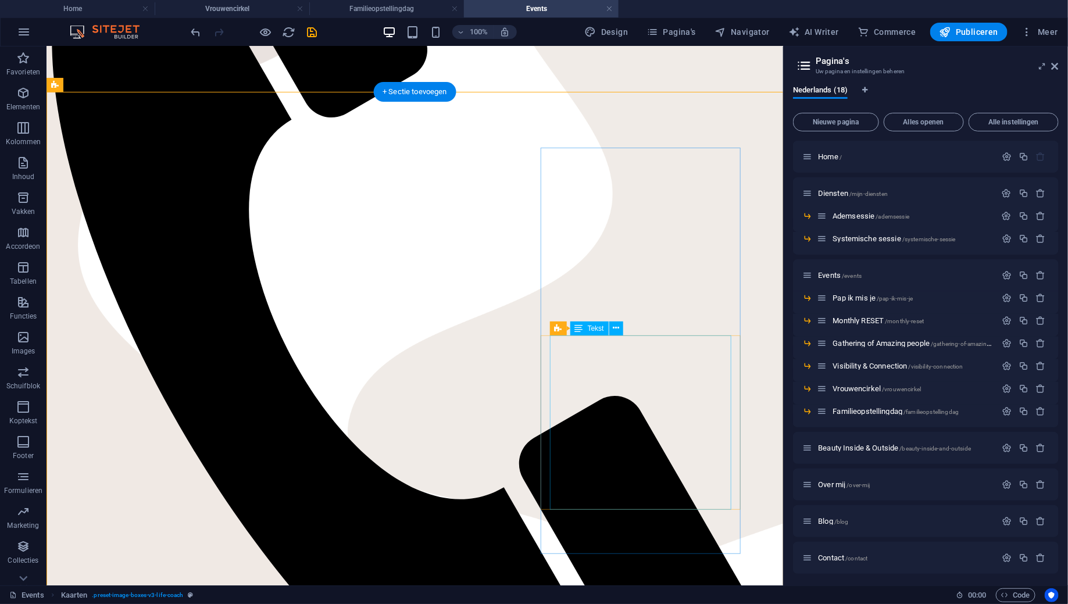
scroll to position [297, 0]
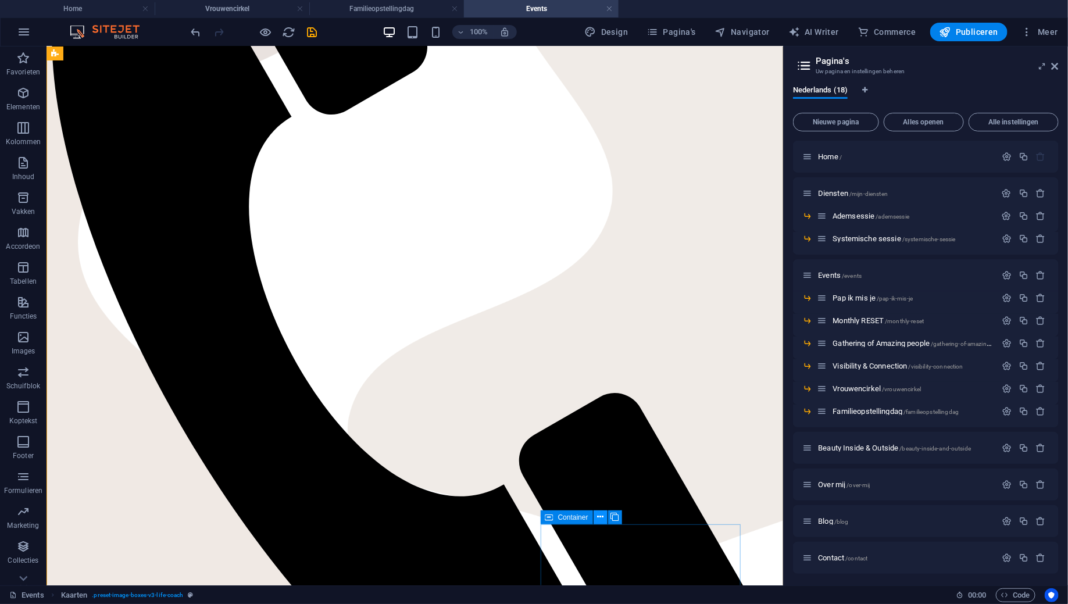
click at [600, 518] on icon at bounding box center [600, 517] width 6 height 12
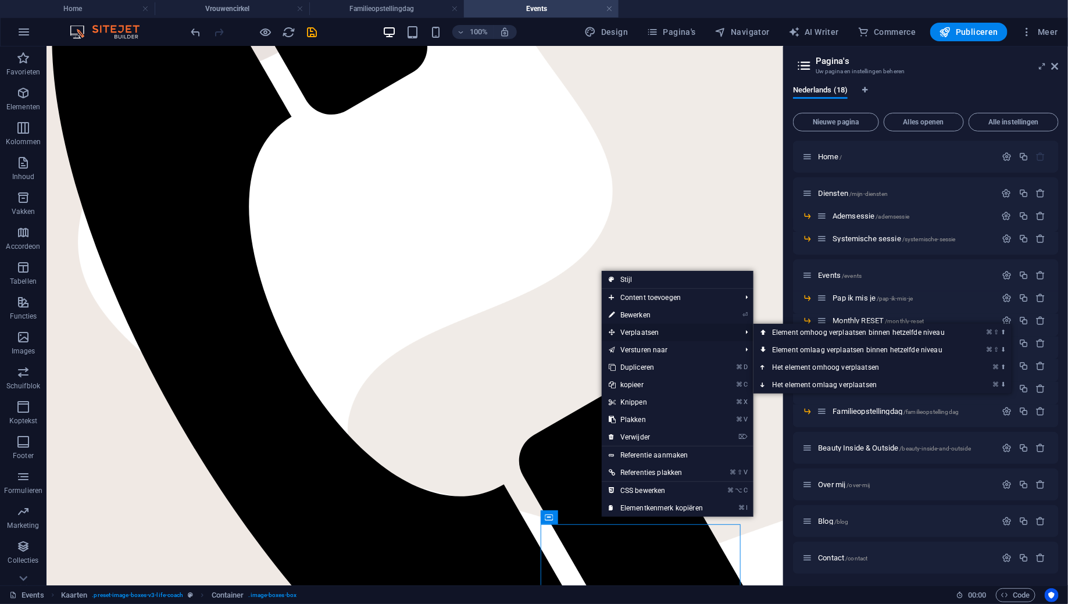
click at [653, 336] on span "Verplaatsen" at bounding box center [669, 332] width 134 height 17
click at [775, 333] on link "⌘ ⇧ ⬆ Element omhoog verplaatsen binnen hetzelfde niveau" at bounding box center [860, 332] width 214 height 17
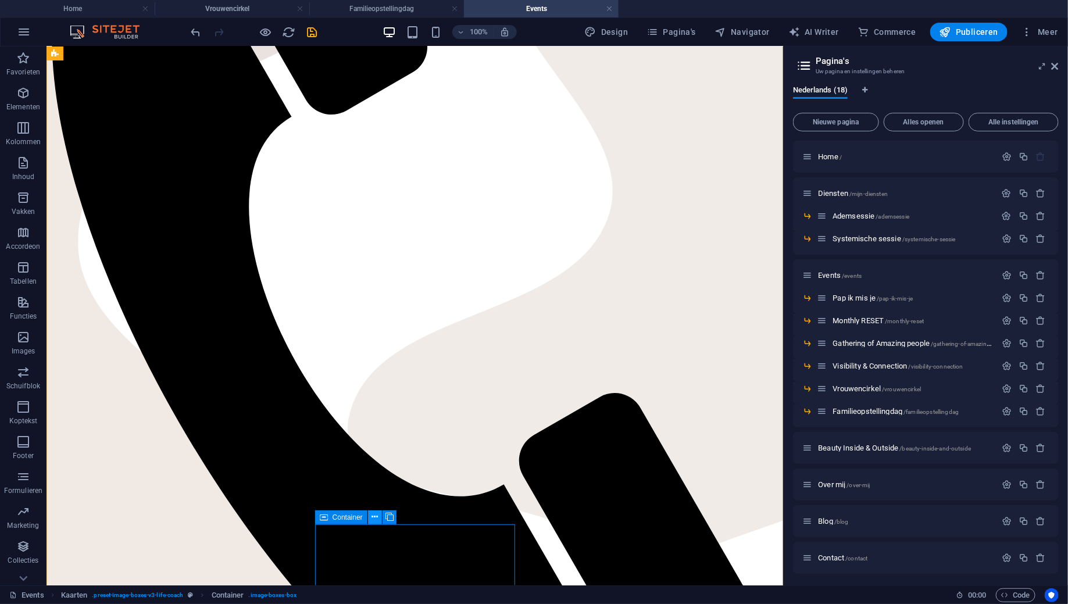
click at [376, 512] on icon at bounding box center [374, 517] width 6 height 12
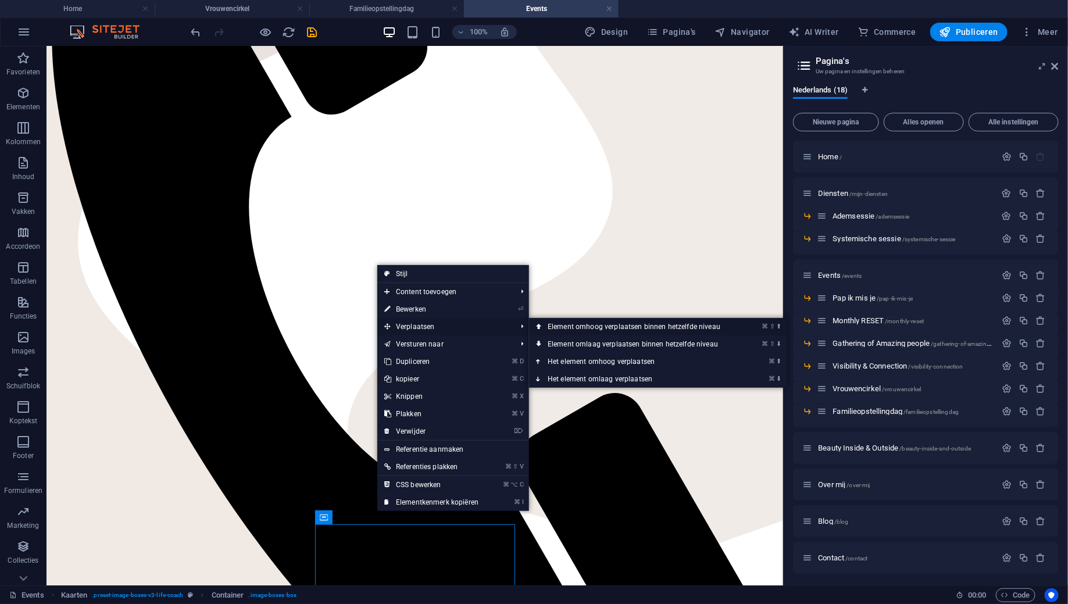
click at [559, 328] on link "⌘ ⇧ ⬆ Element omhoog verplaatsen binnen hetzelfde niveau" at bounding box center [636, 326] width 214 height 17
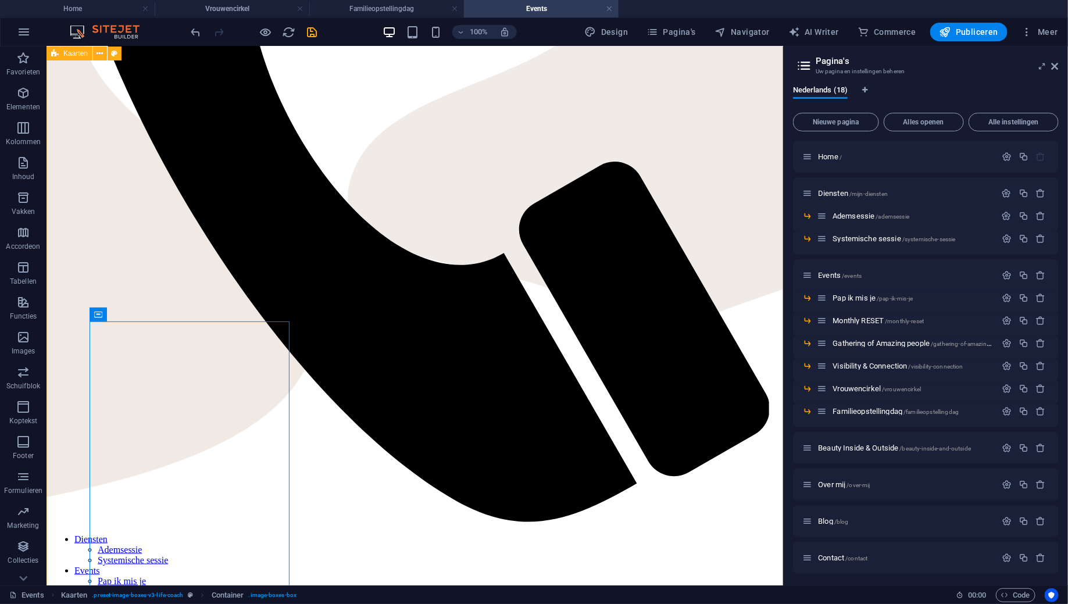
scroll to position [529, 0]
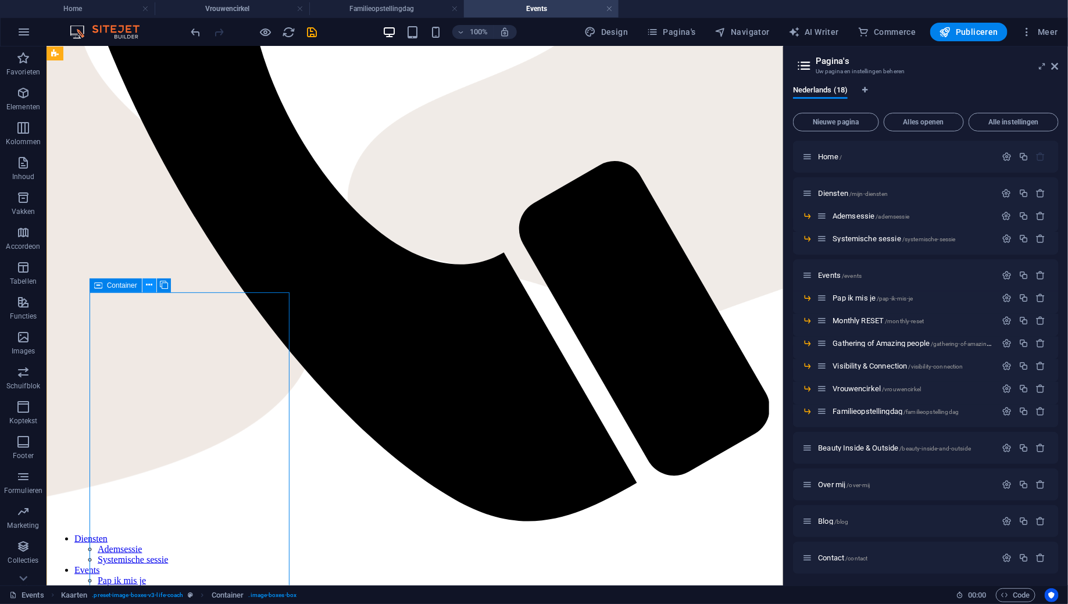
click at [152, 287] on icon at bounding box center [149, 285] width 6 height 12
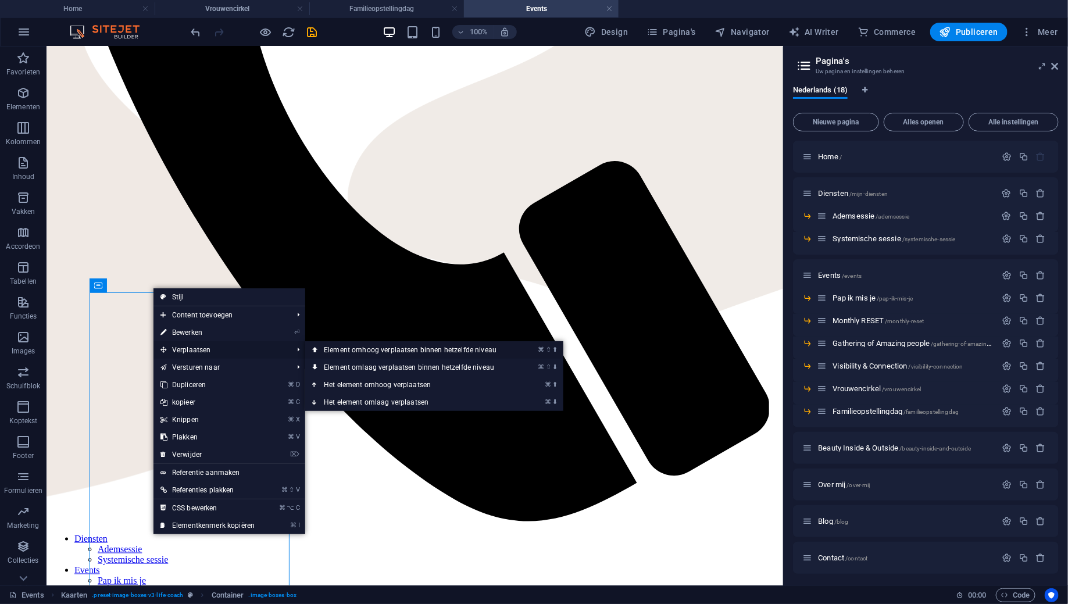
click at [338, 351] on link "⌘ ⇧ ⬆ Element omhoog verplaatsen binnen hetzelfde niveau" at bounding box center [412, 349] width 214 height 17
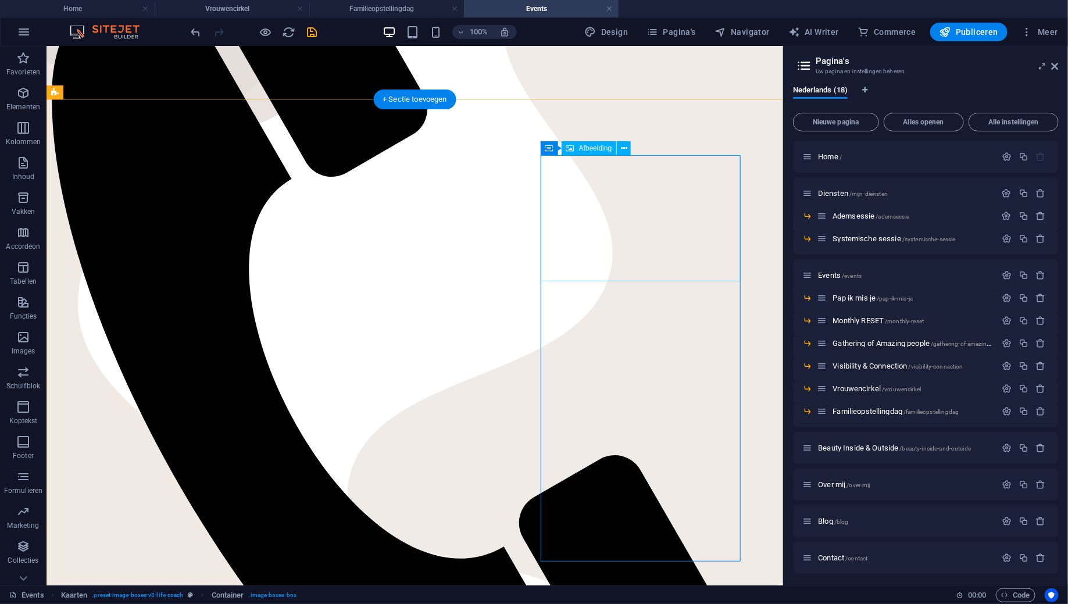
scroll to position [234, 0]
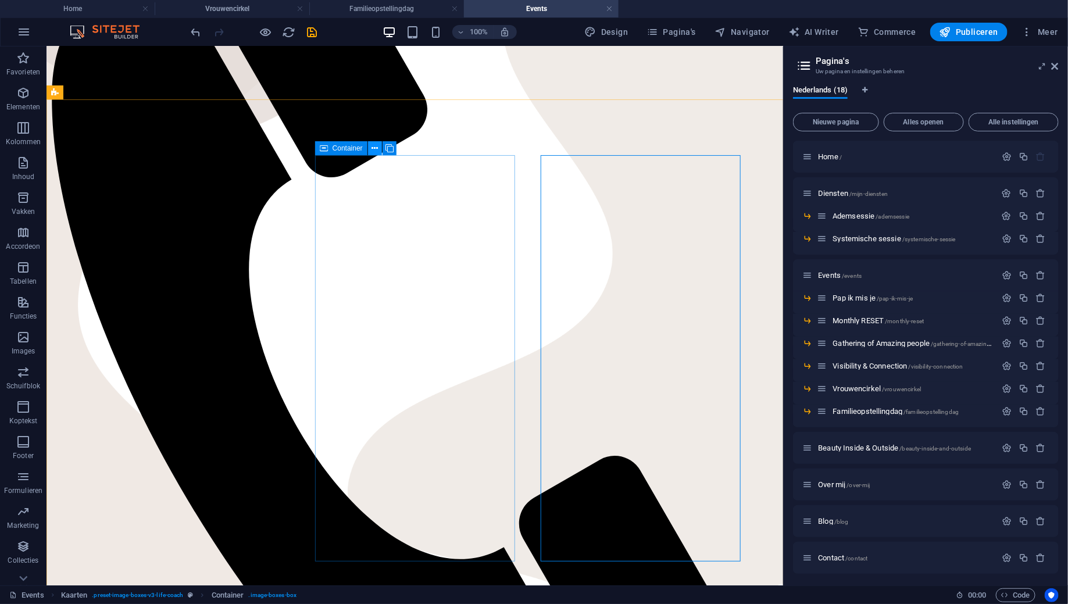
click at [369, 149] on button at bounding box center [375, 148] width 14 height 14
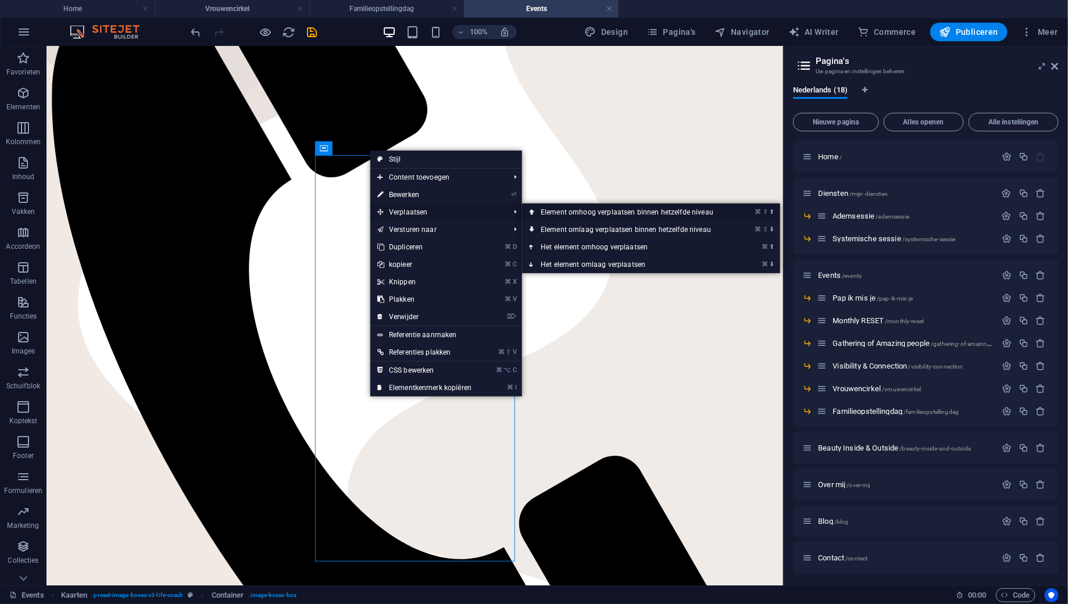
click at [559, 214] on link "⌘ ⇧ ⬆ Element omhoog verplaatsen binnen hetzelfde niveau" at bounding box center [629, 211] width 214 height 17
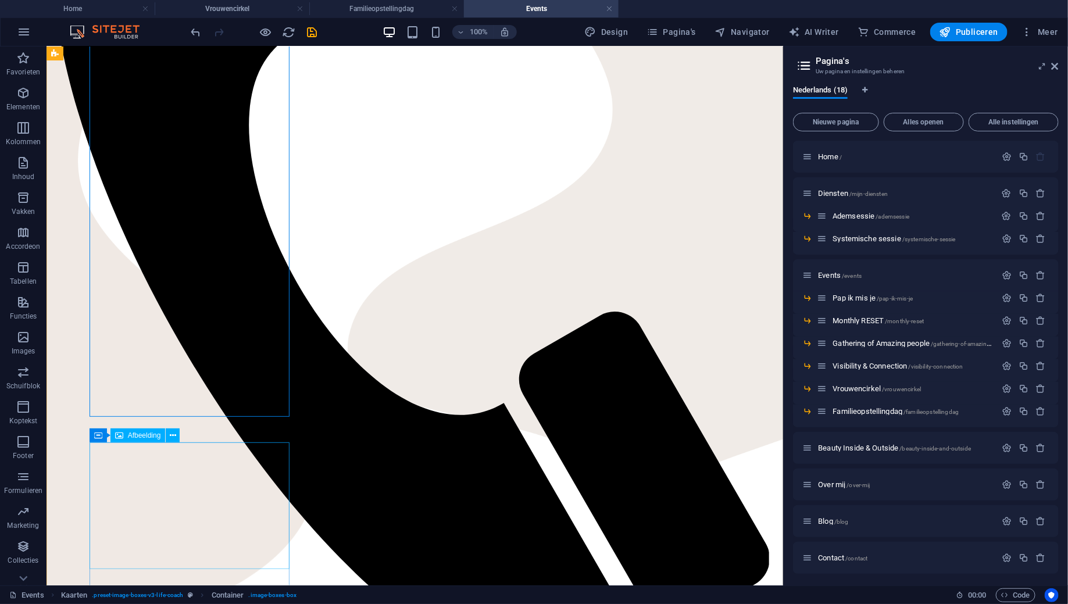
scroll to position [401, 0]
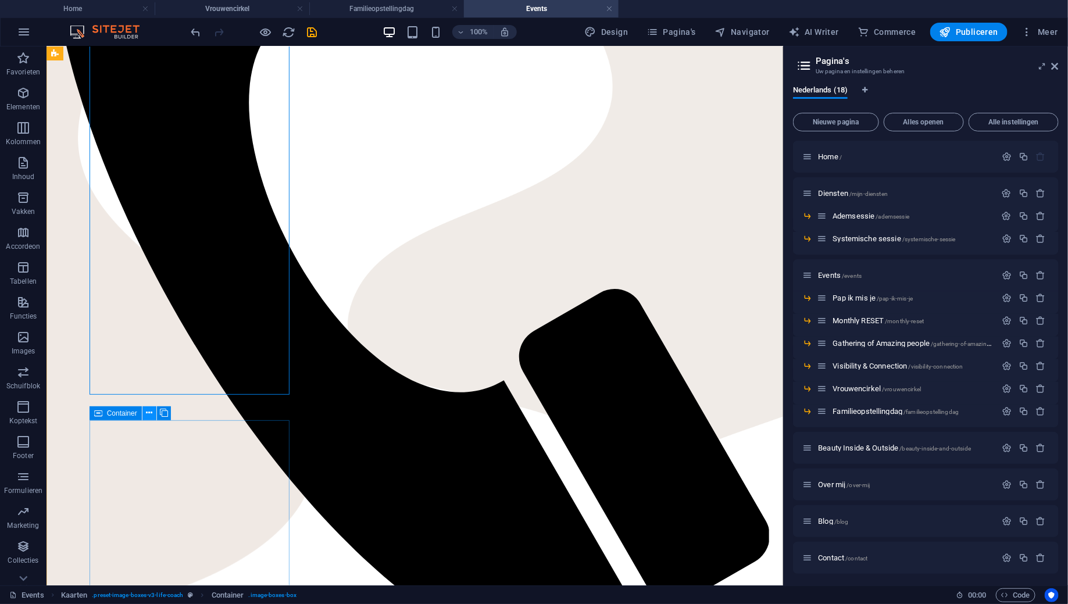
click at [145, 414] on button at bounding box center [149, 413] width 14 height 14
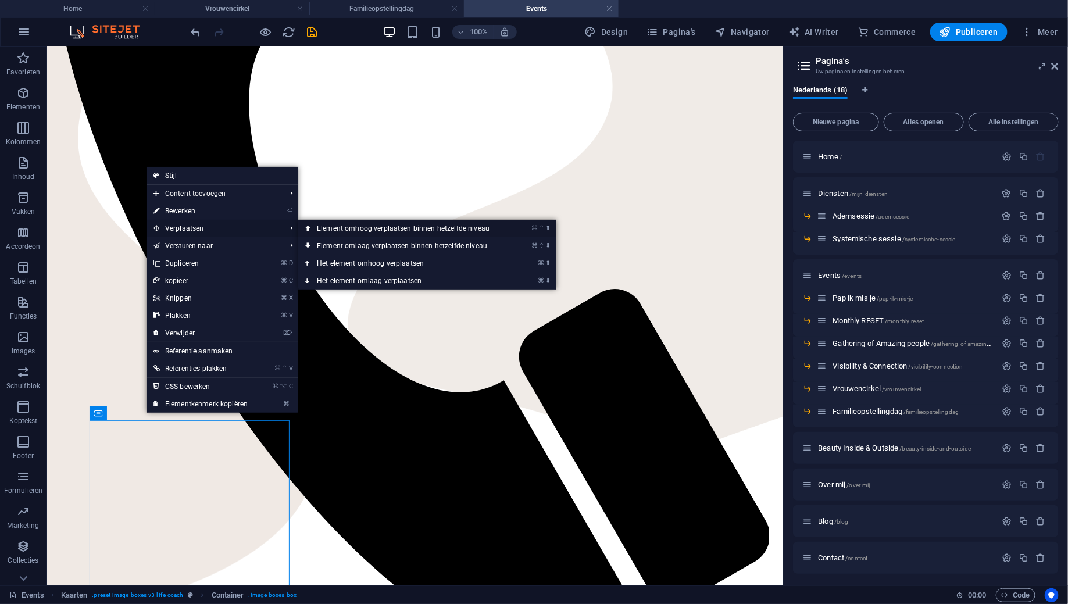
click at [338, 227] on link "⌘ ⇧ ⬆ Element omhoog verplaatsen binnen hetzelfde niveau" at bounding box center [405, 228] width 214 height 17
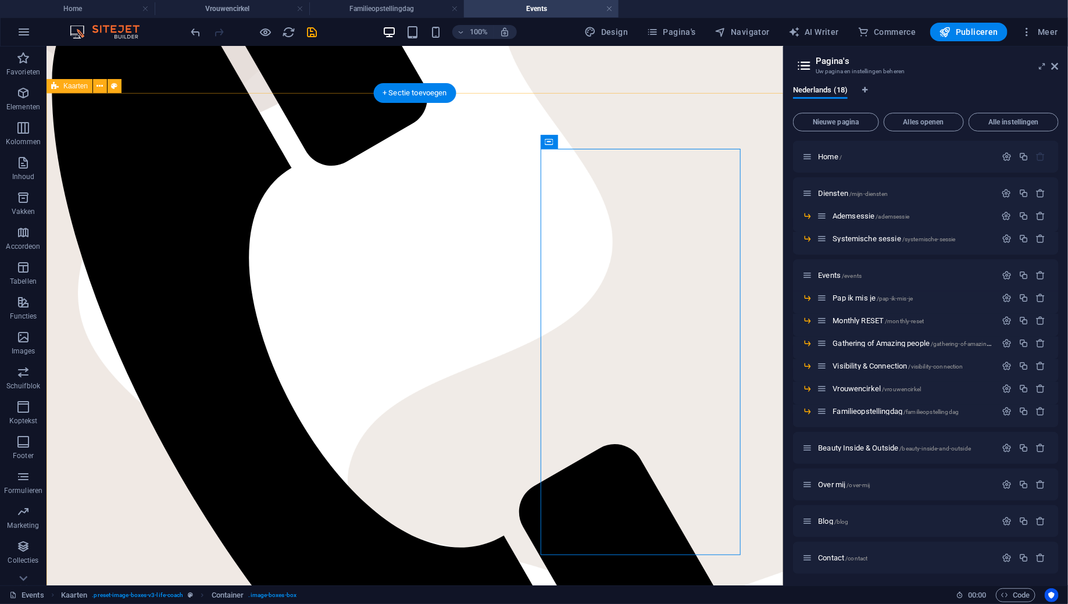
scroll to position [241, 0]
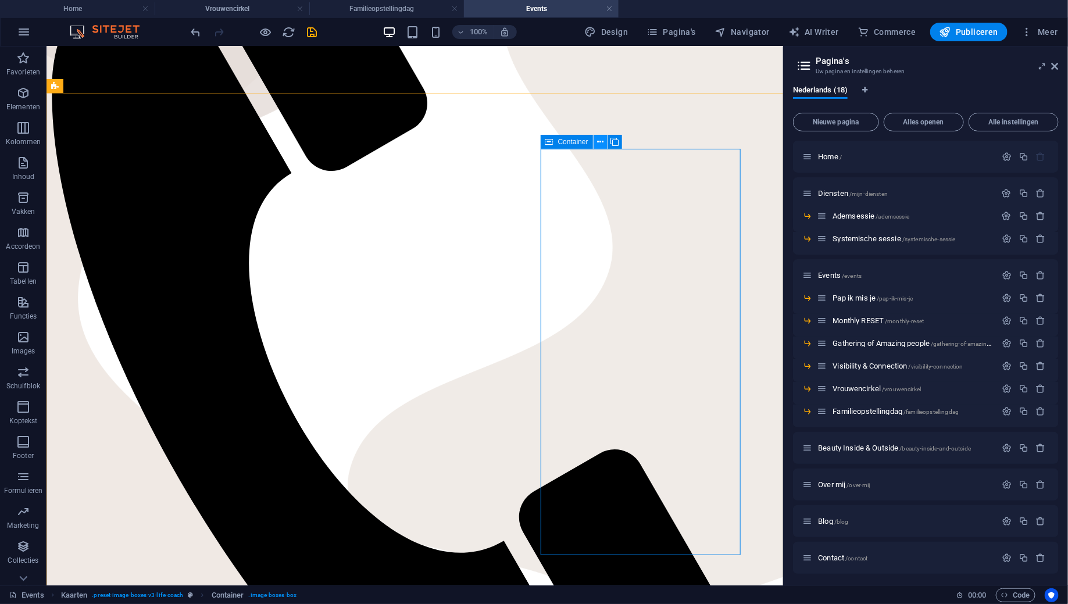
click at [598, 143] on icon at bounding box center [600, 142] width 6 height 12
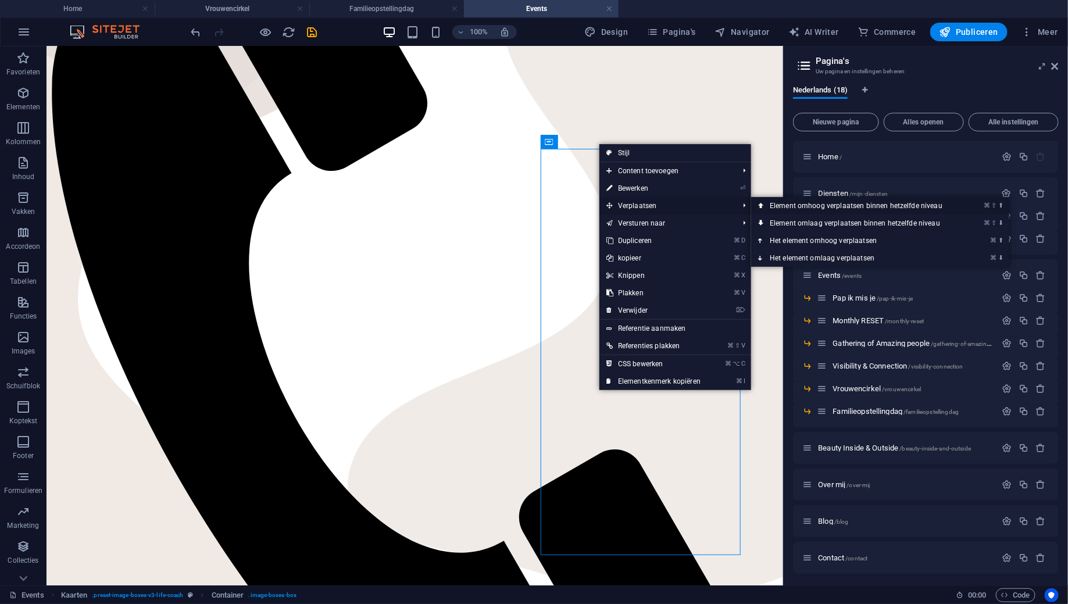
click at [780, 202] on link "⌘ ⇧ ⬆ Element omhoog verplaatsen binnen hetzelfde niveau" at bounding box center [858, 205] width 214 height 17
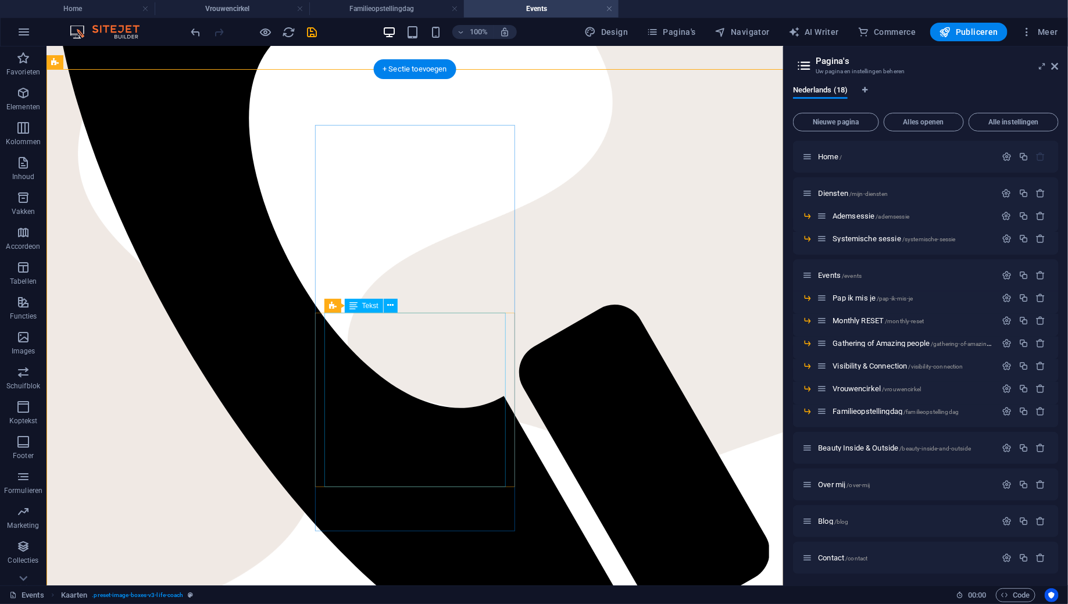
scroll to position [410, 0]
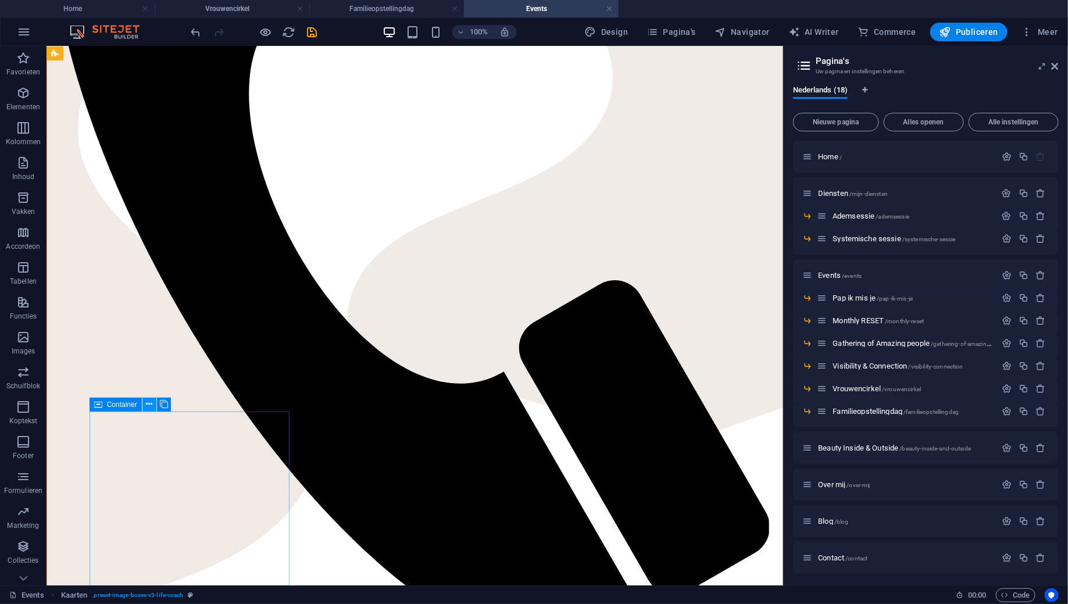
click at [152, 407] on icon at bounding box center [149, 404] width 6 height 12
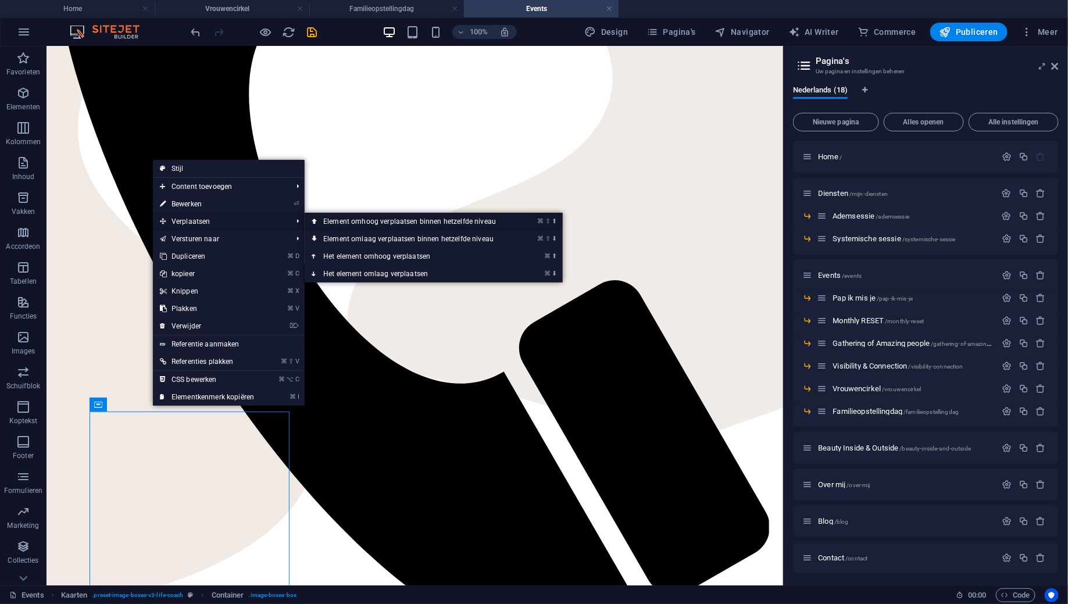
click at [379, 219] on link "⌘ ⇧ ⬆ Element omhoog verplaatsen binnen hetzelfde niveau" at bounding box center [412, 221] width 214 height 17
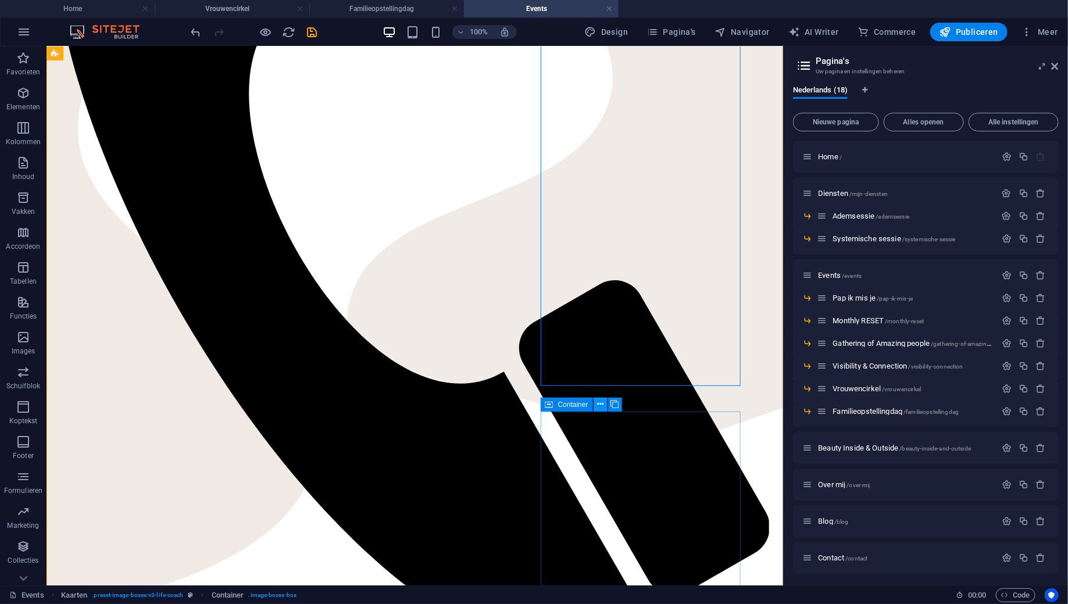
click at [598, 407] on icon at bounding box center [600, 404] width 6 height 12
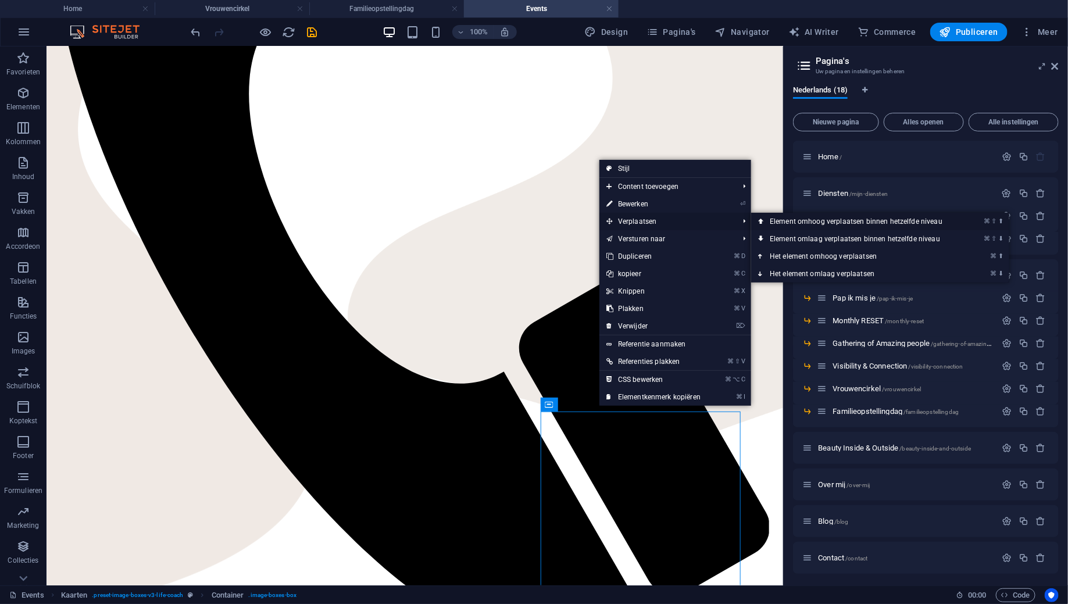
click at [777, 219] on link "⌘ ⇧ ⬆ Element omhoog verplaatsen binnen hetzelfde niveau" at bounding box center [858, 221] width 214 height 17
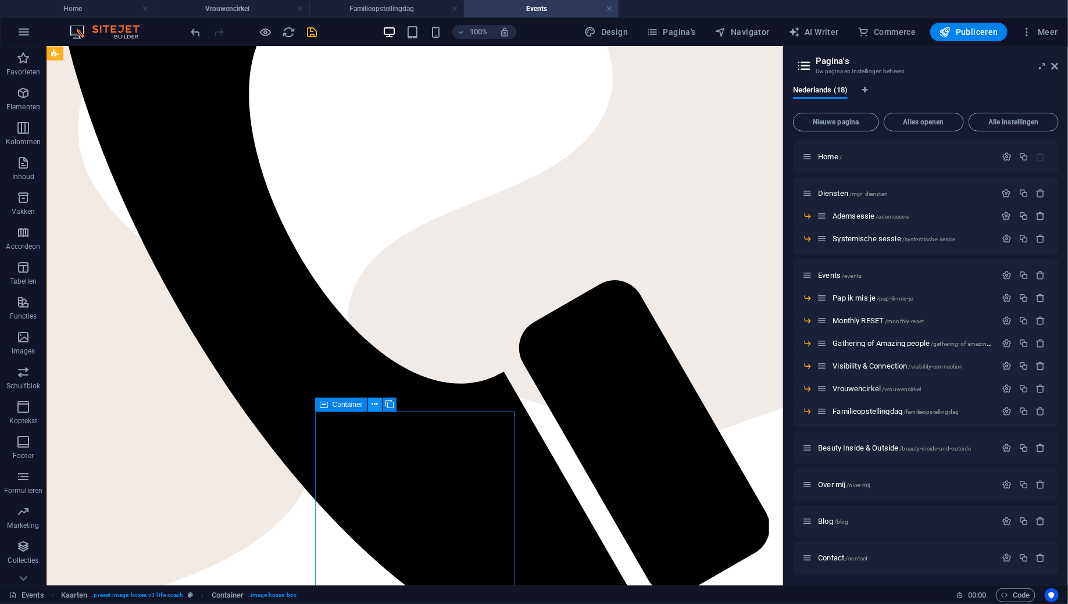
click at [373, 406] on icon at bounding box center [374, 404] width 6 height 12
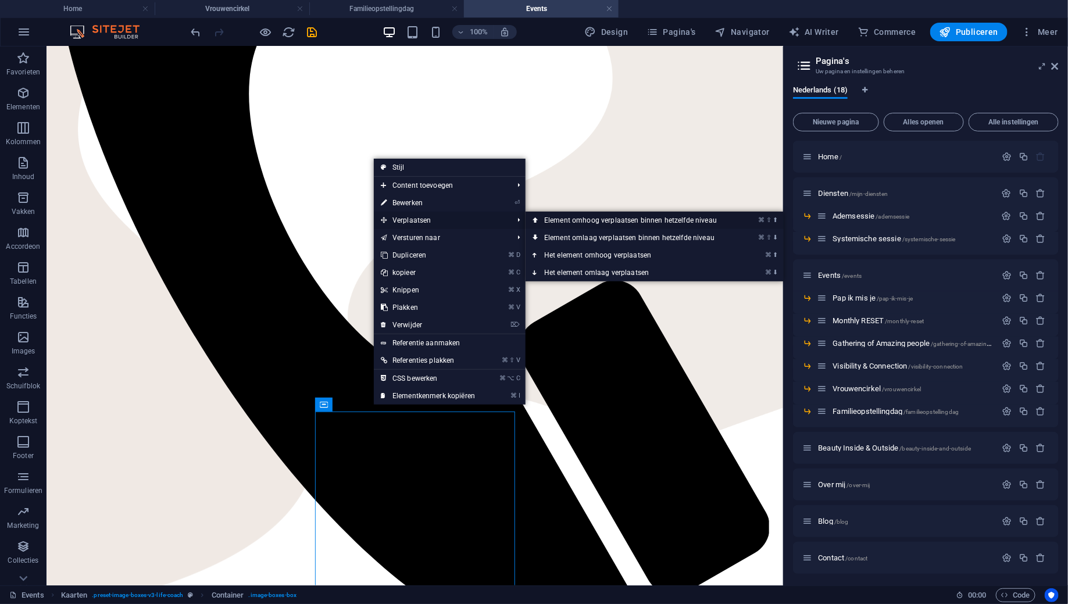
click at [547, 220] on link "⌘ ⇧ ⬆ Element omhoog verplaatsen binnen hetzelfde niveau" at bounding box center [632, 220] width 214 height 17
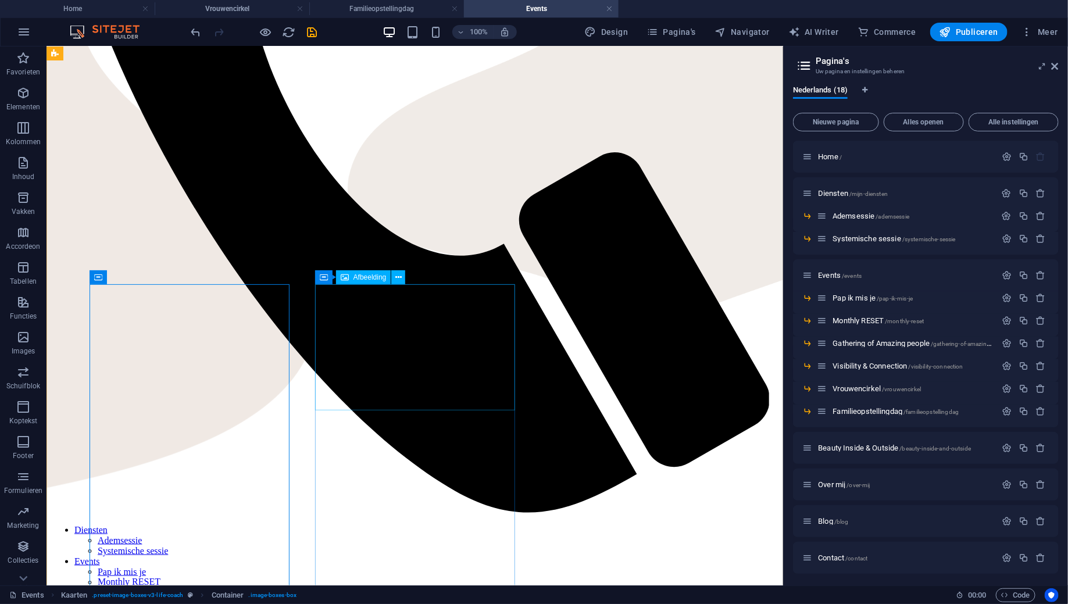
scroll to position [538, 0]
click at [372, 278] on icon at bounding box center [374, 276] width 6 height 12
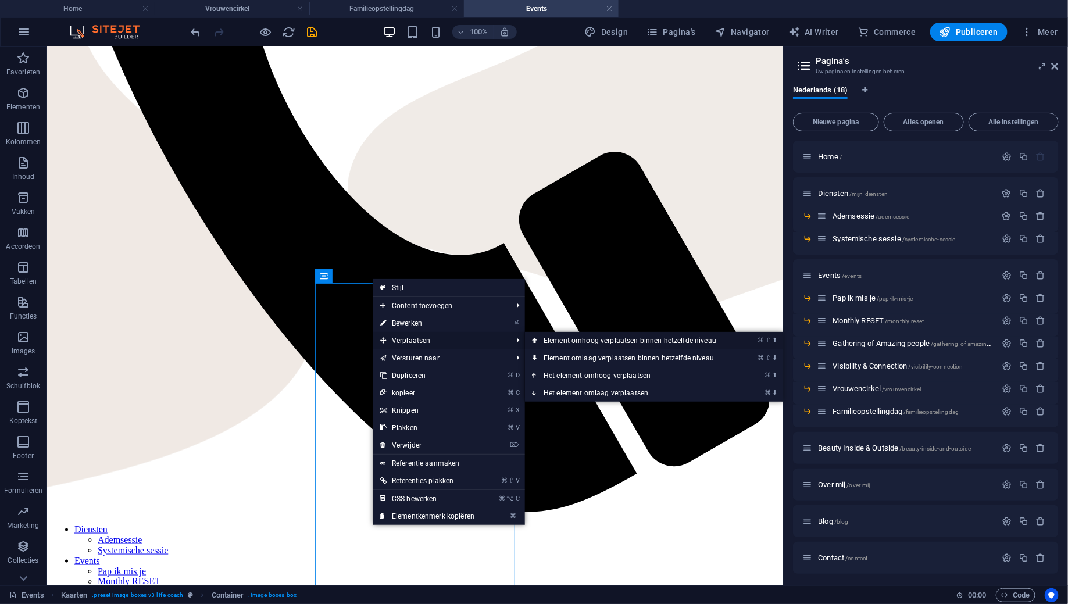
click at [582, 342] on link "⌘ ⇧ ⬆ Element omhoog verplaatsen binnen hetzelfde niveau" at bounding box center [632, 340] width 214 height 17
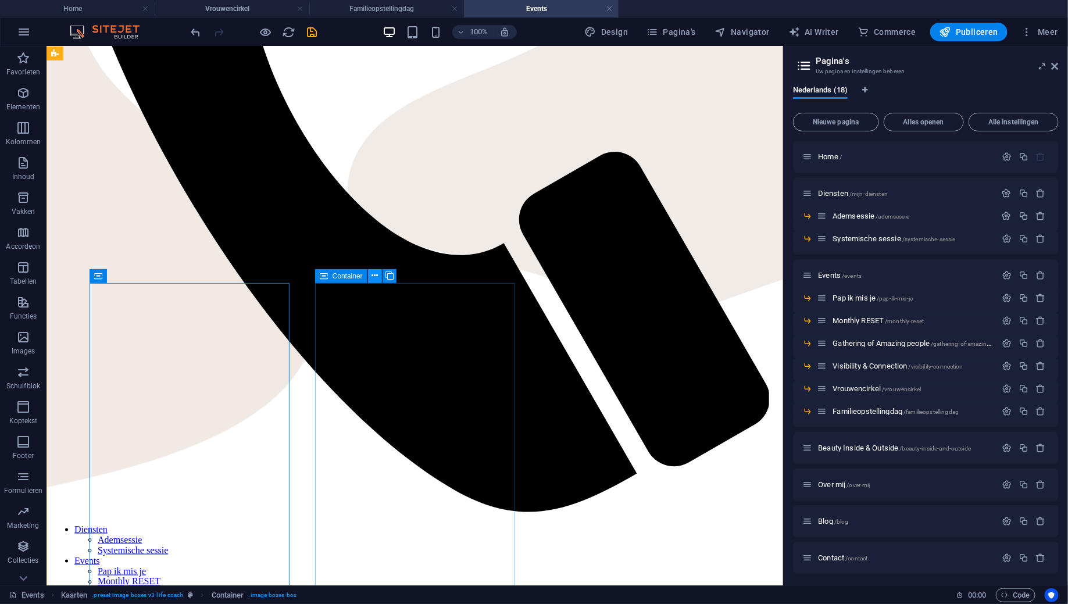
click at [374, 278] on icon at bounding box center [374, 276] width 6 height 12
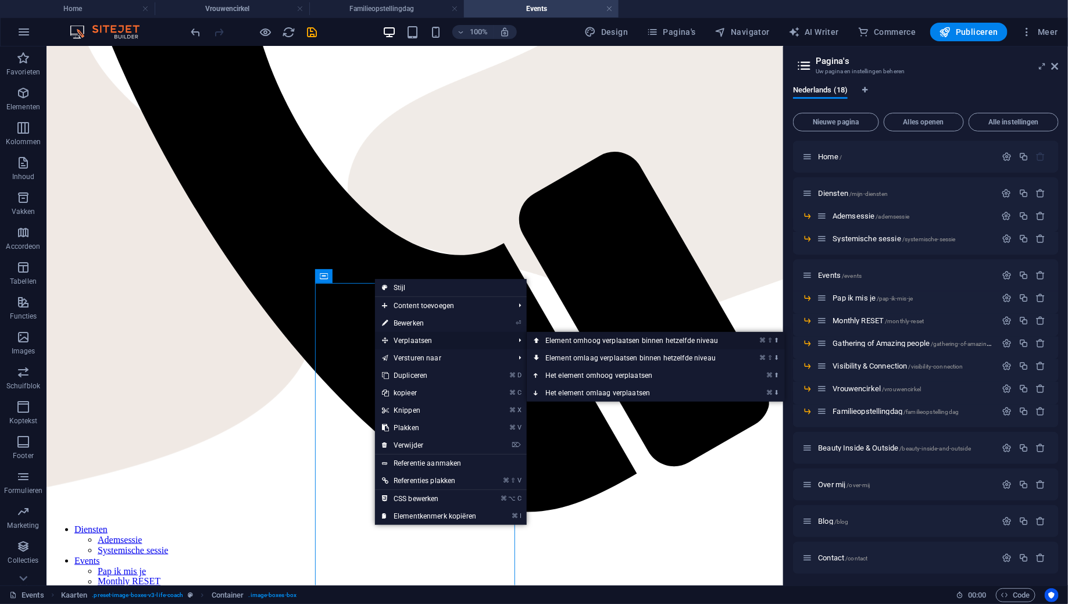
click at [570, 341] on link "⌘ ⇧ ⬆ Element omhoog verplaatsen binnen hetzelfde niveau" at bounding box center [634, 340] width 214 height 17
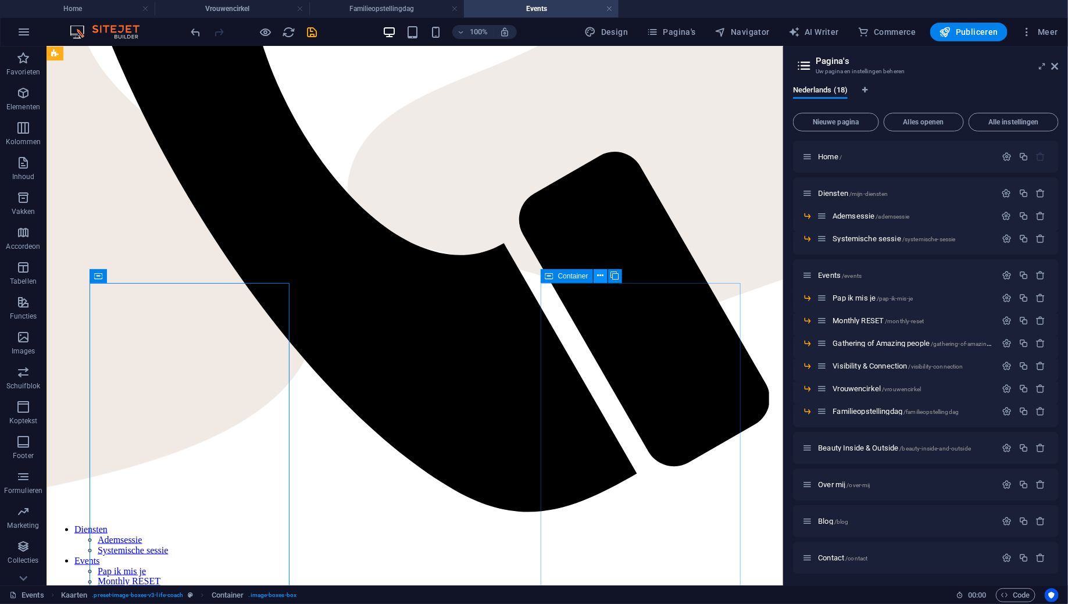
click at [600, 277] on icon at bounding box center [600, 276] width 6 height 12
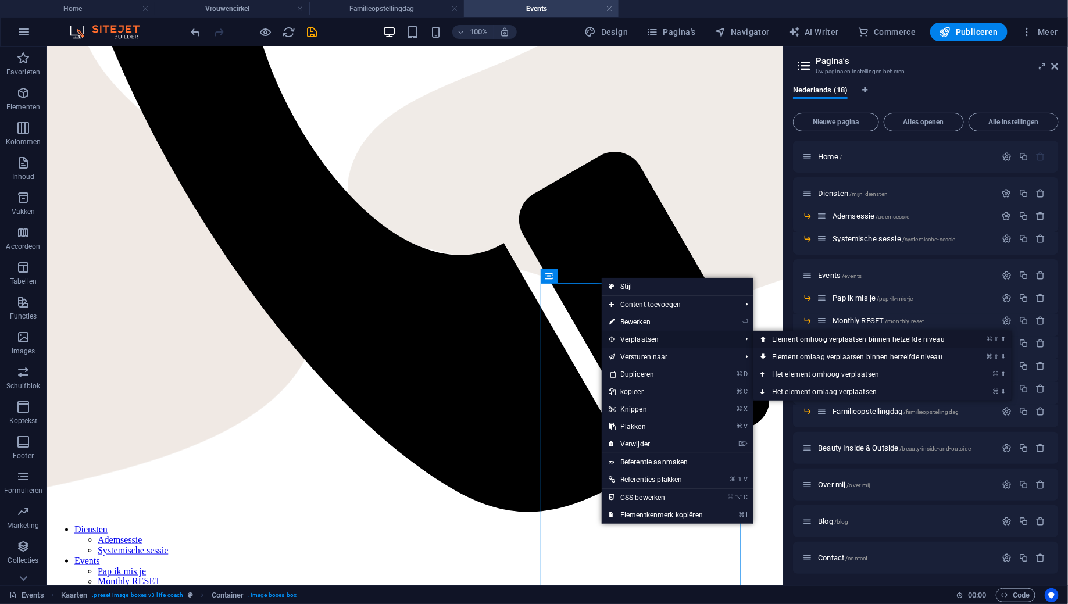
click at [795, 341] on link "⌘ ⇧ ⬆ Element omhoog verplaatsen binnen hetzelfde niveau" at bounding box center [860, 339] width 214 height 17
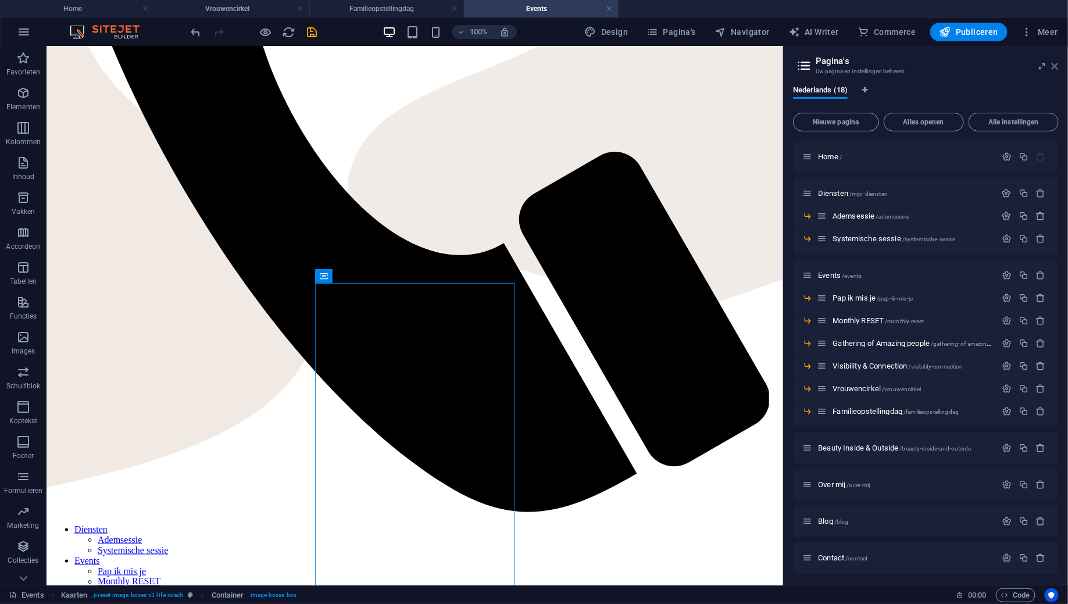
click at [1052, 70] on icon at bounding box center [1055, 66] width 7 height 9
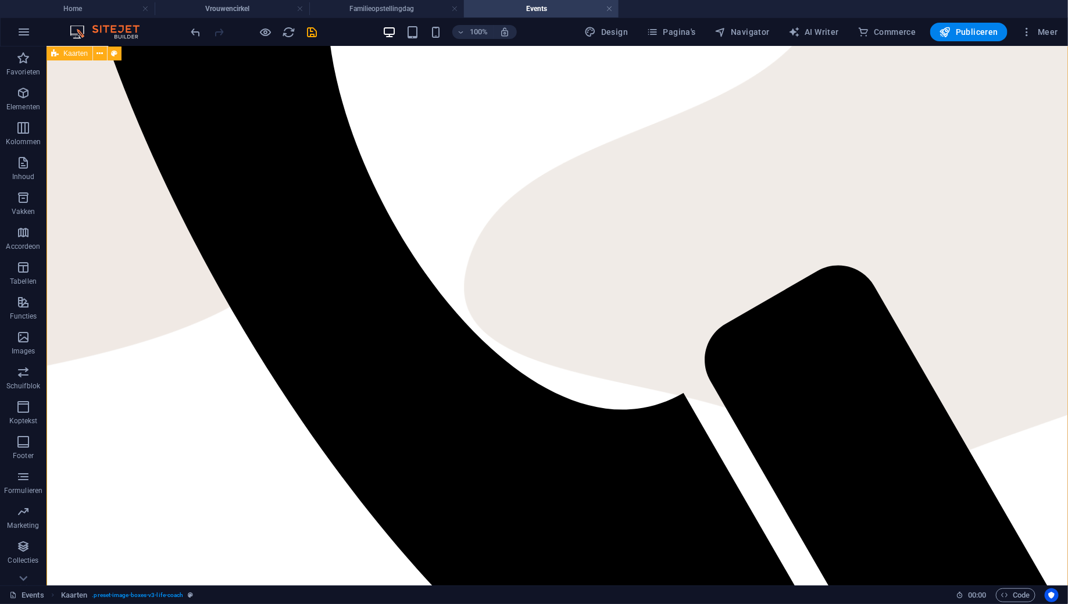
scroll to position [660, 0]
click at [746, 152] on button at bounding box center [743, 154] width 14 height 14
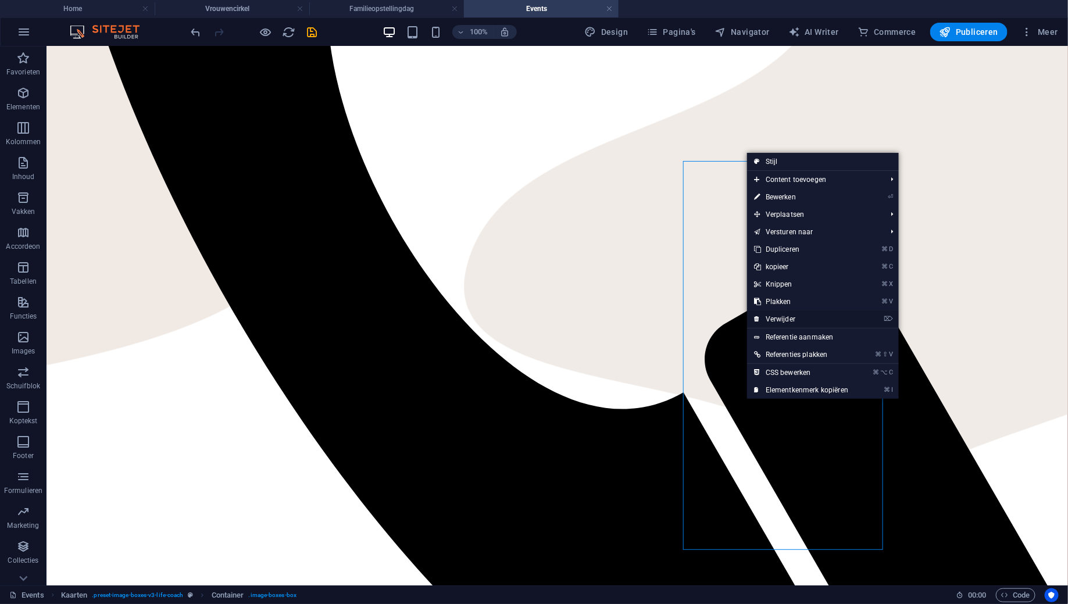
click at [775, 320] on link "⌦ Verwijder" at bounding box center [801, 318] width 108 height 17
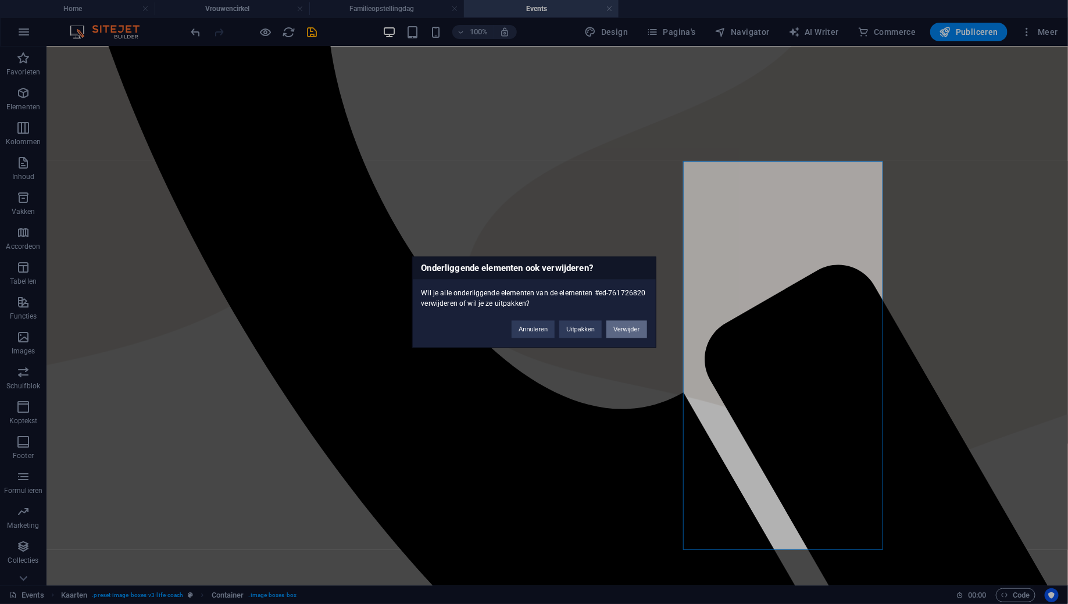
click at [630, 326] on button "Verwijder" at bounding box center [626, 328] width 40 height 17
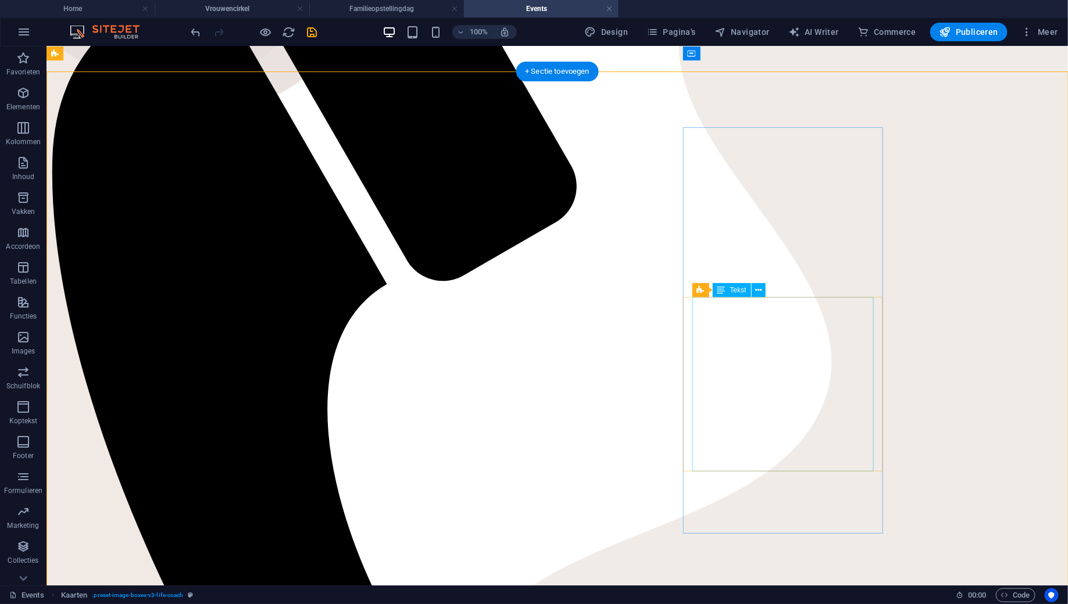
scroll to position [252, 0]
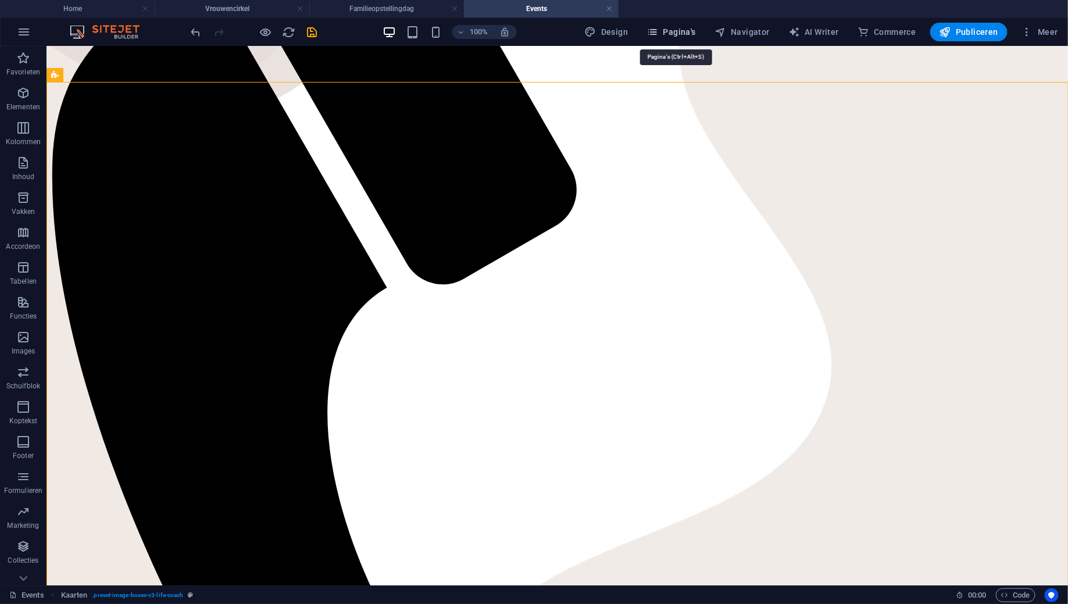
click at [678, 31] on span "Pagina's" at bounding box center [670, 32] width 49 height 12
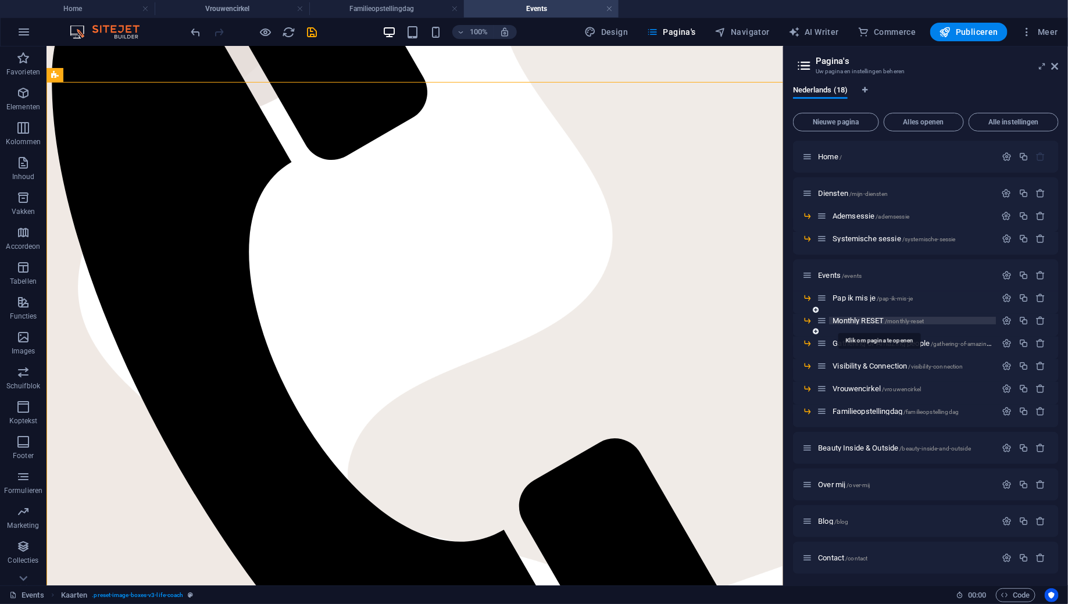
click at [861, 321] on span "Monthly RESET /monthly-reset" at bounding box center [877, 320] width 91 height 9
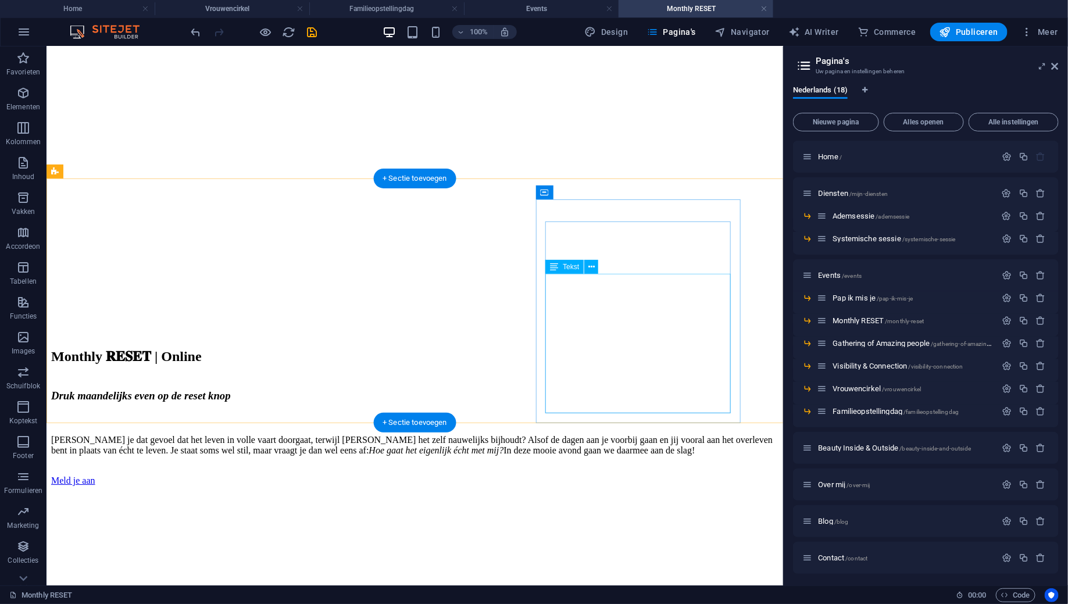
scroll to position [1625, 0]
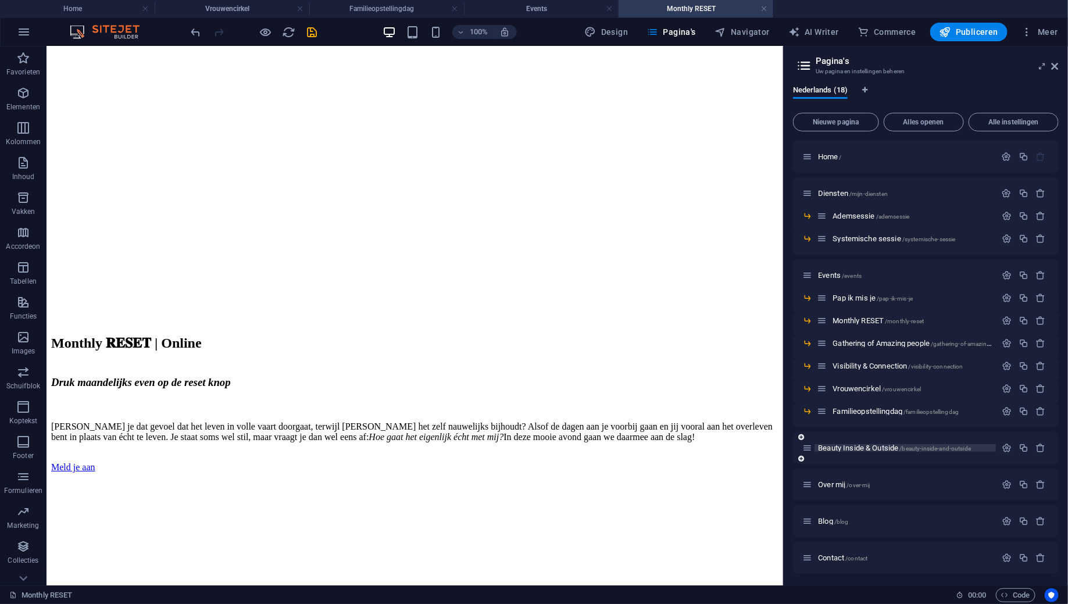
click at [868, 446] on span "Beauty Inside & Outside /beauty-inside-and-outside" at bounding box center [894, 448] width 153 height 9
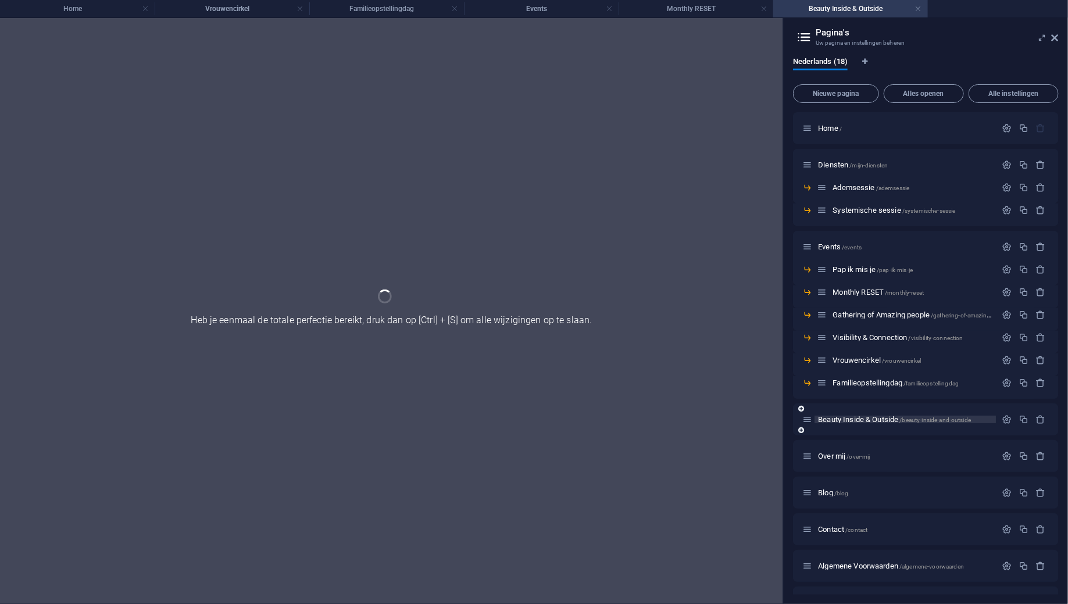
scroll to position [0, 0]
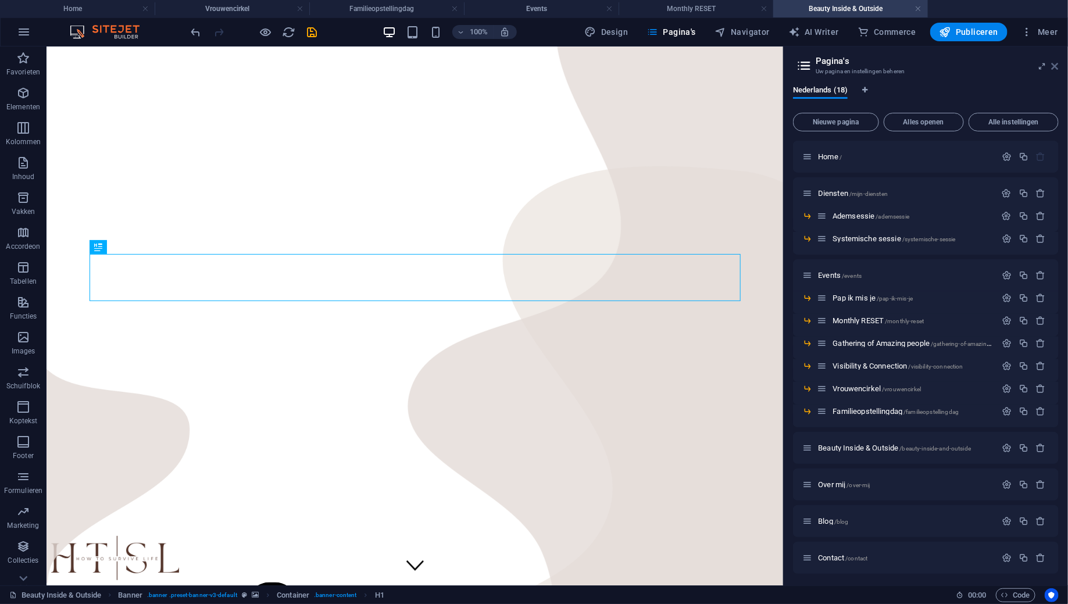
click at [1057, 67] on icon at bounding box center [1055, 66] width 7 height 9
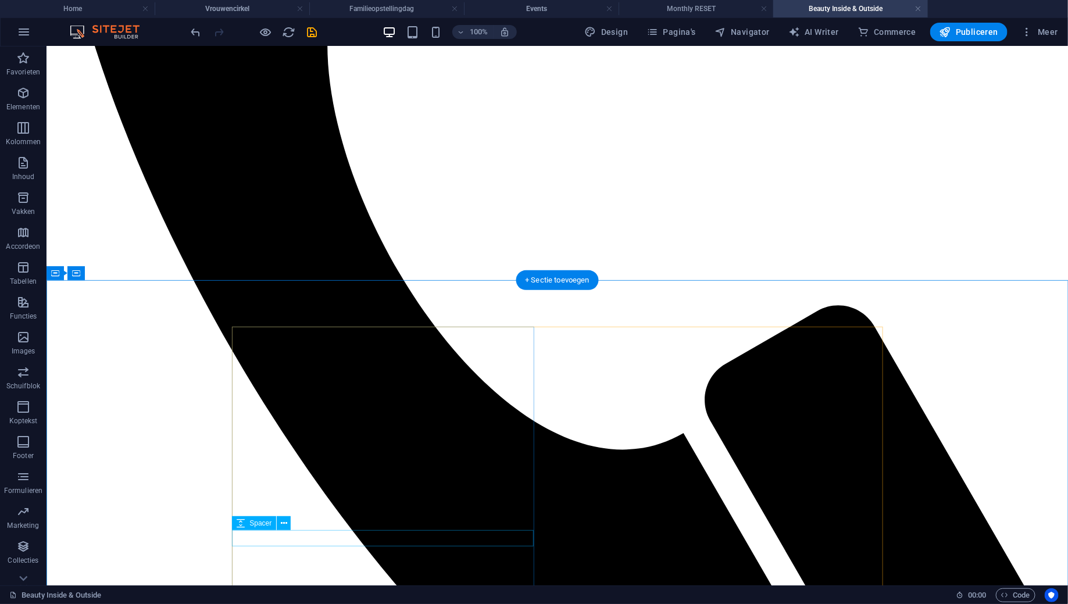
scroll to position [1106, 0]
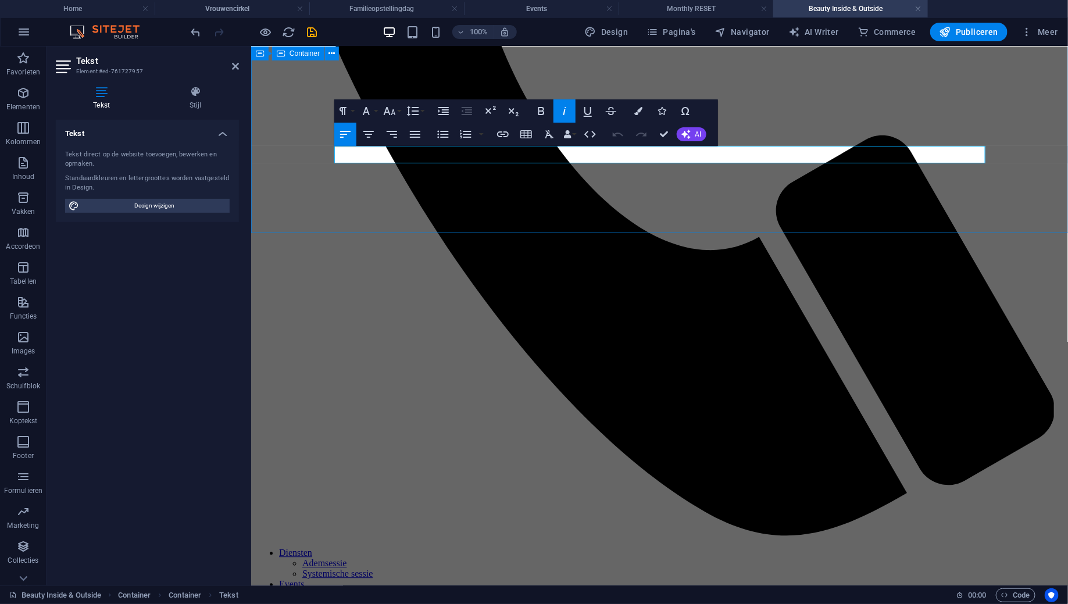
drag, startPoint x: 476, startPoint y: 155, endPoint x: 320, endPoint y: 155, distance: 156.4
click at [376, 110] on button "Font Family" at bounding box center [368, 110] width 22 height 23
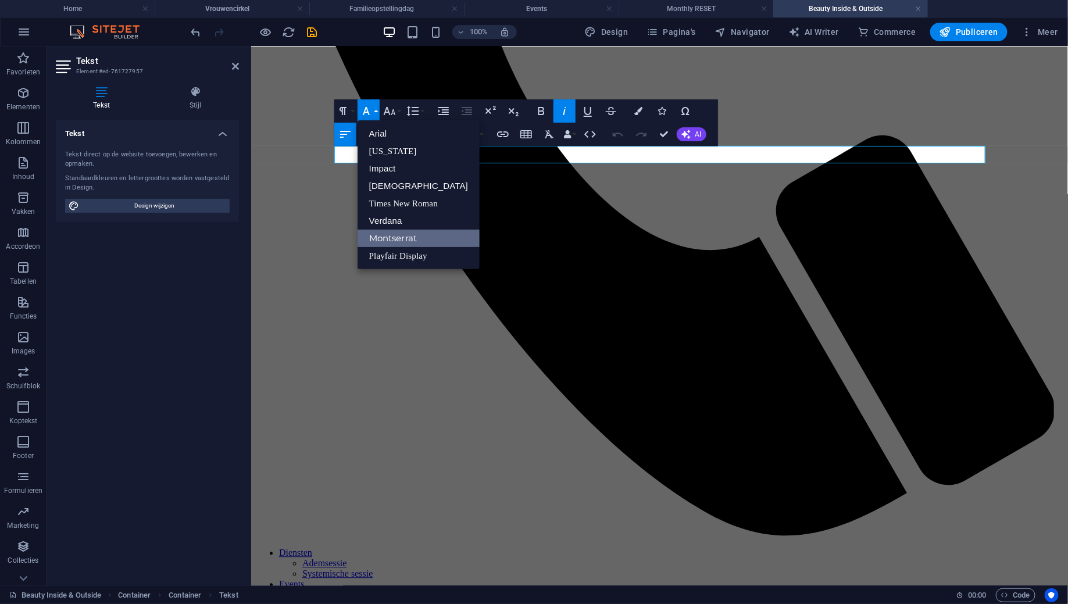
scroll to position [0, 0]
click at [395, 110] on icon "button" at bounding box center [389, 111] width 14 height 14
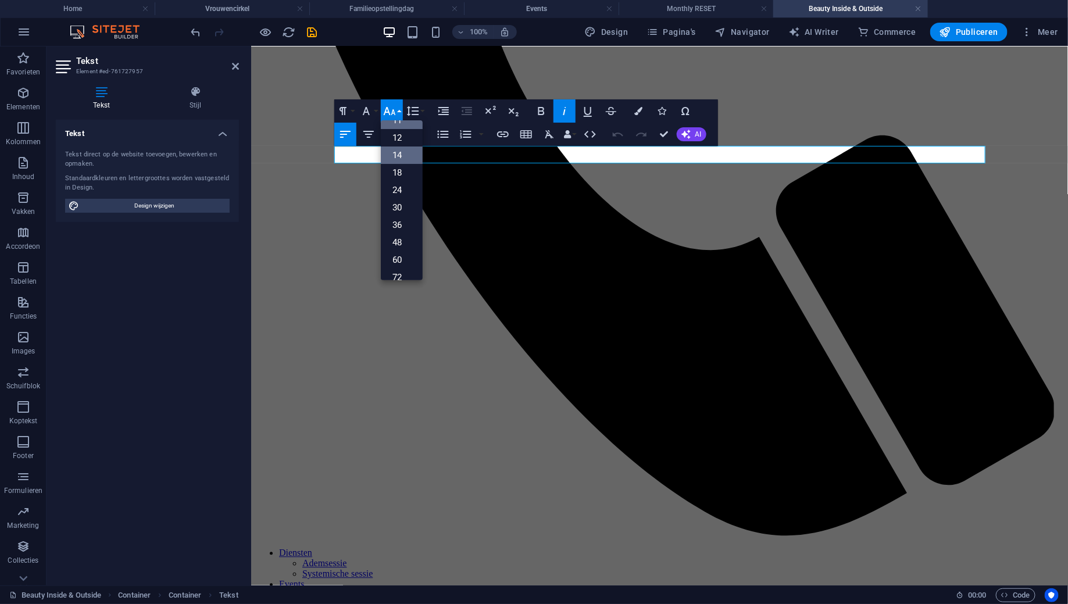
click at [403, 153] on link "14" at bounding box center [402, 154] width 42 height 17
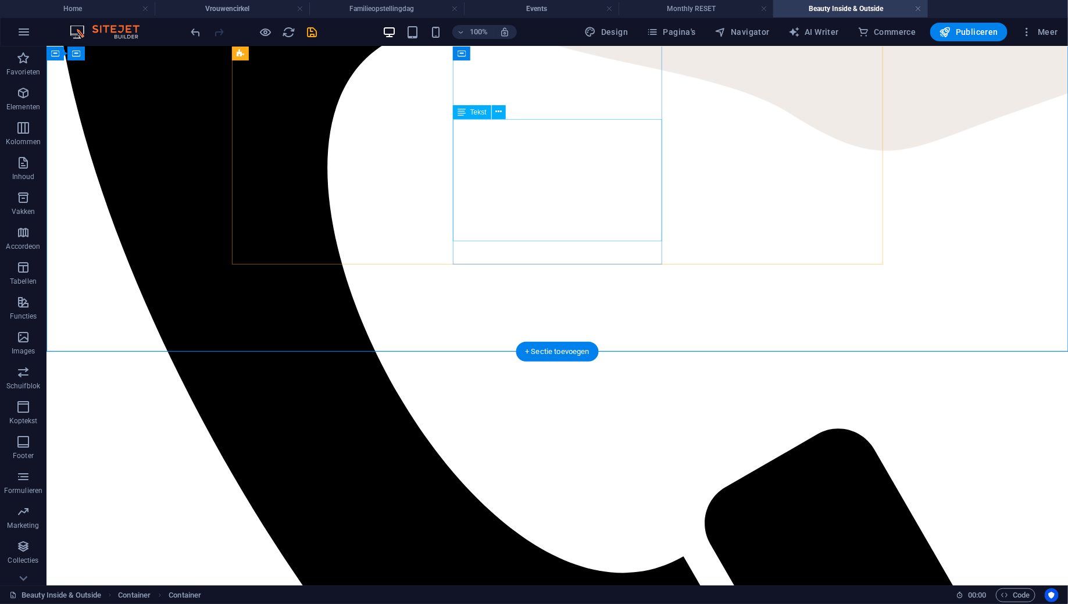
scroll to position [981, 0]
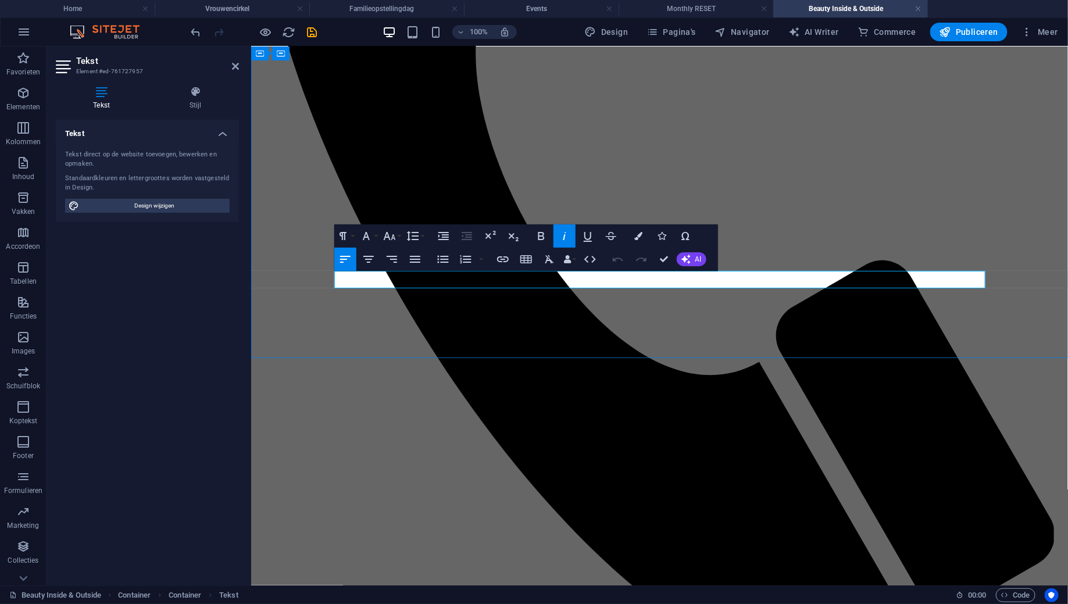
drag, startPoint x: 509, startPoint y: 283, endPoint x: 327, endPoint y: 281, distance: 181.9
click at [398, 236] on button "Font Size" at bounding box center [392, 235] width 22 height 23
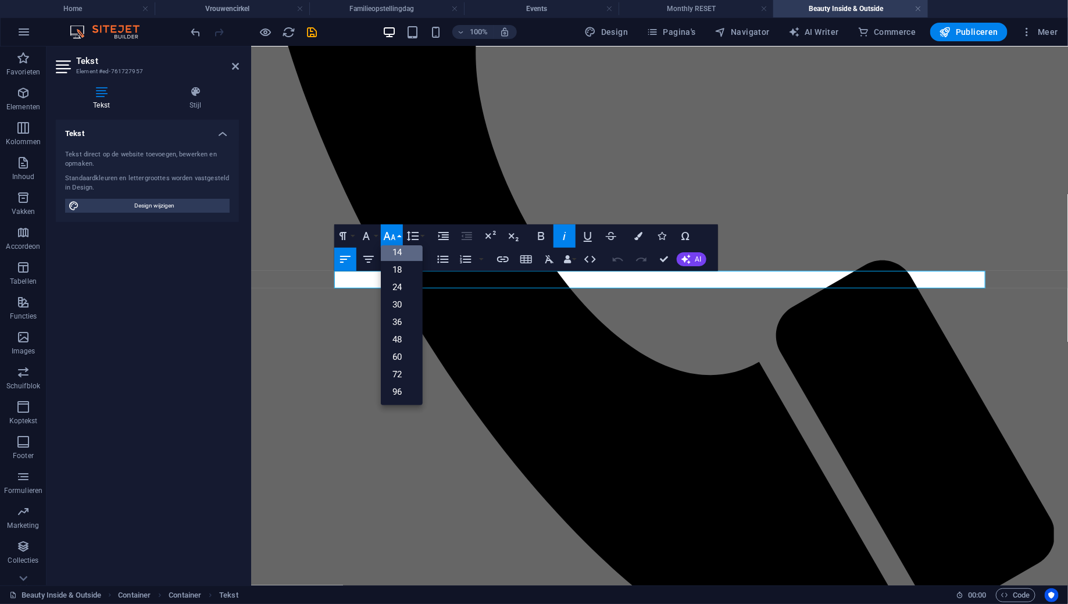
scroll to position [94, 0]
click at [403, 268] on link "18" at bounding box center [402, 269] width 42 height 17
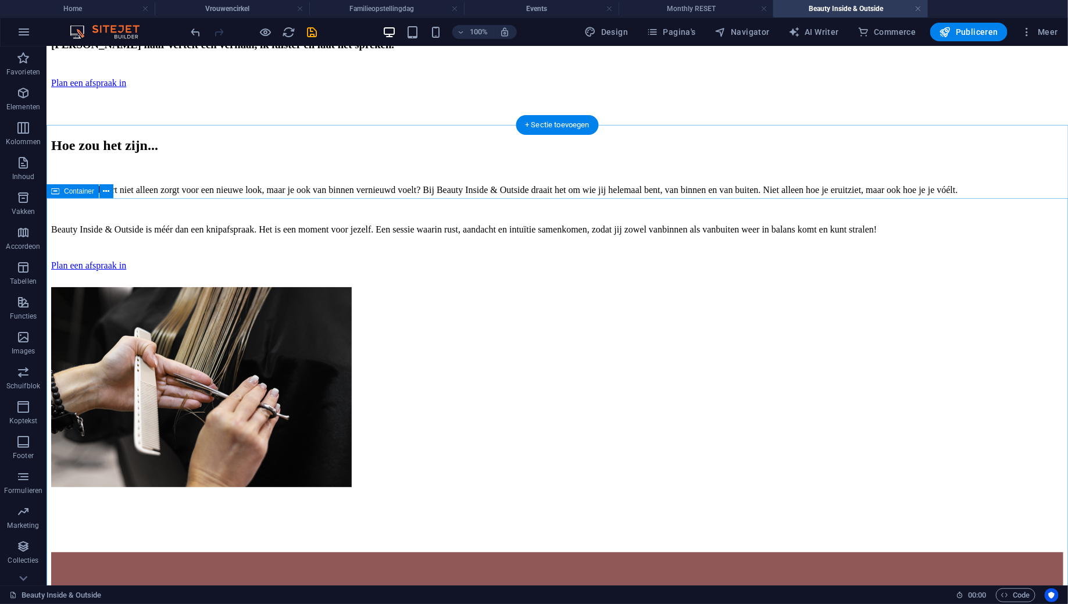
scroll to position [2080, 0]
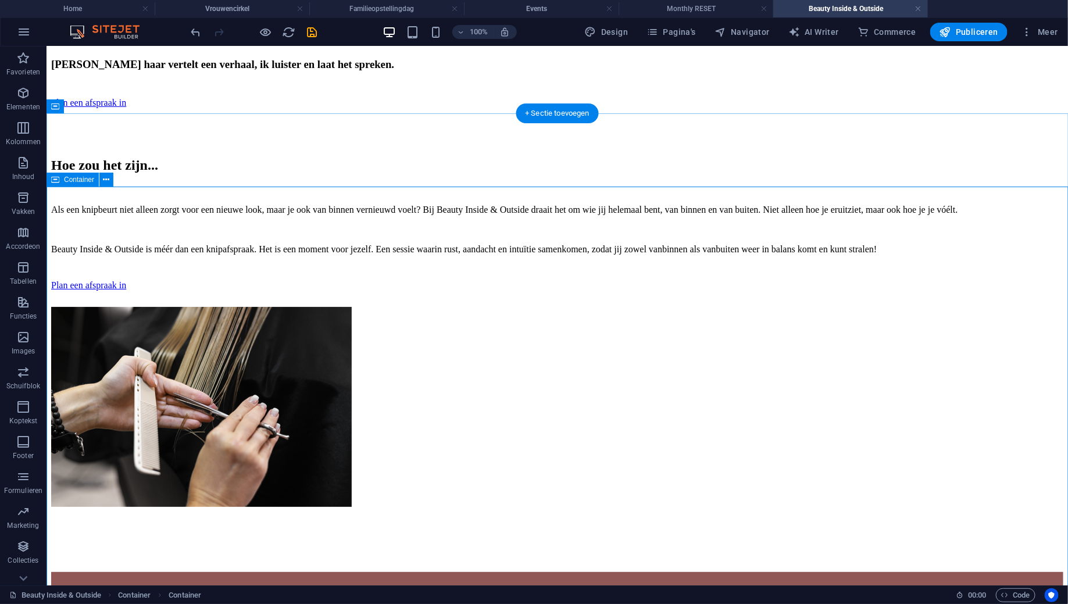
scroll to position [2055, 0]
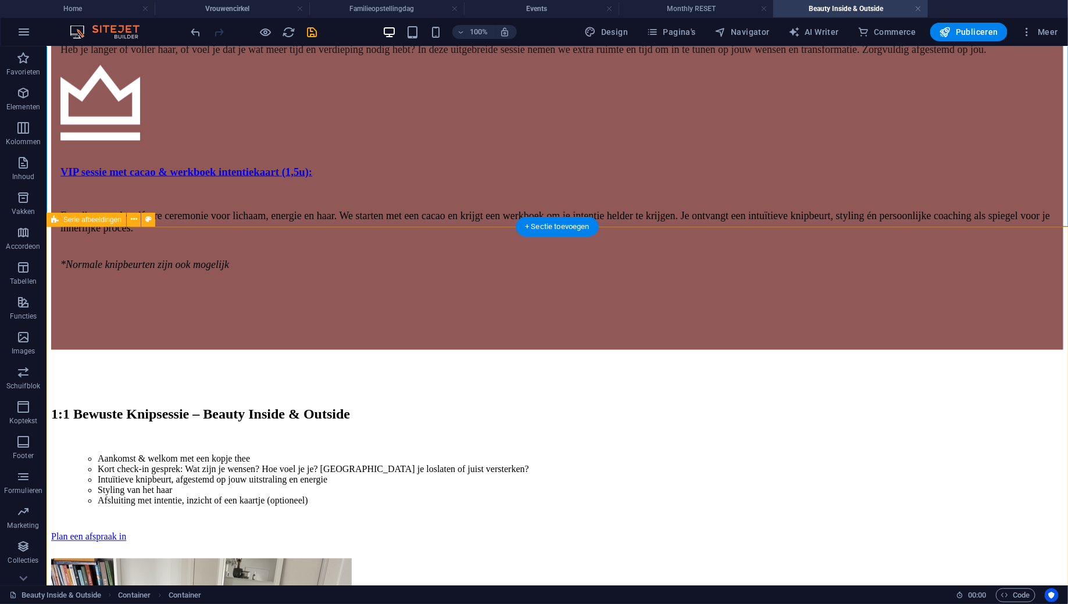
scroll to position [2986, 0]
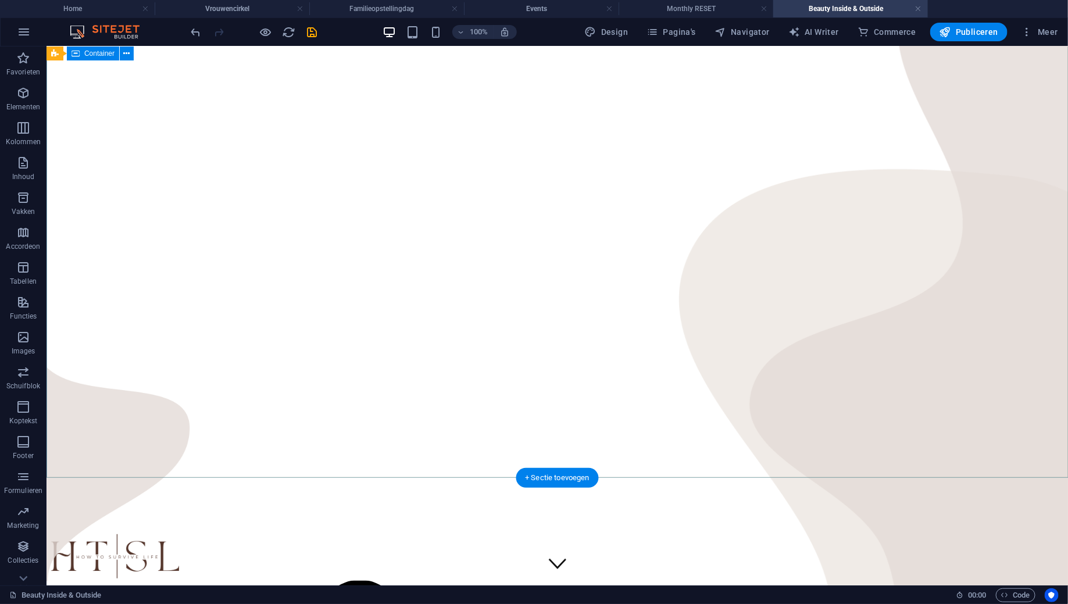
scroll to position [0, 0]
click at [677, 34] on span "Pagina's" at bounding box center [670, 32] width 49 height 12
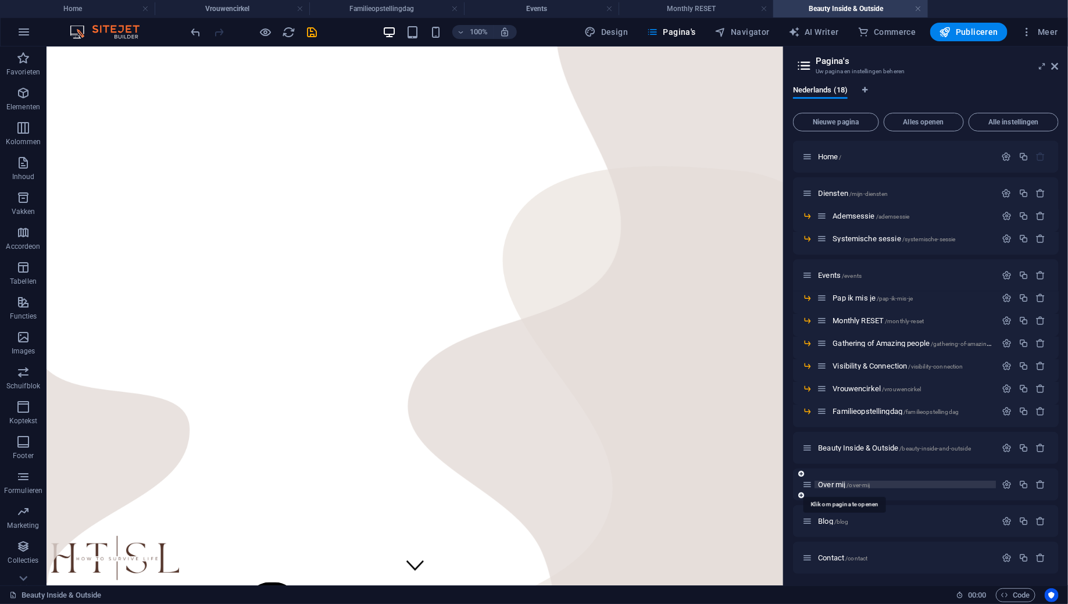
click at [851, 484] on span "/over-mij" at bounding box center [857, 485] width 23 height 6
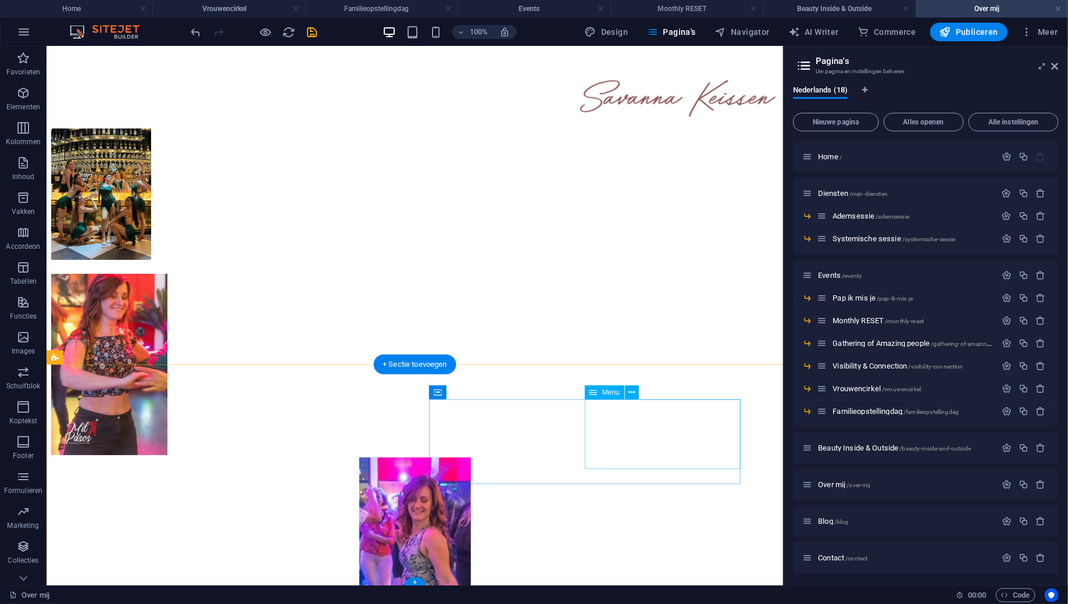
scroll to position [2044, 0]
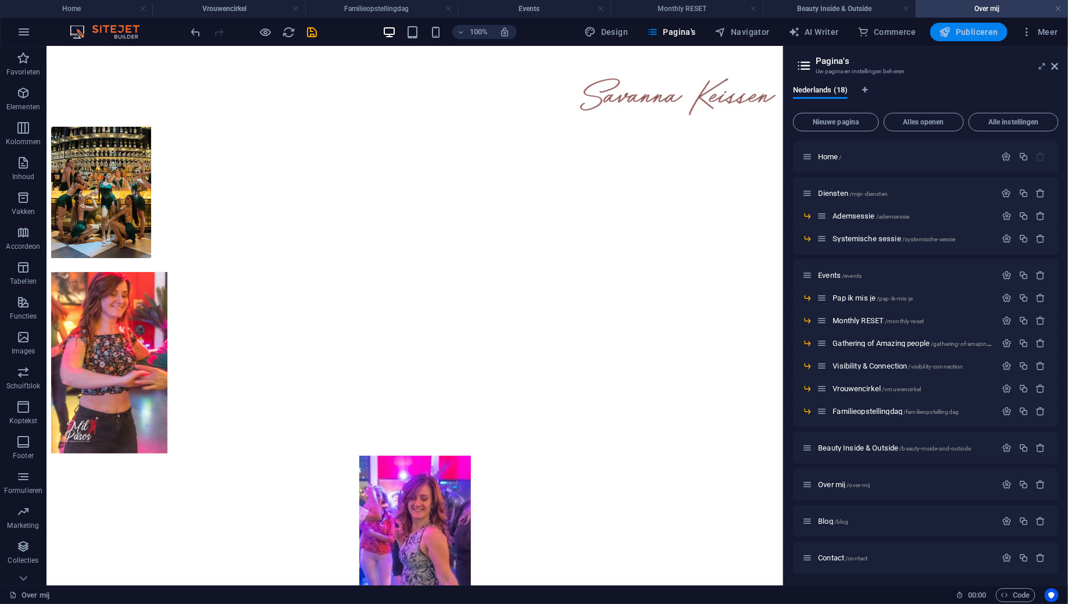
click at [988, 36] on span "Publiceren" at bounding box center [968, 32] width 59 height 12
